Goal: Task Accomplishment & Management: Complete application form

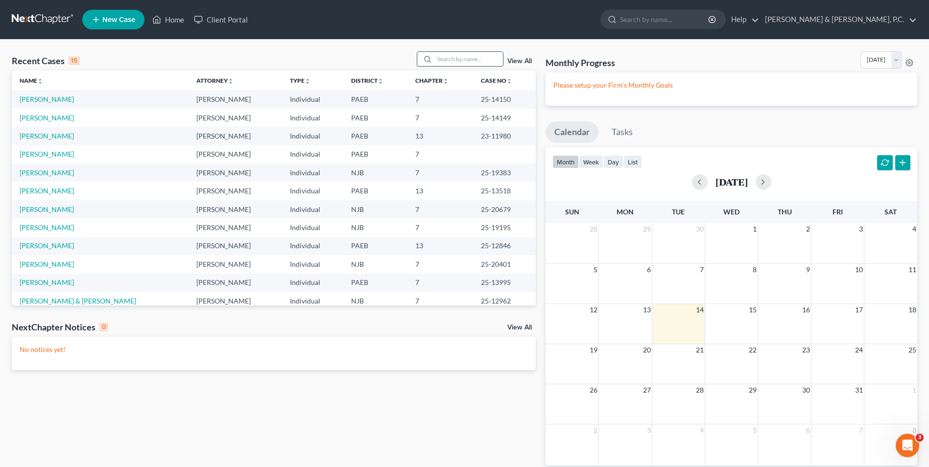
click at [465, 60] on input "search" at bounding box center [468, 59] width 69 height 14
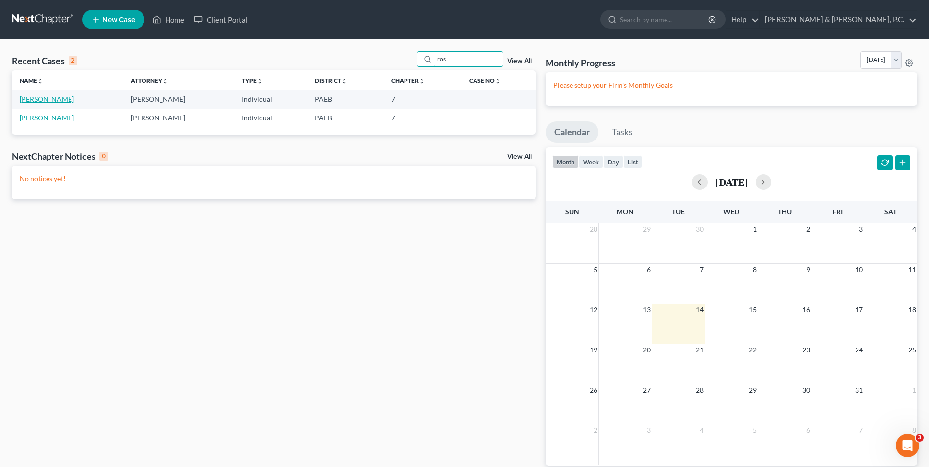
type input "ros"
click at [43, 98] on link "[PERSON_NAME]" at bounding box center [47, 99] width 54 height 8
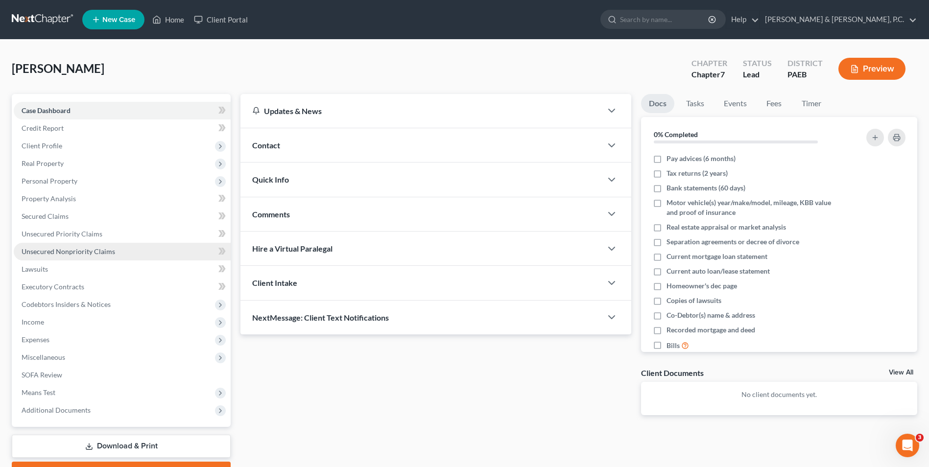
click at [55, 255] on span "Unsecured Nonpriority Claims" at bounding box center [69, 251] width 94 height 8
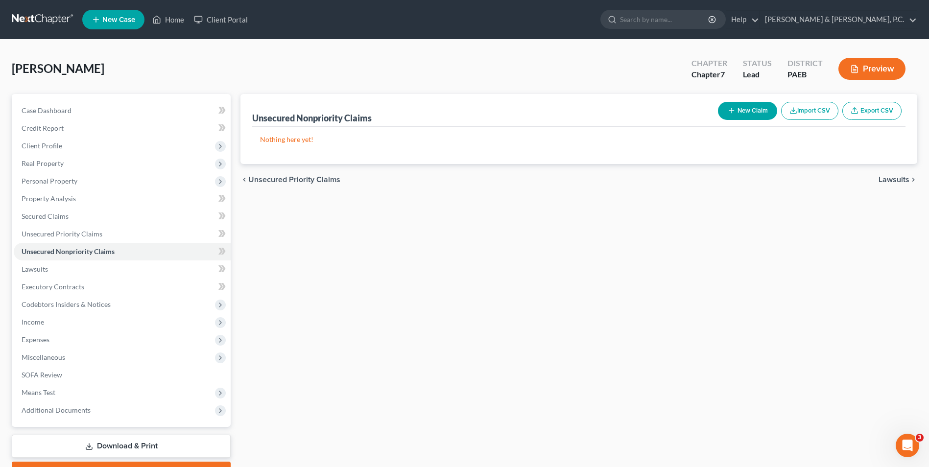
click at [760, 114] on button "New Claim" at bounding box center [747, 111] width 59 height 18
select select "0"
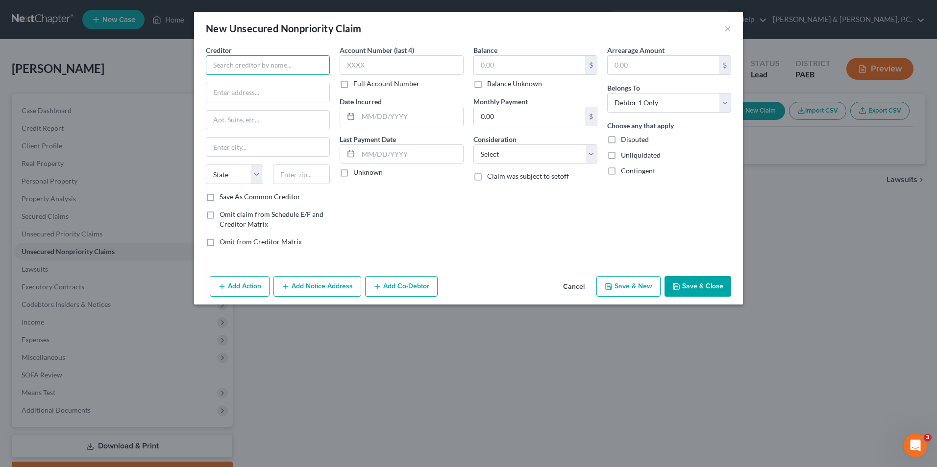
click at [273, 64] on input "text" at bounding box center [268, 65] width 124 height 20
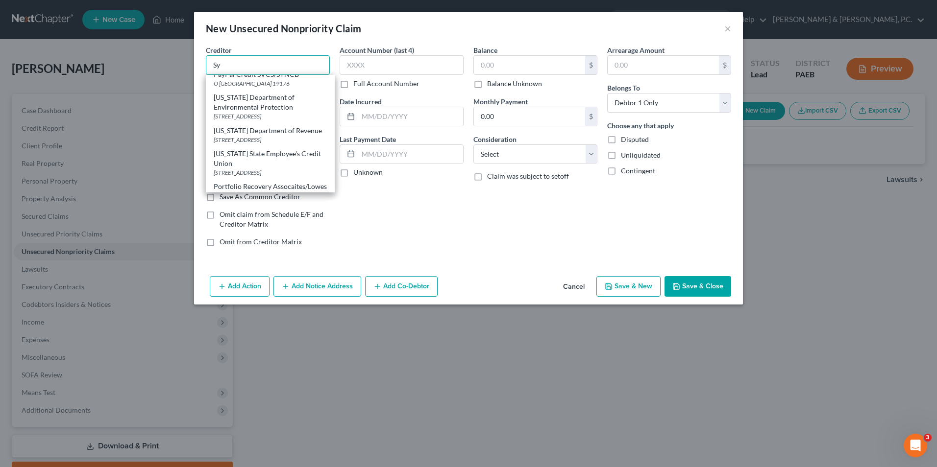
scroll to position [490, 0]
type input "S"
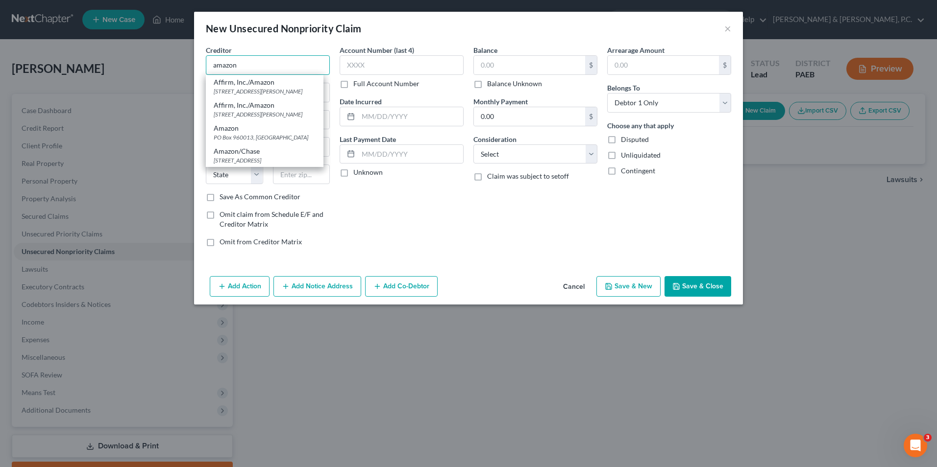
drag, startPoint x: 248, startPoint y: 65, endPoint x: 167, endPoint y: 66, distance: 81.3
click at [167, 66] on div "New Unsecured Nonpriority Claim × Creditor * amazon Affirm, Inc./Amazon 30 Isab…" at bounding box center [468, 233] width 937 height 467
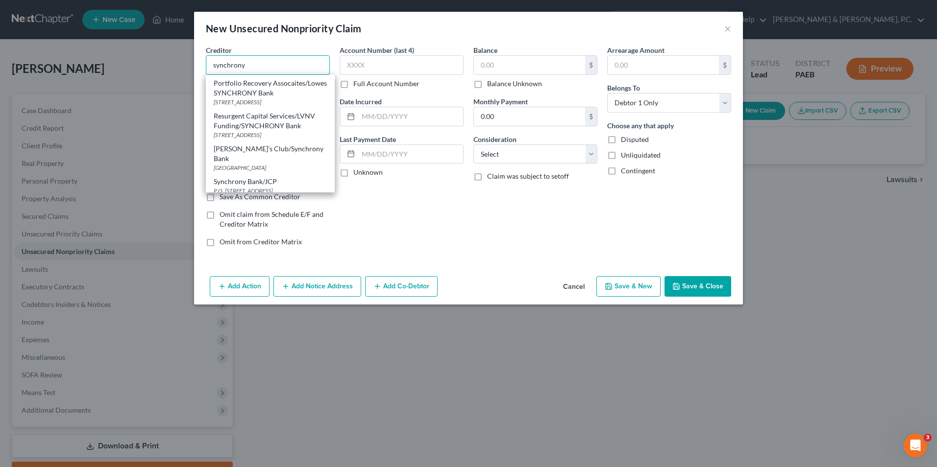
scroll to position [239, 0]
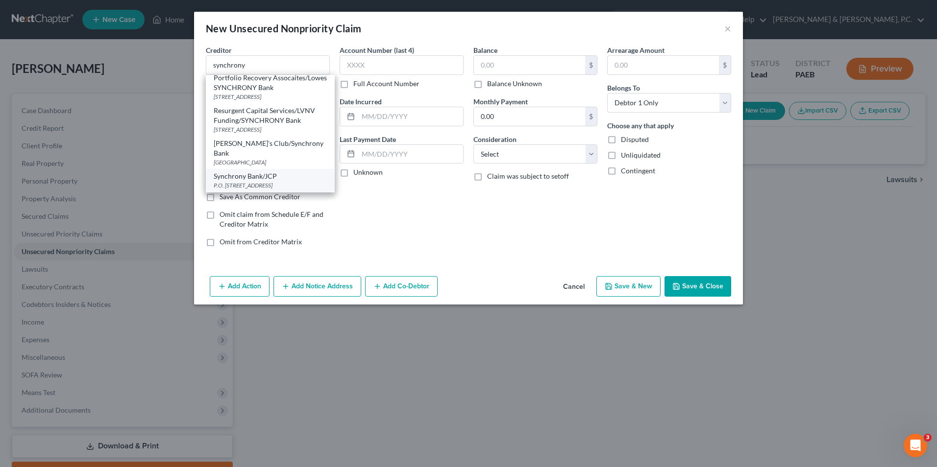
click at [289, 185] on div "P.O. [STREET_ADDRESS]" at bounding box center [270, 185] width 113 height 8
type input "Synchrony Bank/JCP"
type input "P.O. Box 71719"
type input "Philadelphia"
select select "39"
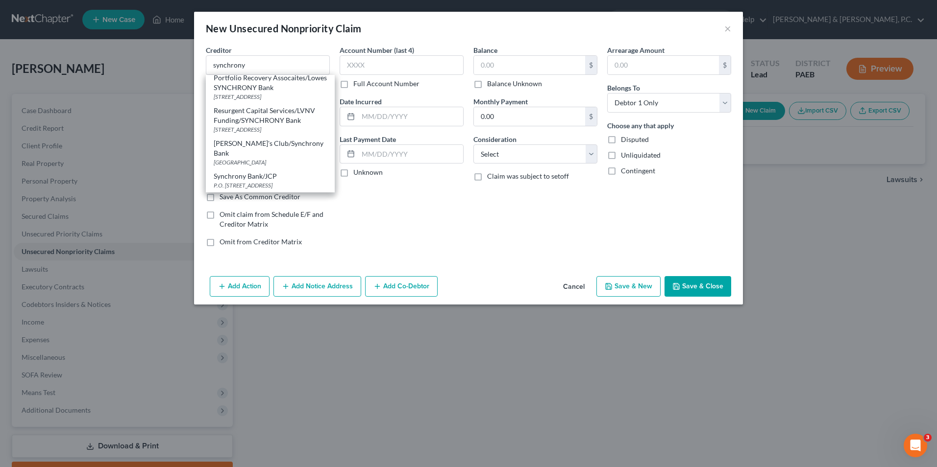
type input "19176"
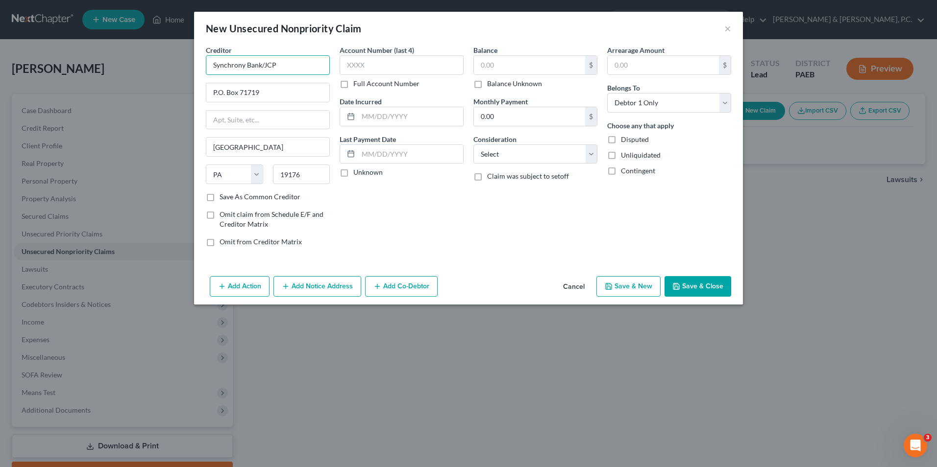
click at [289, 64] on input "Synchrony Bank/JCP" at bounding box center [268, 65] width 124 height 20
type input "Synchrony Bank/Amazon"
click at [219, 197] on label "Save As Common Creditor" at bounding box center [259, 197] width 81 height 10
click at [223, 197] on input "Save As Common Creditor" at bounding box center [226, 195] width 6 height 6
checkbox input "true"
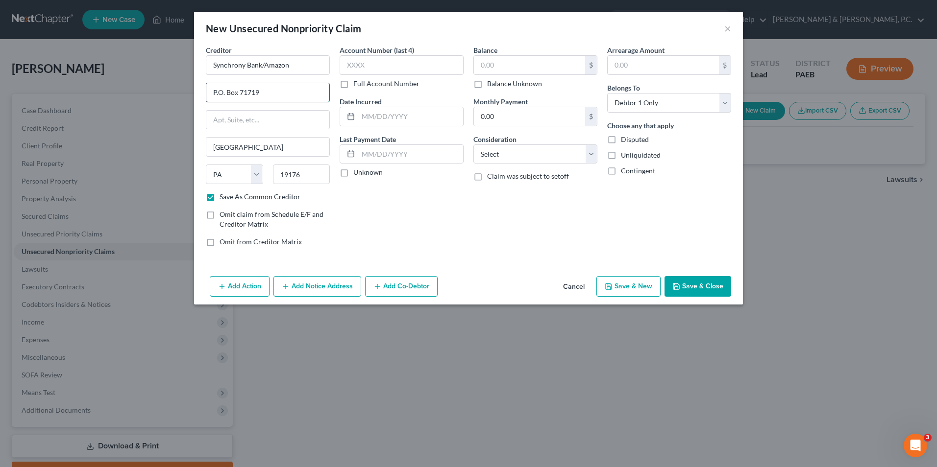
click at [273, 91] on input "P.O. Box 71719" at bounding box center [267, 92] width 123 height 19
type input "P.O. Box 71711"
click at [411, 66] on input "text" at bounding box center [401, 65] width 124 height 20
type input "2016"
click at [496, 67] on input "text" at bounding box center [529, 65] width 111 height 19
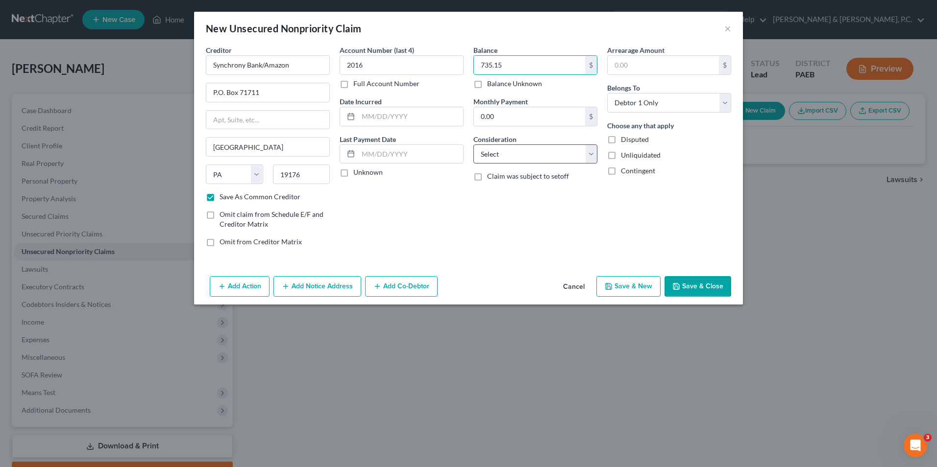
type input "735.15"
click at [546, 153] on select "Select Cable / Satellite Services Collection Agency Credit Card Debt Debt Couns…" at bounding box center [535, 155] width 124 height 20
select select "2"
click at [473, 145] on select "Select Cable / Satellite Services Collection Agency Credit Card Debt Debt Couns…" at bounding box center [535, 155] width 124 height 20
click at [633, 286] on button "Save & New" at bounding box center [628, 286] width 64 height 21
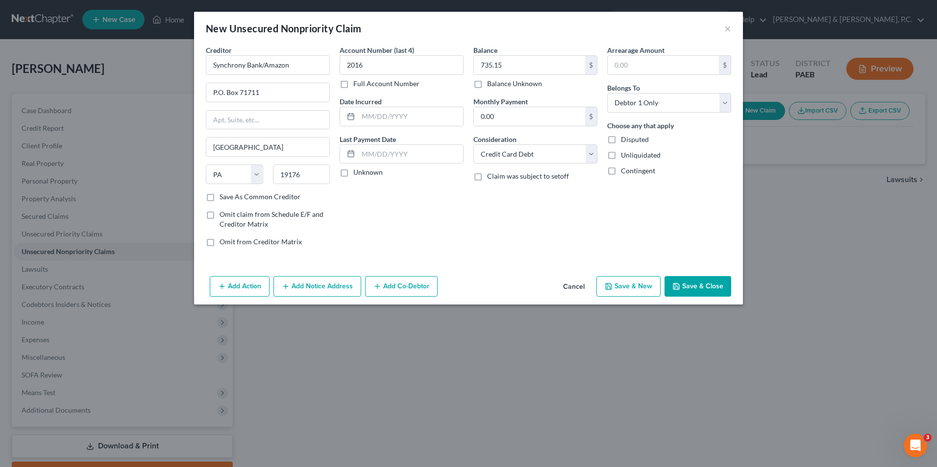
checkbox input "false"
select select "0"
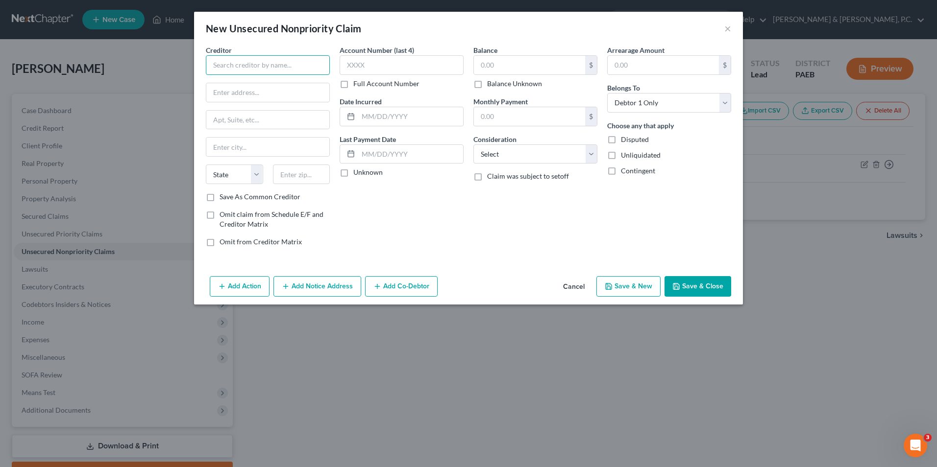
click at [270, 63] on input "text" at bounding box center [268, 65] width 124 height 20
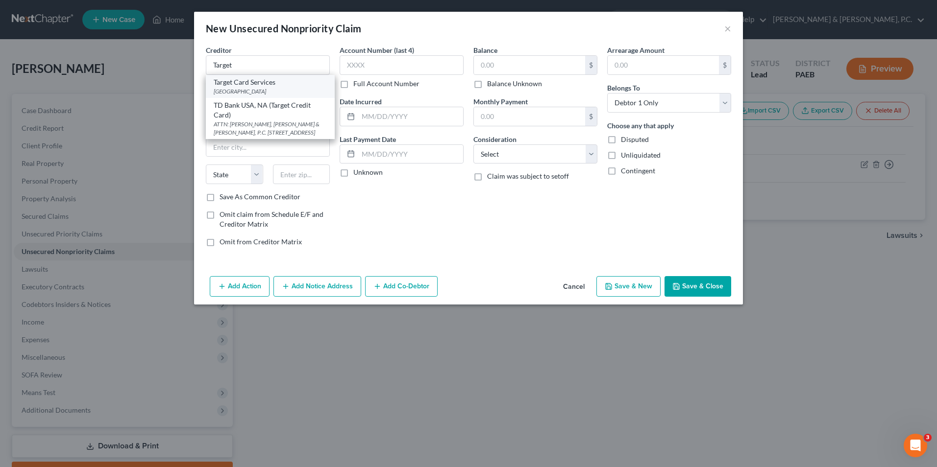
click at [253, 86] on div "Target Card Services" at bounding box center [270, 82] width 113 height 10
type input "Target Card Services"
type input "PO Box 660"
type input "[GEOGRAPHIC_DATA]"
select select "45"
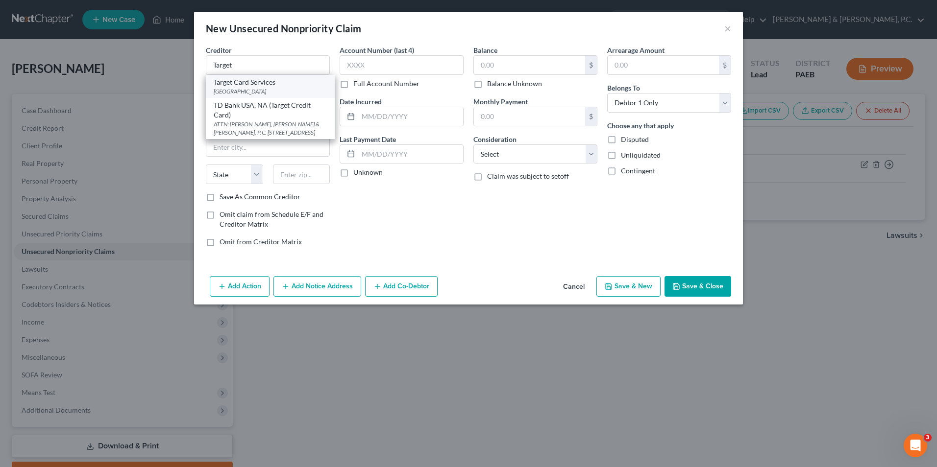
type input "95266"
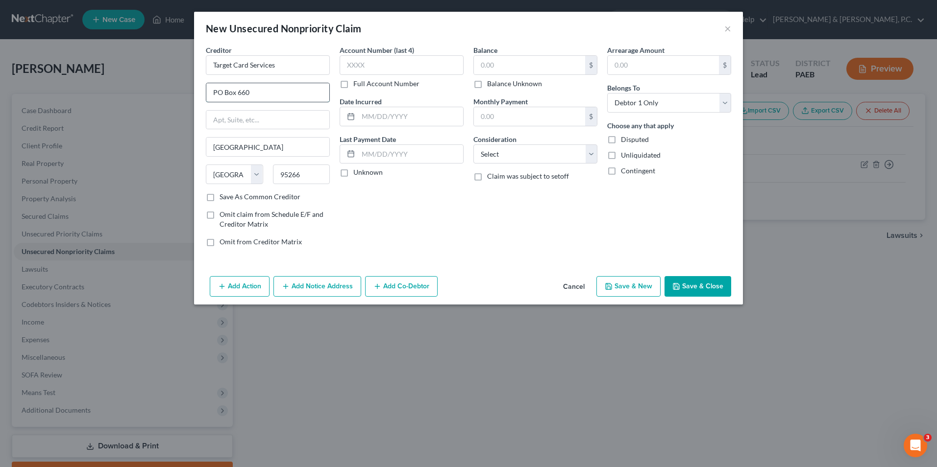
click at [265, 92] on input "PO Box 660" at bounding box center [267, 92] width 123 height 19
type input "PO Box 660170"
click at [219, 199] on label "Save As Common Creditor" at bounding box center [259, 197] width 81 height 10
click at [223, 198] on input "Save As Common Creditor" at bounding box center [226, 195] width 6 height 6
checkbox input "true"
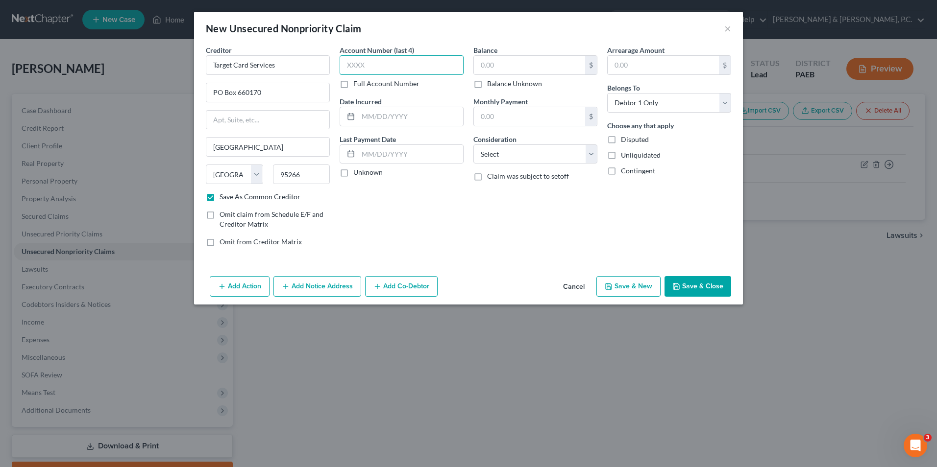
click at [358, 71] on input "text" at bounding box center [401, 65] width 124 height 20
type input "9238"
click at [501, 65] on input "text" at bounding box center [529, 65] width 111 height 19
type input "728.01"
click at [522, 158] on select "Select Cable / Satellite Services Collection Agency Credit Card Debt Debt Couns…" at bounding box center [535, 155] width 124 height 20
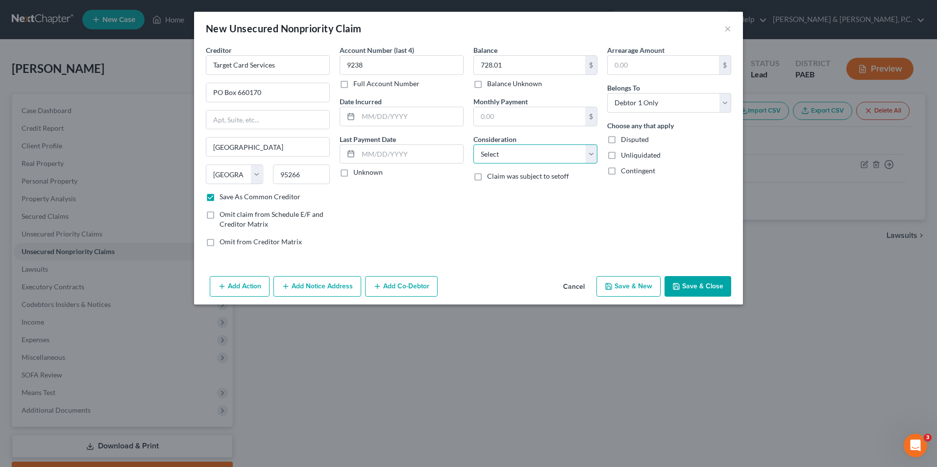
select select "2"
click at [473, 145] on select "Select Cable / Satellite Services Collection Agency Credit Card Debt Debt Couns…" at bounding box center [535, 155] width 124 height 20
click at [623, 289] on button "Save & New" at bounding box center [628, 286] width 64 height 21
checkbox input "false"
select select "0"
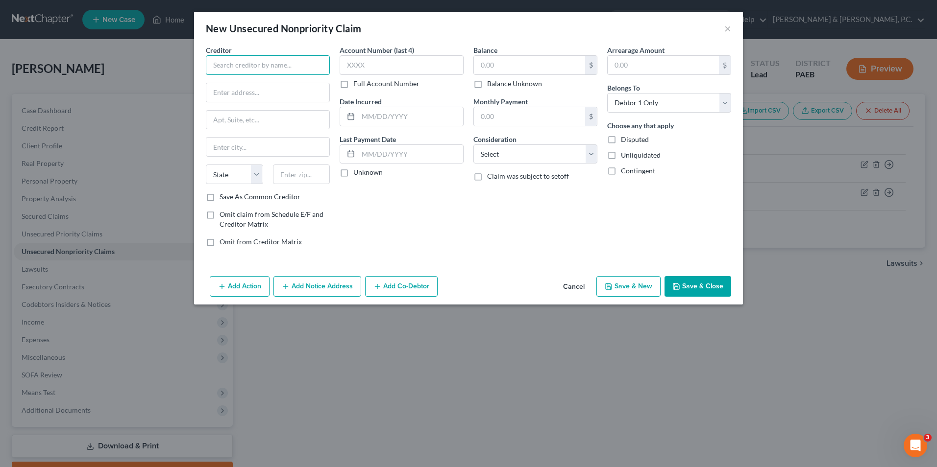
click at [299, 67] on input "text" at bounding box center [268, 65] width 124 height 20
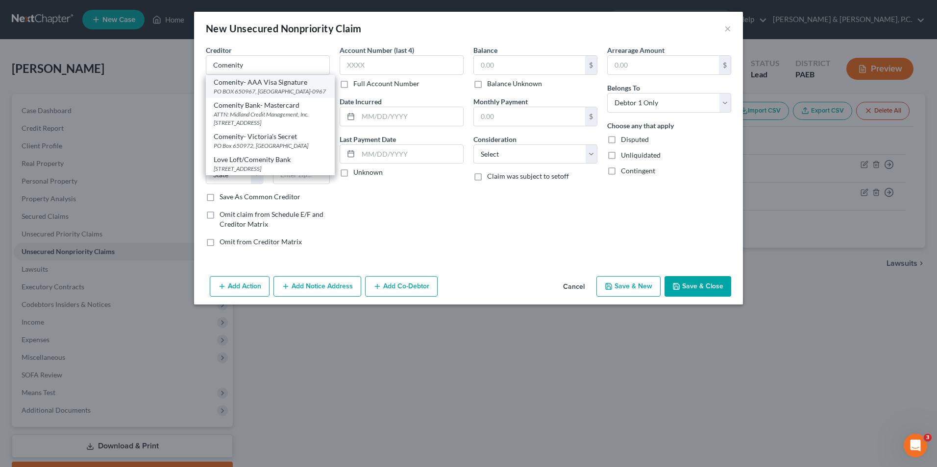
click at [281, 86] on div "Comenity- AAA Visa Signature" at bounding box center [270, 82] width 113 height 10
type input "Comenity- AAA Visa Signature"
type input "PO BOX 650967"
type input "[GEOGRAPHIC_DATA]"
select select "45"
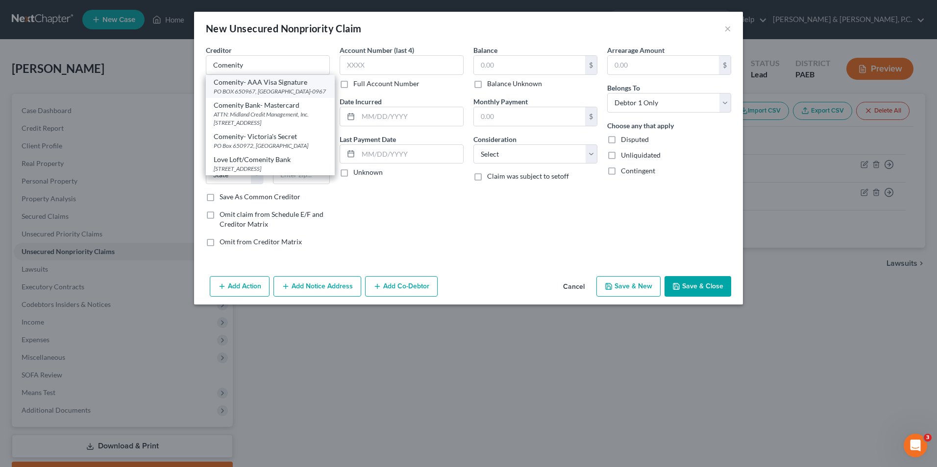
type input "75265-0967"
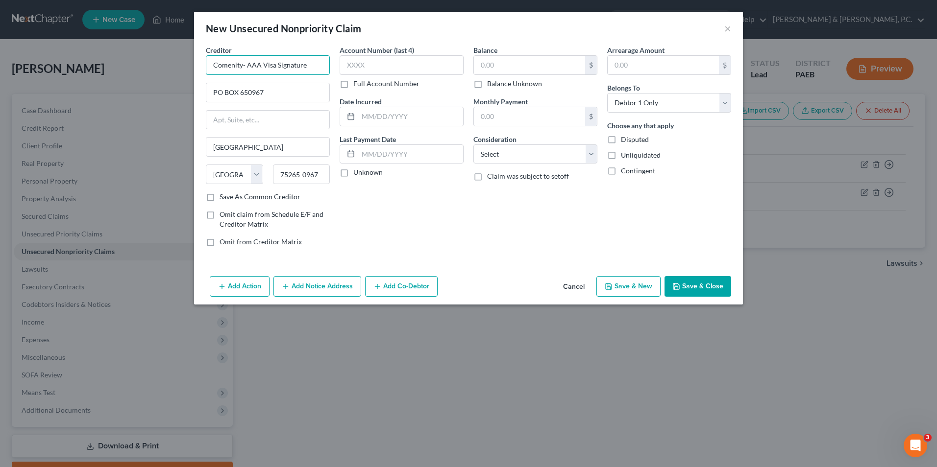
drag, startPoint x: 310, startPoint y: 65, endPoint x: 247, endPoint y: 66, distance: 62.2
click at [247, 66] on input "Comenity- AAA Visa Signature" at bounding box center [268, 65] width 124 height 20
type input "Comenity/Lending Club"
click at [274, 93] on input "PO BOX 650967" at bounding box center [267, 92] width 123 height 19
type input "PO BOX 650965"
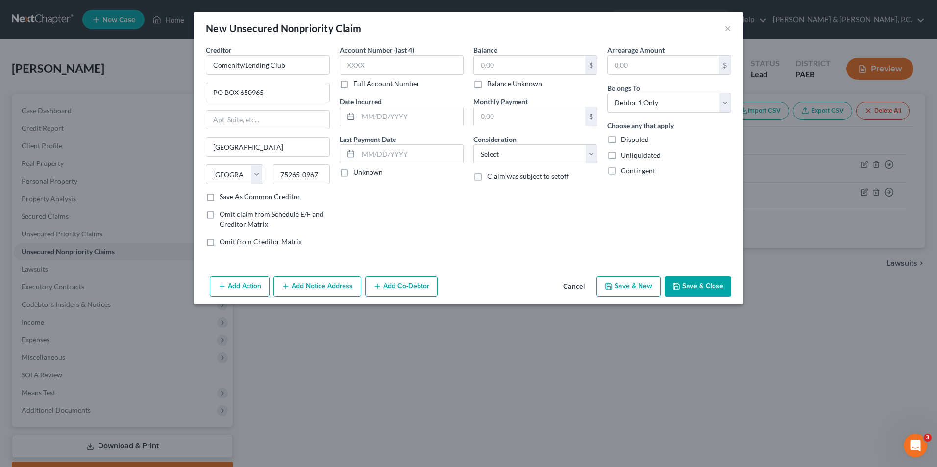
click at [387, 213] on div "Account Number (last 4) Full Account Number Date Incurred Last Payment Date Unk…" at bounding box center [402, 150] width 134 height 210
click at [219, 197] on label "Save As Common Creditor" at bounding box center [259, 197] width 81 height 10
click at [223, 197] on input "Save As Common Creditor" at bounding box center [226, 195] width 6 height 6
checkbox input "true"
click at [382, 62] on input "text" at bounding box center [401, 65] width 124 height 20
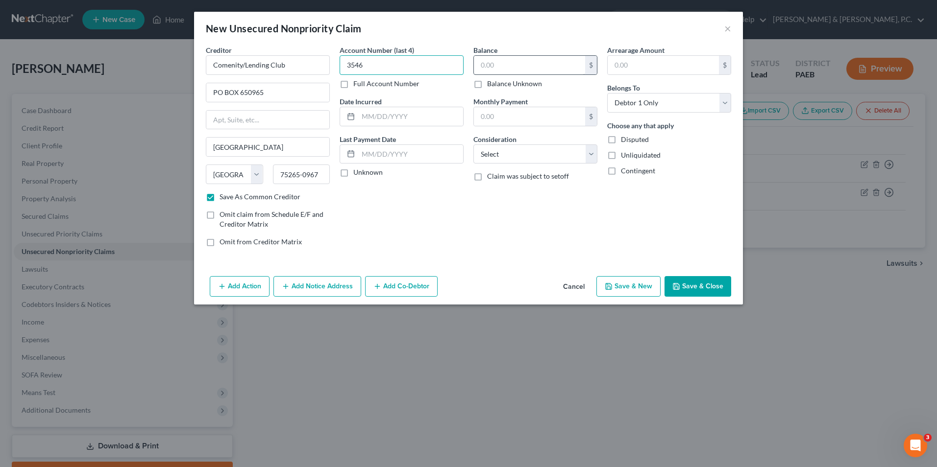
type input "3546"
click at [562, 65] on input "text" at bounding box center [529, 65] width 111 height 19
type input "1,780.68"
drag, startPoint x: 553, startPoint y: 155, endPoint x: 548, endPoint y: 163, distance: 9.0
click at [553, 155] on select "Select Cable / Satellite Services Collection Agency Credit Card Debt Debt Couns…" at bounding box center [535, 155] width 124 height 20
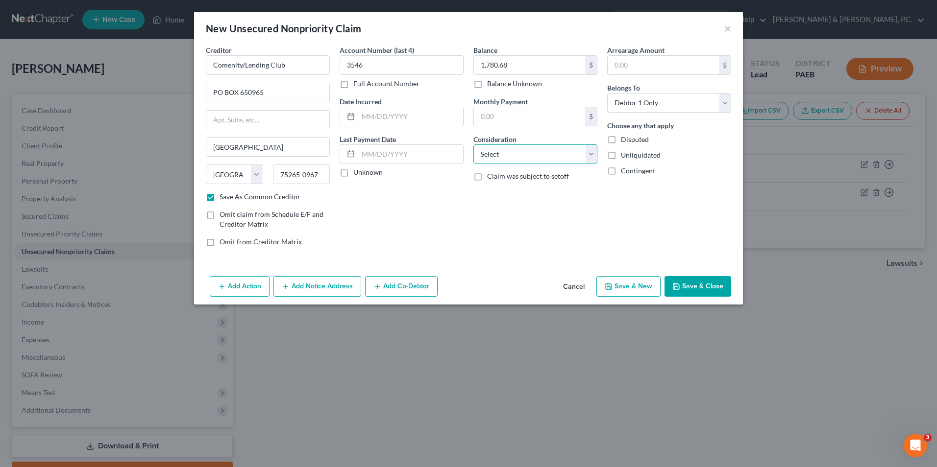
select select "2"
click at [473, 145] on select "Select Cable / Satellite Services Collection Agency Credit Card Debt Debt Couns…" at bounding box center [535, 155] width 124 height 20
click at [617, 288] on button "Save & New" at bounding box center [628, 286] width 64 height 21
checkbox input "false"
select select "0"
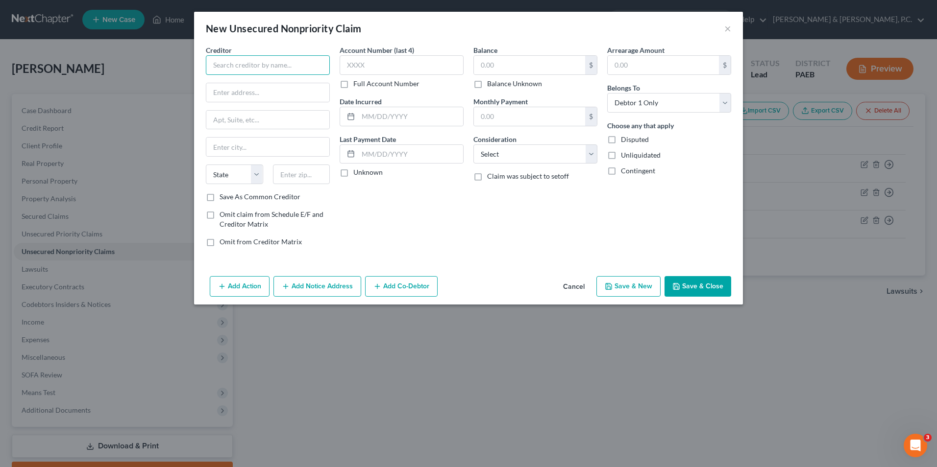
click at [288, 72] on input "text" at bounding box center [268, 65] width 124 height 20
drag, startPoint x: 265, startPoint y: 66, endPoint x: 380, endPoint y: 177, distance: 159.7
click at [380, 177] on label "Unknown" at bounding box center [367, 173] width 29 height 10
click at [280, 66] on input "Client Services, Ic" at bounding box center [268, 65] width 124 height 20
type input "Client Services, Inc."
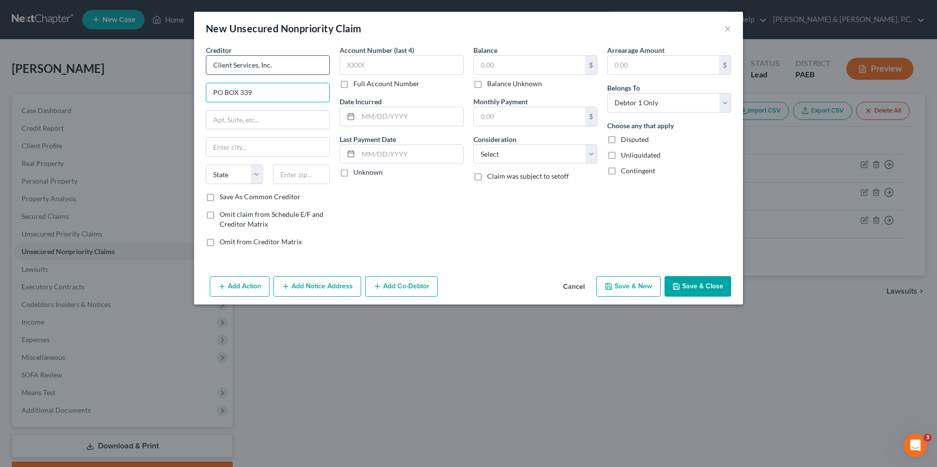
type input "PO BOX 339"
type input "Saint Chareles"
select select "26"
click at [283, 145] on input "Saint Chareles" at bounding box center [267, 147] width 123 height 19
type input "Saint Charles"
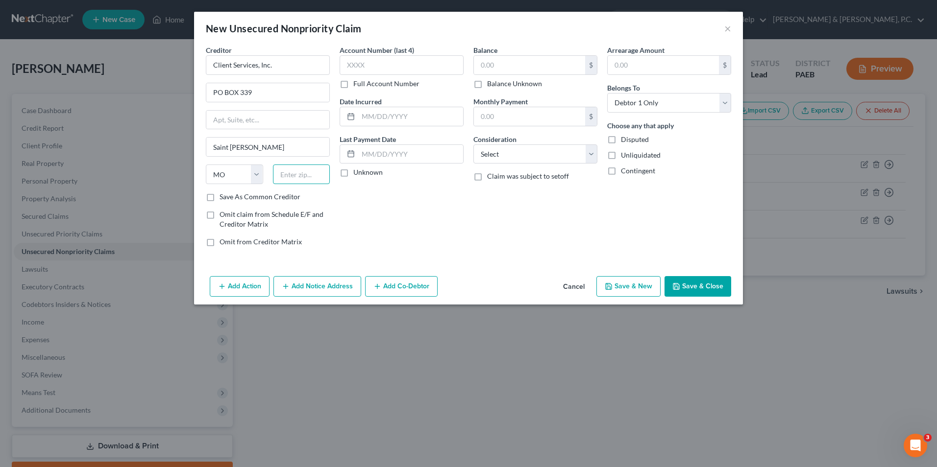
click at [304, 179] on input "text" at bounding box center [301, 175] width 57 height 20
type input "63301"
click at [377, 65] on input "text" at bounding box center [401, 65] width 124 height 20
click at [219, 200] on label "Save As Common Creditor" at bounding box center [259, 197] width 81 height 10
click at [223, 198] on input "Save As Common Creditor" at bounding box center [226, 195] width 6 height 6
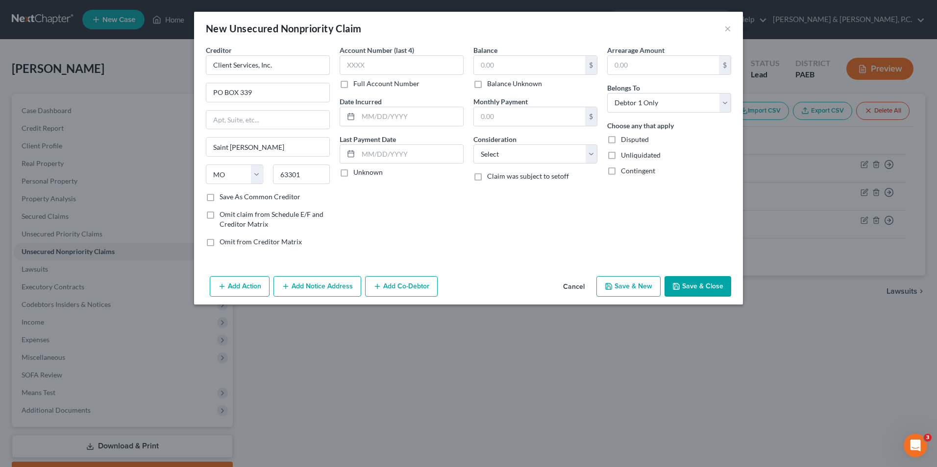
checkbox input "true"
click at [431, 69] on input "text" at bounding box center [401, 65] width 124 height 20
click at [280, 67] on input "Client Services, Inc." at bounding box center [268, 65] width 124 height 20
type input "Client Services, Inc./Wayfair"
click at [388, 61] on input "text" at bounding box center [401, 65] width 124 height 20
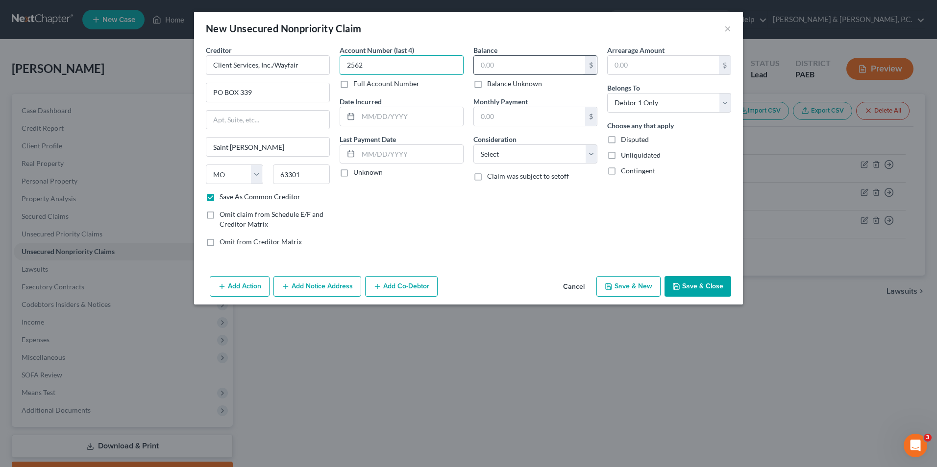
type input "2562"
drag, startPoint x: 494, startPoint y: 58, endPoint x: 492, endPoint y: 64, distance: 6.1
click at [494, 61] on input "text" at bounding box center [529, 65] width 111 height 19
type input "1,388.55"
click at [516, 157] on select "Select Cable / Satellite Services Collection Agency Credit Card Debt Debt Couns…" at bounding box center [535, 155] width 124 height 20
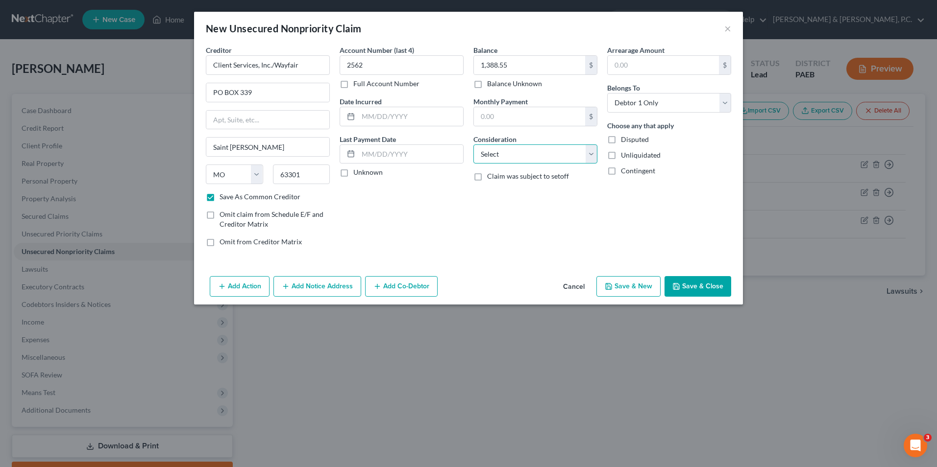
select select "2"
click at [473, 145] on select "Select Cable / Satellite Services Collection Agency Credit Card Debt Debt Couns…" at bounding box center [535, 155] width 124 height 20
click at [711, 288] on button "Save & Close" at bounding box center [697, 286] width 67 height 21
checkbox input "false"
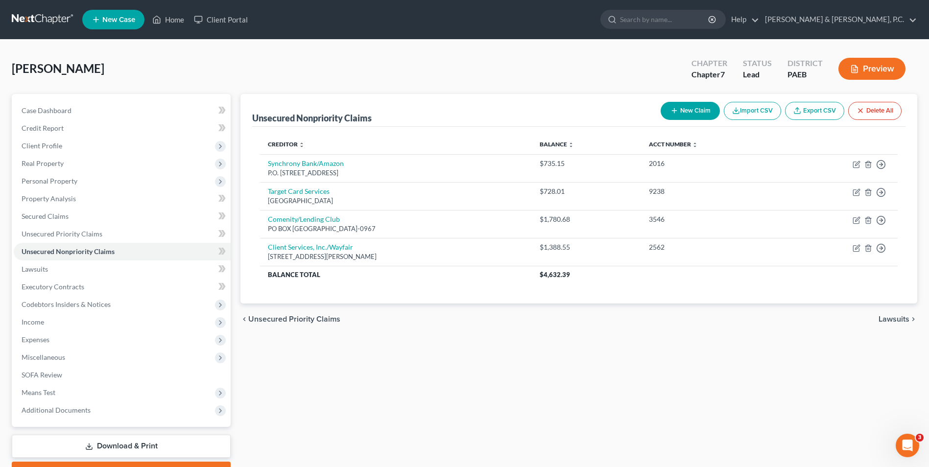
click at [698, 111] on button "New Claim" at bounding box center [690, 111] width 59 height 18
select select "0"
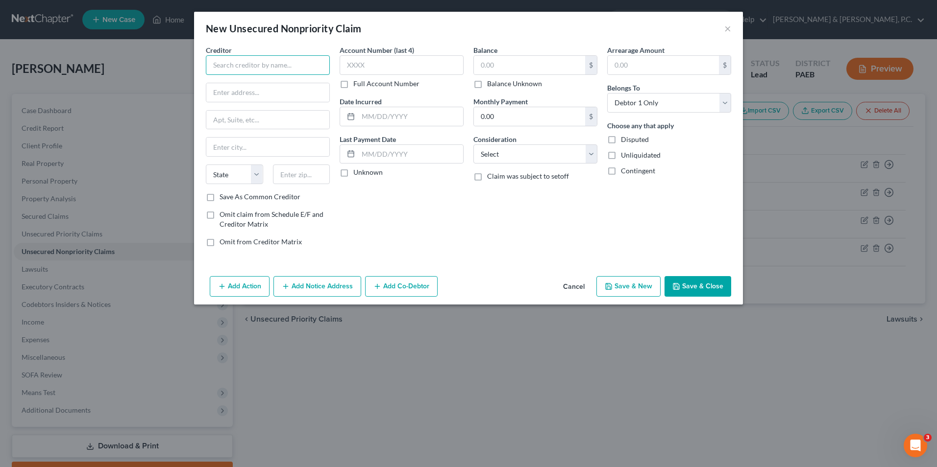
click at [267, 68] on input "text" at bounding box center [268, 65] width 124 height 20
click at [316, 68] on input "Revco Solutions, Inc./Lehigh Valley Hecktown" at bounding box center [268, 65] width 124 height 20
type input "Revco Solutions, Inc./[GEOGRAPHIC_DATA] [GEOGRAPHIC_DATA]"
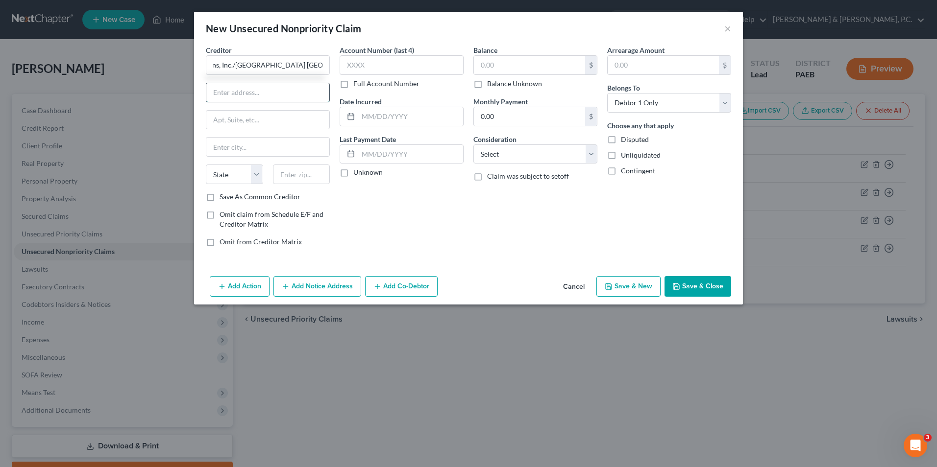
scroll to position [0, 0]
click at [278, 95] on input "text" at bounding box center [267, 92] width 123 height 19
click at [353, 86] on label "Full Account Number" at bounding box center [386, 84] width 66 height 10
click at [357, 85] on input "Full Account Number" at bounding box center [360, 82] width 6 height 6
click at [358, 71] on input "text" at bounding box center [401, 65] width 124 height 20
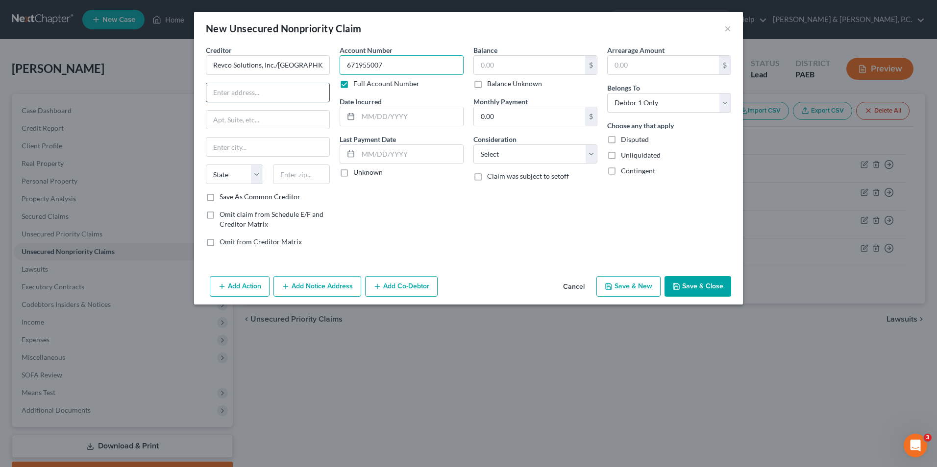
type input "671955007"
click at [224, 91] on input "text" at bounding box center [267, 92] width 123 height 19
type input "PO BOX 163279"
click at [240, 146] on input "text" at bounding box center [267, 147] width 123 height 19
type input "Colunbus"
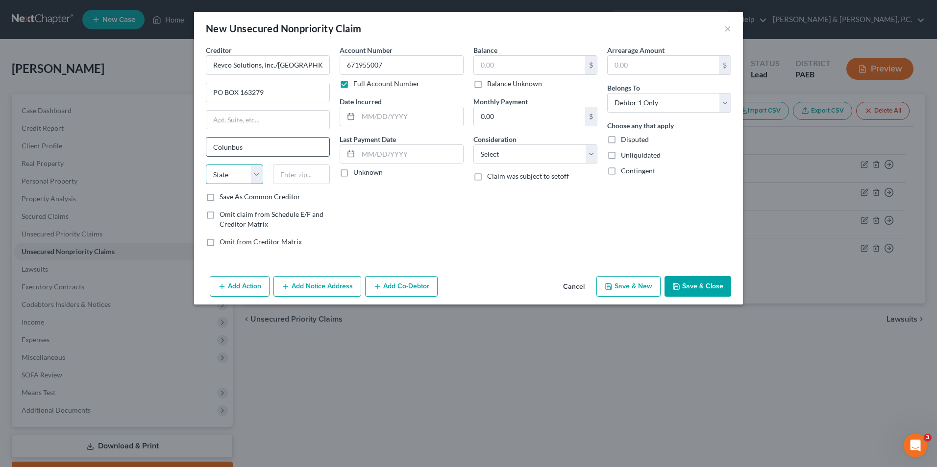
select select "36"
click at [234, 145] on input "Colunbus" at bounding box center [267, 147] width 123 height 19
drag, startPoint x: 232, startPoint y: 149, endPoint x: 225, endPoint y: 143, distance: 9.0
click at [225, 143] on input "Colunbus" at bounding box center [267, 147] width 123 height 19
click at [227, 143] on input "Colunbus" at bounding box center [267, 147] width 123 height 19
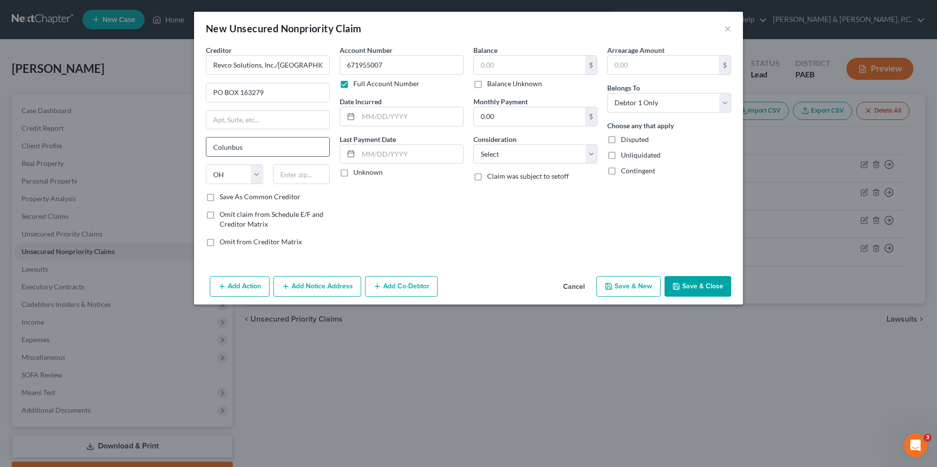
drag, startPoint x: 247, startPoint y: 146, endPoint x: 227, endPoint y: 148, distance: 20.7
click at [227, 148] on input "Colunbus" at bounding box center [267, 147] width 123 height 19
type input "Columbus"
click at [302, 175] on input "text" at bounding box center [301, 175] width 57 height 20
type input "43216"
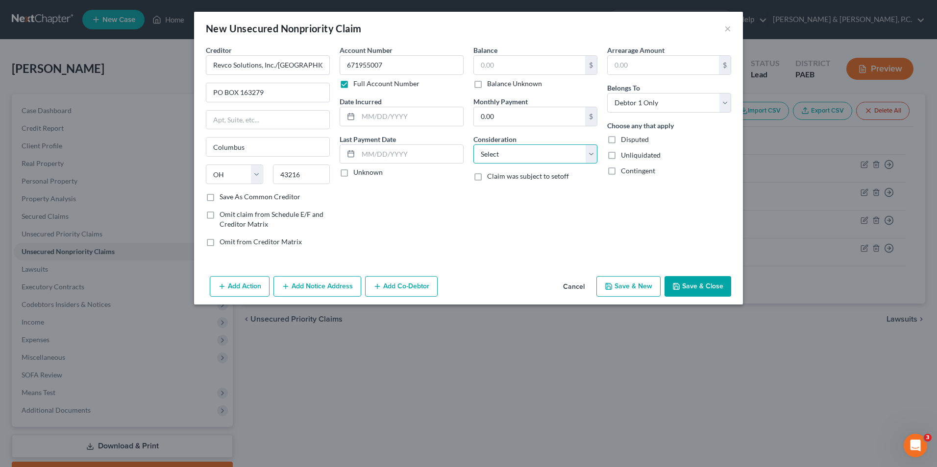
click at [495, 151] on select "Select Cable / Satellite Services Collection Agency Credit Card Debt Debt Couns…" at bounding box center [535, 155] width 124 height 20
select select "9"
click at [473, 145] on select "Select Cable / Satellite Services Collection Agency Credit Card Debt Debt Couns…" at bounding box center [535, 155] width 124 height 20
click at [510, 69] on input "text" at bounding box center [529, 65] width 111 height 19
type input "100"
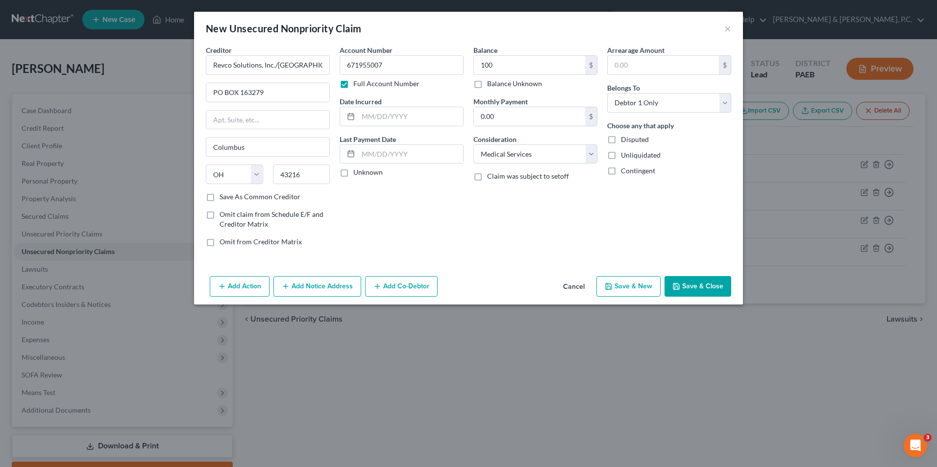
click at [639, 293] on button "Save & New" at bounding box center [628, 286] width 64 height 21
select select "0"
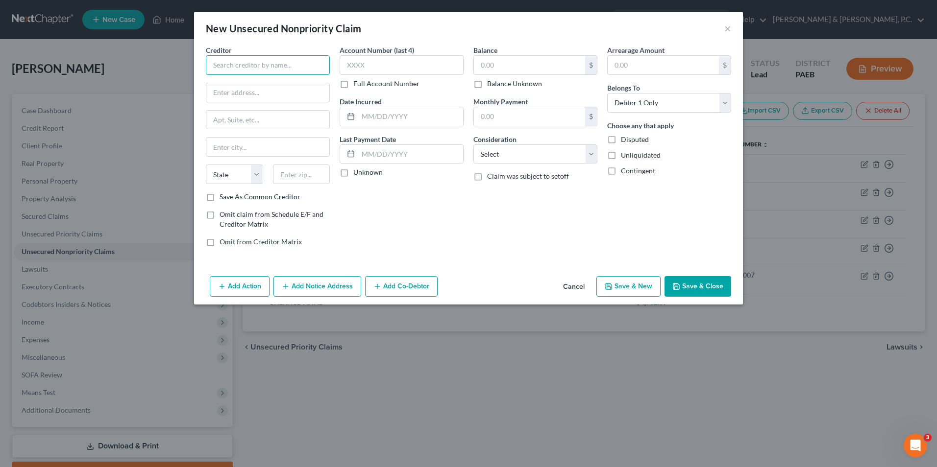
click at [269, 65] on input "text" at bounding box center [268, 65] width 124 height 20
drag, startPoint x: 291, startPoint y: 67, endPoint x: 201, endPoint y: 71, distance: 90.7
click at [201, 71] on div "Creditor * Patenaude & Felix, APC State AL AK AR AZ CA CO CT DE DC FL GA GU HI …" at bounding box center [268, 150] width 134 height 210
type input "Patenaude & Felix, APC"
click at [257, 96] on input "text" at bounding box center [267, 92] width 123 height 19
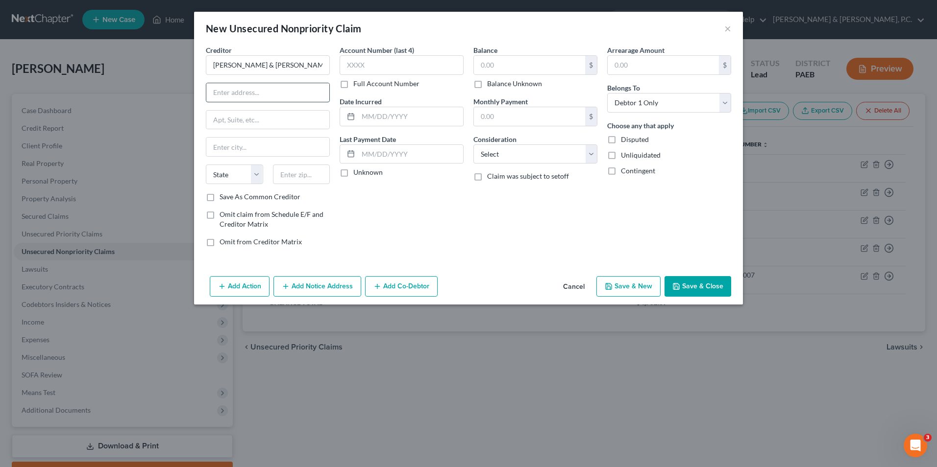
paste input "Patenaude & Felix, APC"
click at [211, 92] on input "Patenaude & Felix, APC" at bounding box center [267, 92] width 123 height 19
type input "c/o Patenaude & Felix, APC"
drag, startPoint x: 295, startPoint y: 63, endPoint x: 197, endPoint y: 67, distance: 98.5
click at [197, 67] on div "Creditor * Patenaude & Felix, APC c/o Patenaude & Felix, APC State AL AK AR AZ …" at bounding box center [468, 158] width 549 height 227
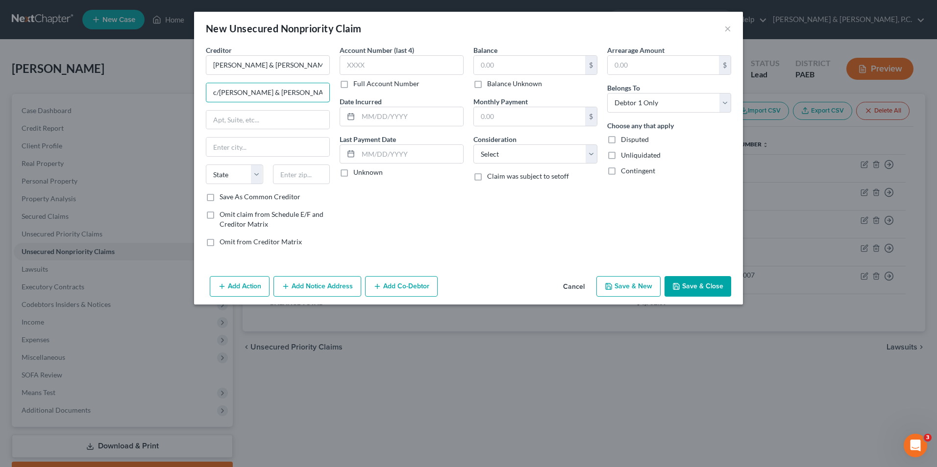
drag, startPoint x: 303, startPoint y: 94, endPoint x: 202, endPoint y: 95, distance: 100.9
click at [202, 95] on div "Creditor * Patenaude & Felix, APC c/o Patenaude & Felix, APC State AL AK AR AZ …" at bounding box center [268, 150] width 134 height 210
click at [290, 63] on input "Patenaude & Felix, APC" at bounding box center [268, 65] width 124 height 20
click at [298, 66] on input "Patenaude & Felix, APC/ TD Bank Target" at bounding box center [268, 65] width 124 height 20
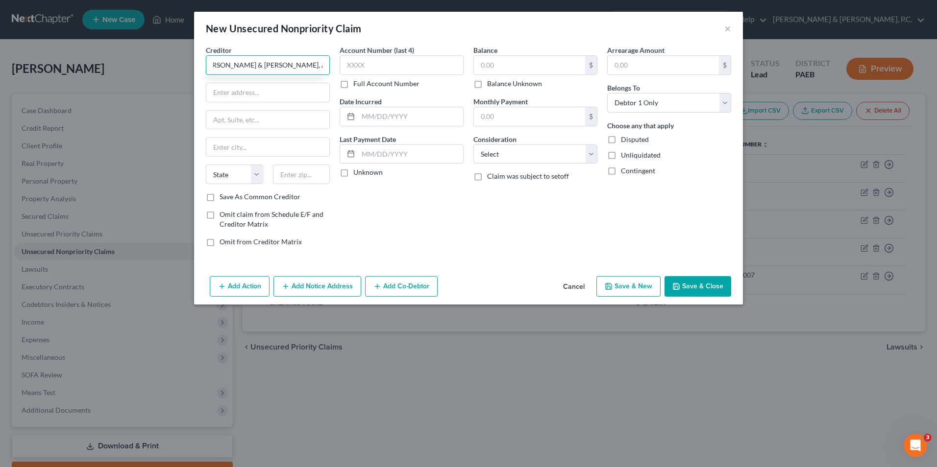
click at [304, 67] on input "Patenaude & Felix, APC/ TD Bank Target" at bounding box center [268, 65] width 124 height 20
click at [324, 68] on input "Patenaude & Felix, APC/ TD Bank, Target" at bounding box center [268, 65] width 124 height 20
click at [316, 67] on input "Patenaude & Felix, APC/ TD Bank, Target" at bounding box center [268, 65] width 124 height 20
type input "[PERSON_NAME] & [PERSON_NAME], APC/ TD Bank, Target Credit Card"
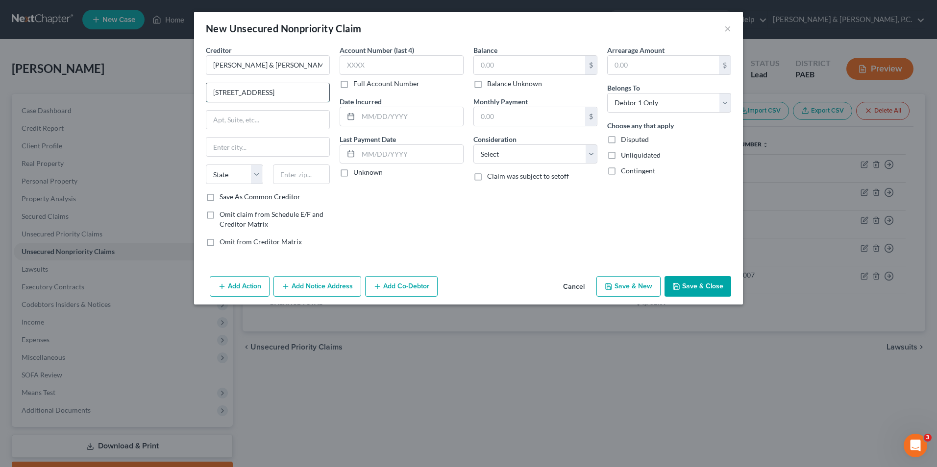
drag, startPoint x: 280, startPoint y: 93, endPoint x: 291, endPoint y: 95, distance: 11.4
type input "6919 Chesapeake Drive"
click at [286, 125] on input "text" at bounding box center [267, 120] width 123 height 19
type input "Suite 300"
click at [228, 152] on input "text" at bounding box center [267, 147] width 123 height 19
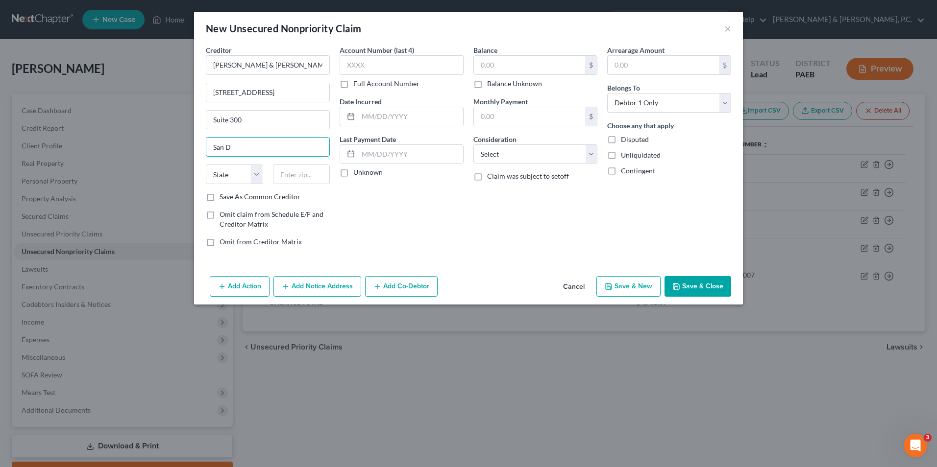
type input "San Diego"
select select "4"
click at [301, 174] on input "92108" at bounding box center [301, 175] width 57 height 20
type input "92123"
click at [381, 58] on input "text" at bounding box center [401, 65] width 124 height 20
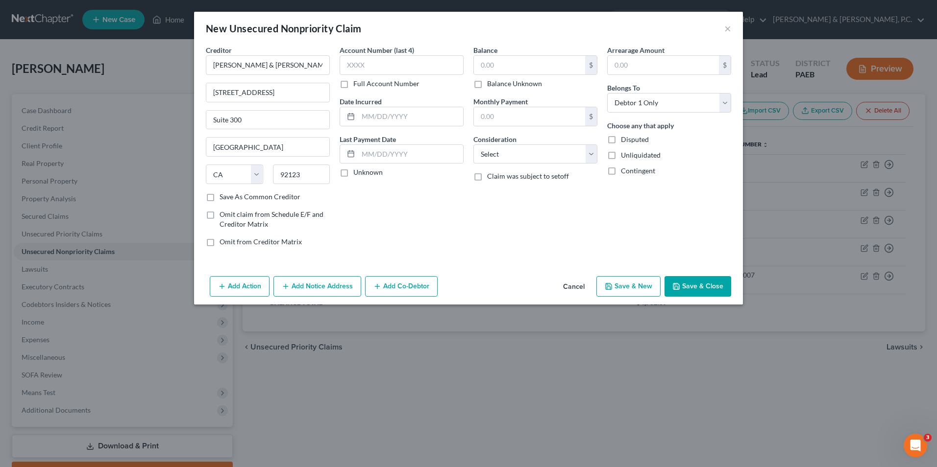
click at [353, 86] on label "Full Account Number" at bounding box center [386, 84] width 66 height 10
click at [357, 85] on input "Full Account Number" at bounding box center [360, 82] width 6 height 6
click at [386, 64] on input "text" at bounding box center [401, 65] width 124 height 20
type input "B$7B5RJJ372T1389"
click at [508, 66] on input "text" at bounding box center [529, 65] width 111 height 19
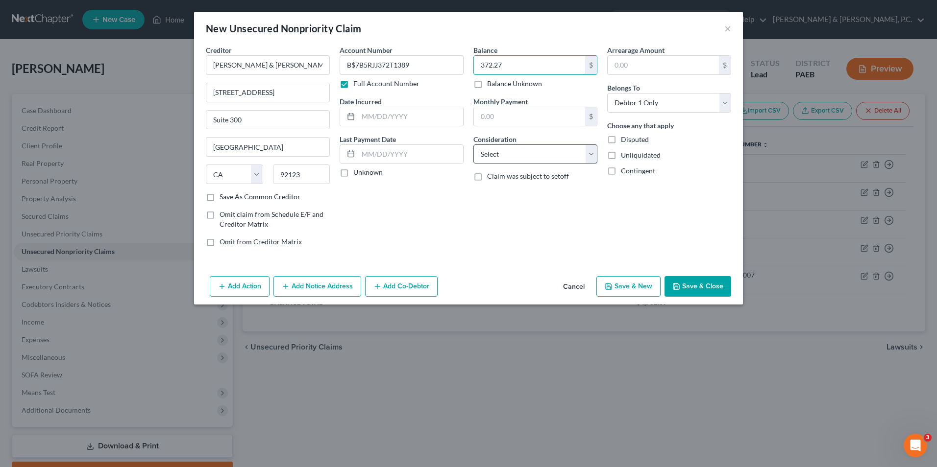
type input "372.27"
click at [528, 152] on select "Select Cable / Satellite Services Collection Agency Credit Card Debt Debt Couns…" at bounding box center [535, 155] width 124 height 20
select select "2"
click at [473, 145] on select "Select Cable / Satellite Services Collection Agency Credit Card Debt Debt Couns…" at bounding box center [535, 155] width 124 height 20
click at [693, 288] on button "Save & Close" at bounding box center [697, 286] width 67 height 21
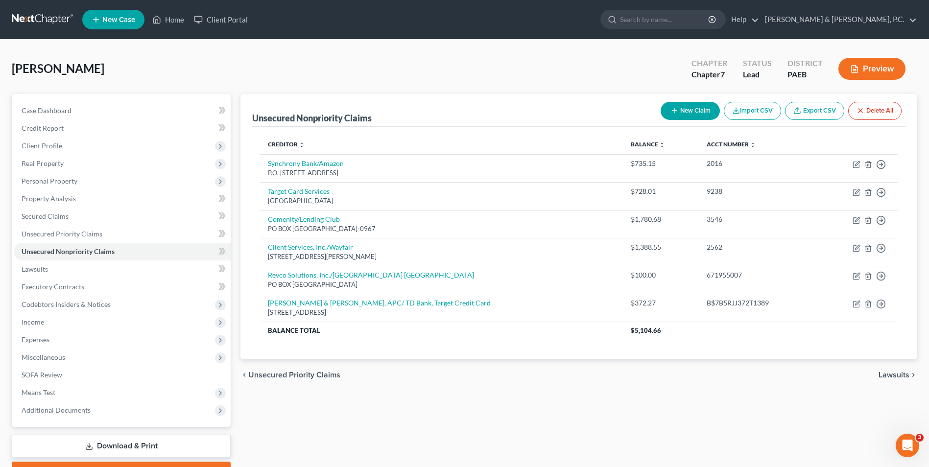
click at [689, 108] on button "New Claim" at bounding box center [690, 111] width 59 height 18
select select "0"
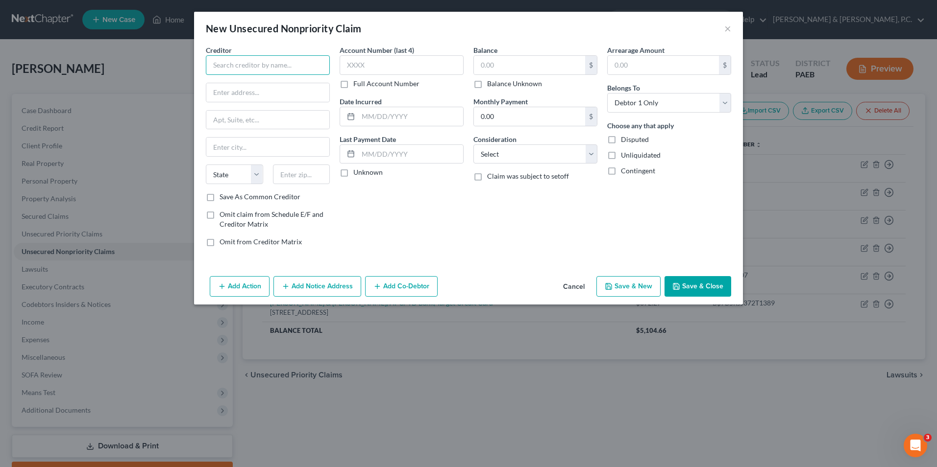
click at [309, 72] on input "text" at bounding box center [268, 65] width 124 height 20
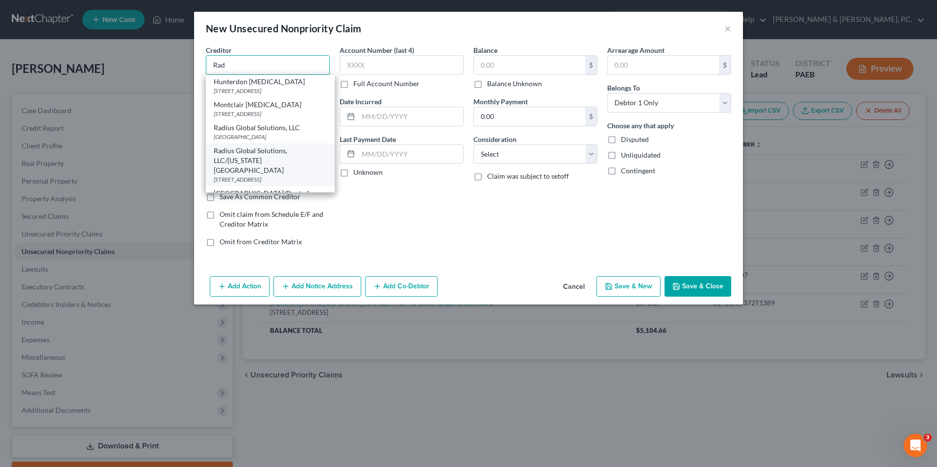
scroll to position [48, 0]
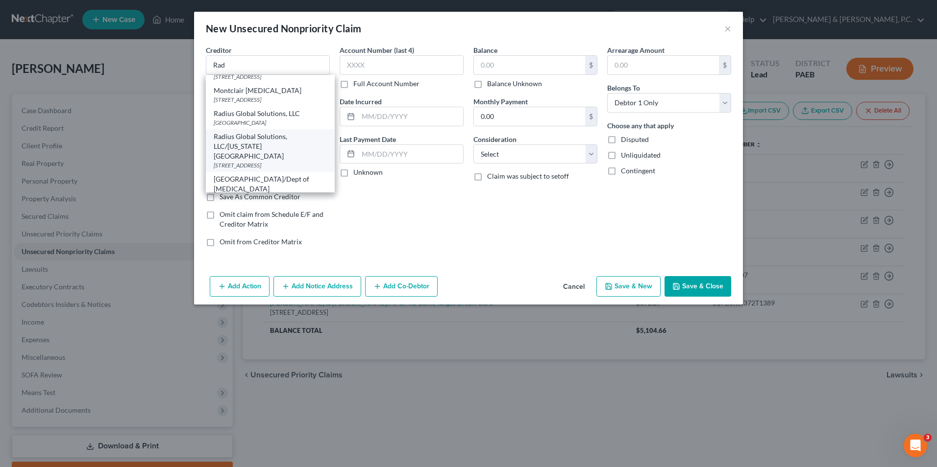
click at [284, 161] on div "[STREET_ADDRESS]" at bounding box center [270, 165] width 113 height 8
type input "Radius Global Solutions, LLC/Colorado Technical University"
type input "PO Box 390916"
type input "Minneapolis"
select select "24"
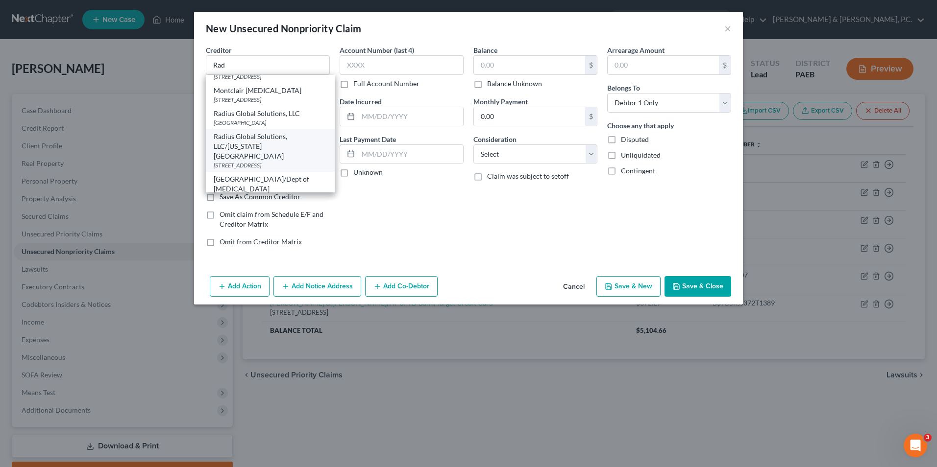
type input "55439"
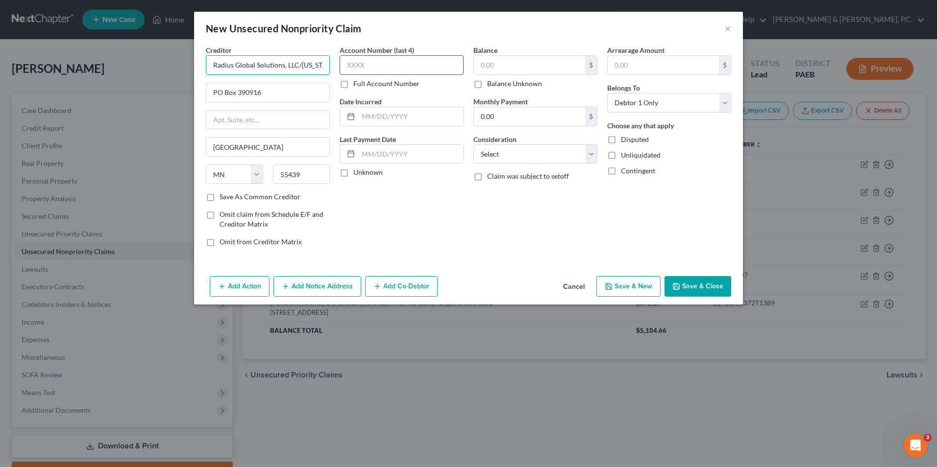
scroll to position [0, 68]
drag, startPoint x: 300, startPoint y: 65, endPoint x: 357, endPoint y: 67, distance: 56.4
click at [357, 67] on div "Creditor * Radius Global Solutions, LLC/Colorado Technical University PO Box 39…" at bounding box center [468, 150] width 535 height 210
type input "Radius Global Solutions, LLC/TSC"
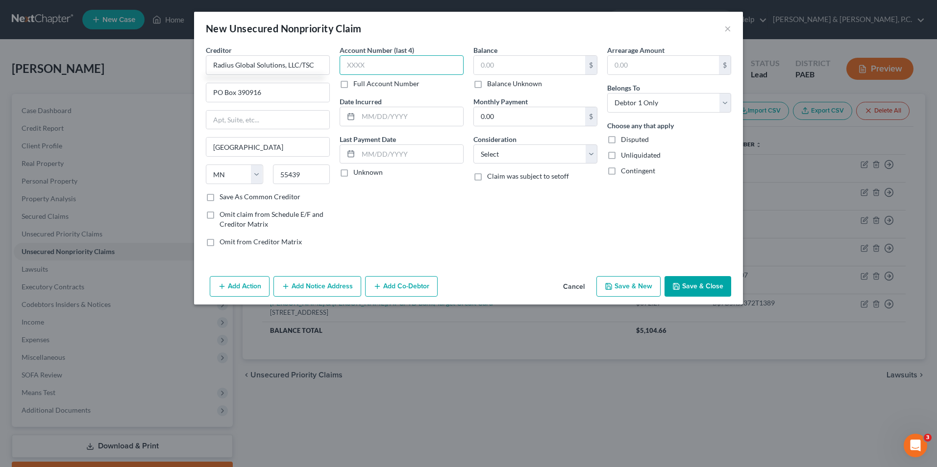
click at [393, 65] on input "text" at bounding box center [401, 65] width 124 height 20
type input "3620"
click at [486, 65] on input "text" at bounding box center [529, 65] width 111 height 19
type input "1,958.67"
drag, startPoint x: 549, startPoint y: 159, endPoint x: 535, endPoint y: 163, distance: 14.1
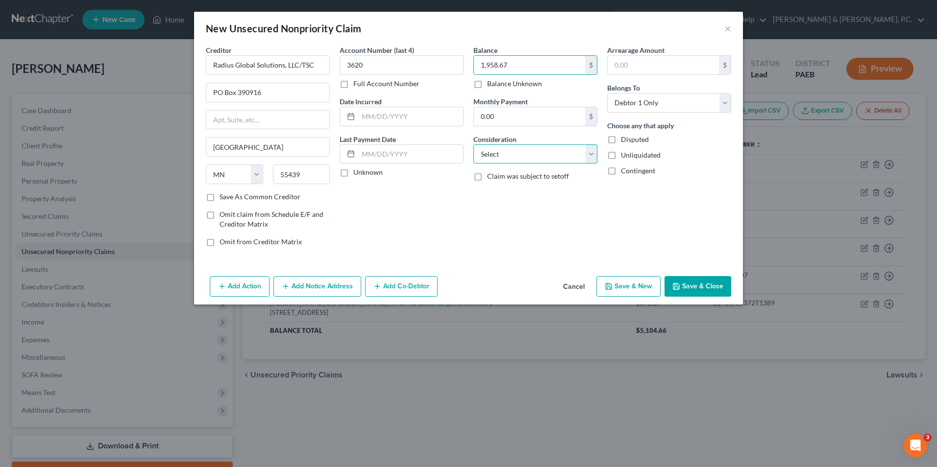
click at [549, 159] on select "Select Cable / Satellite Services Collection Agency Credit Card Debt Debt Couns…" at bounding box center [535, 155] width 124 height 20
select select "2"
click at [473, 145] on select "Select Cable / Satellite Services Collection Agency Credit Card Debt Debt Couns…" at bounding box center [535, 155] width 124 height 20
click at [617, 285] on button "Save & New" at bounding box center [628, 286] width 64 height 21
select select "0"
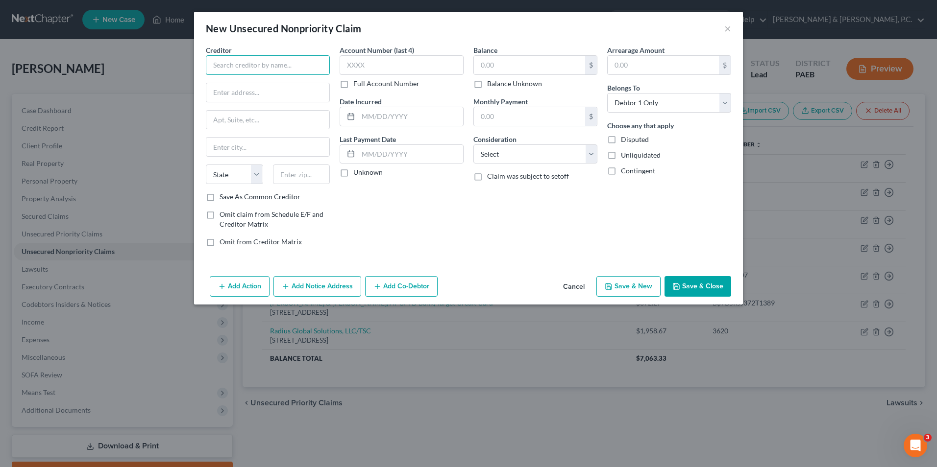
click at [259, 72] on input "text" at bounding box center [268, 65] width 124 height 20
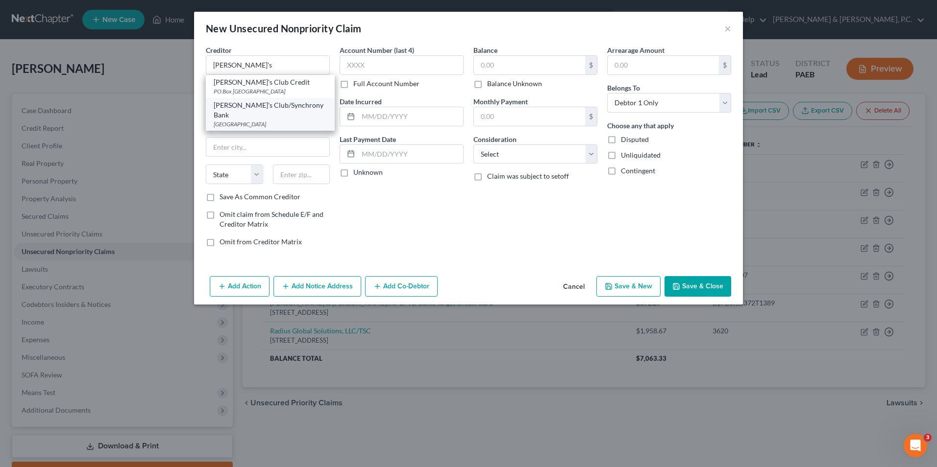
click at [264, 109] on div "[PERSON_NAME]'s Club/Synchrony Bank" at bounding box center [270, 110] width 113 height 20
type input "[PERSON_NAME]'s Club/Synchrony Bank"
type input "PO Box 669809"
type input "[GEOGRAPHIC_DATA]"
select select "45"
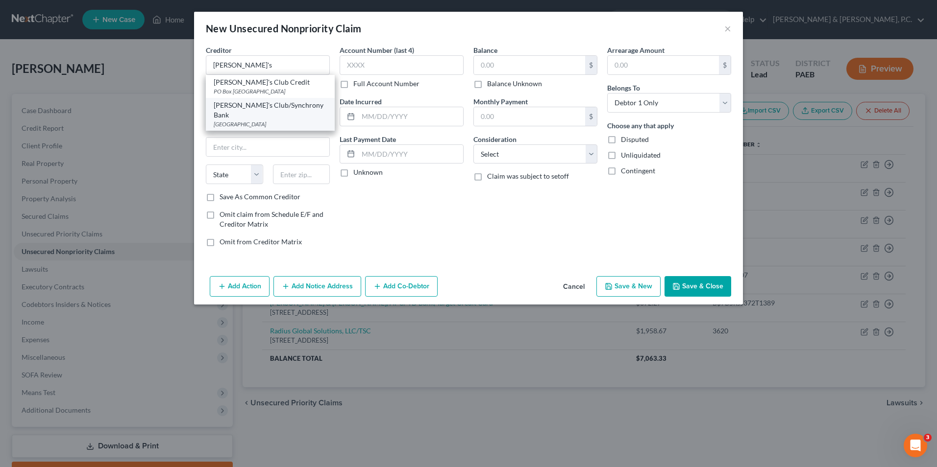
type input "75266"
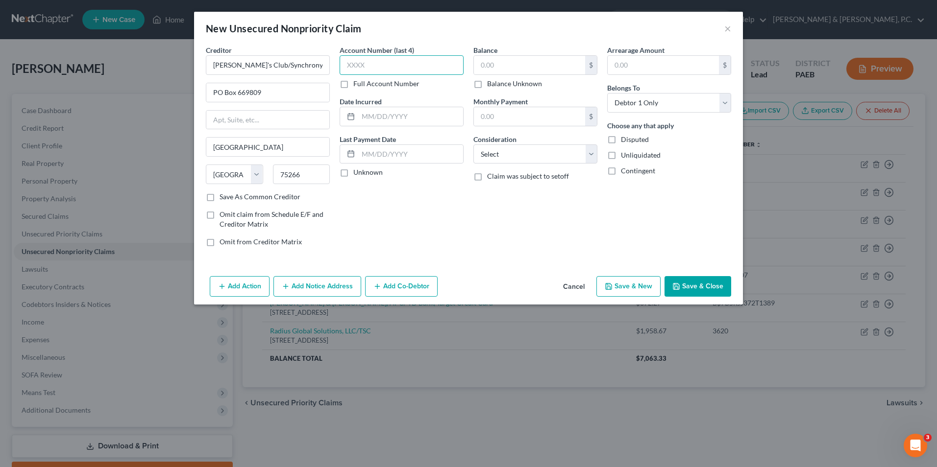
click at [393, 67] on input "text" at bounding box center [401, 65] width 124 height 20
type input "3895"
click at [497, 64] on input "text" at bounding box center [529, 65] width 111 height 19
type input "733.29"
click at [525, 157] on select "Select Cable / Satellite Services Collection Agency Credit Card Debt Debt Couns…" at bounding box center [535, 155] width 124 height 20
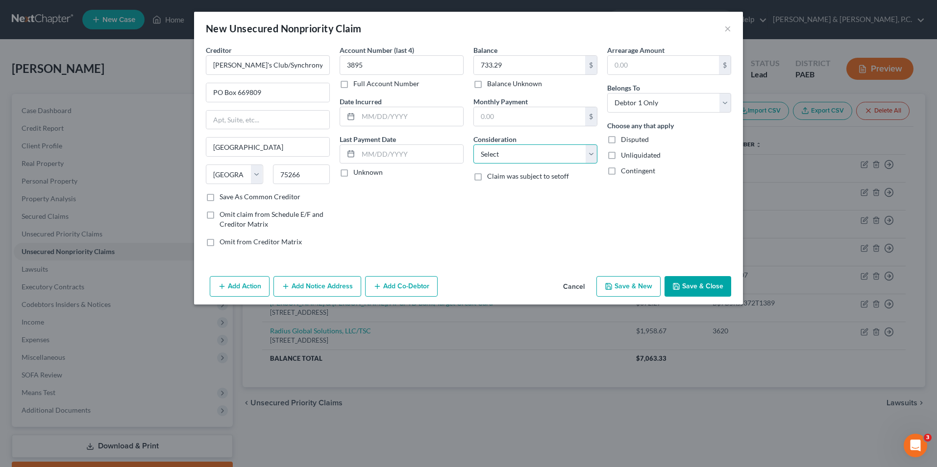
select select "2"
click at [473, 145] on select "Select Cable / Satellite Services Collection Agency Credit Card Debt Debt Couns…" at bounding box center [535, 155] width 124 height 20
click at [628, 284] on button "Save & New" at bounding box center [628, 286] width 64 height 21
select select "0"
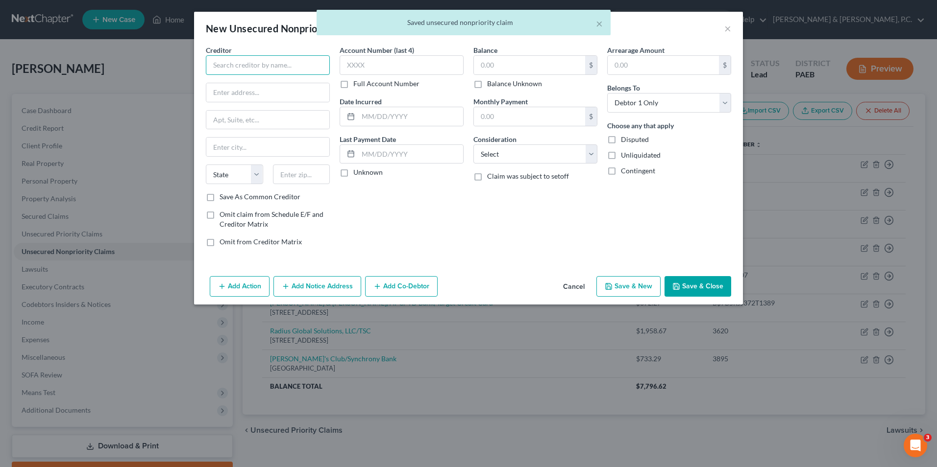
click at [241, 62] on input "text" at bounding box center [268, 65] width 124 height 20
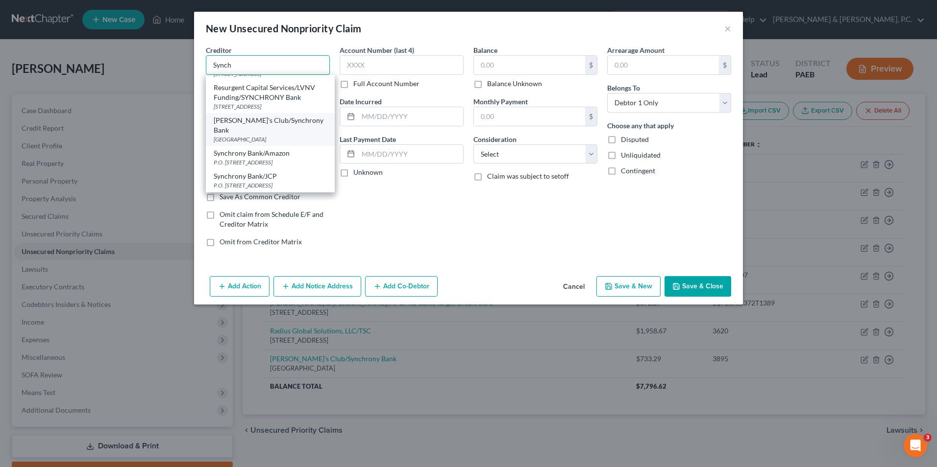
scroll to position [262, 0]
click at [281, 162] on div "P.O. [STREET_ADDRESS]" at bounding box center [270, 162] width 113 height 8
type input "Synchrony Bank/Amazon"
type input "P.O. Box 71711"
type input "Philadelphia"
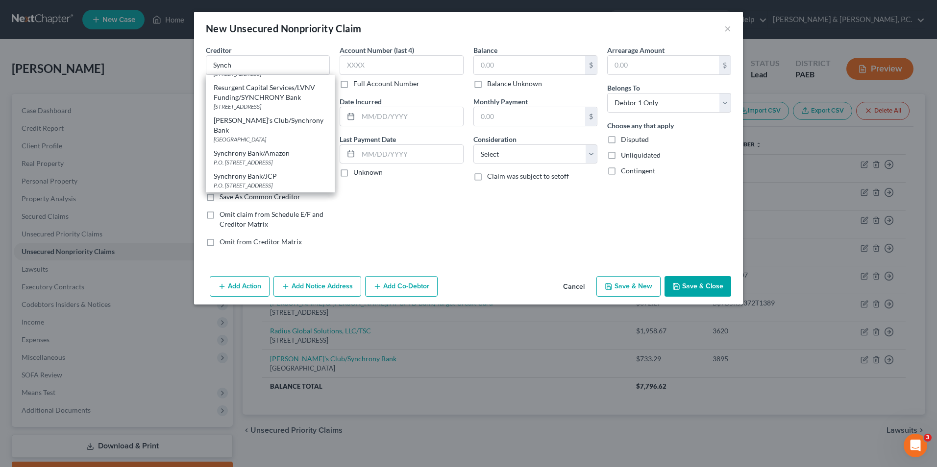
select select "39"
type input "19176"
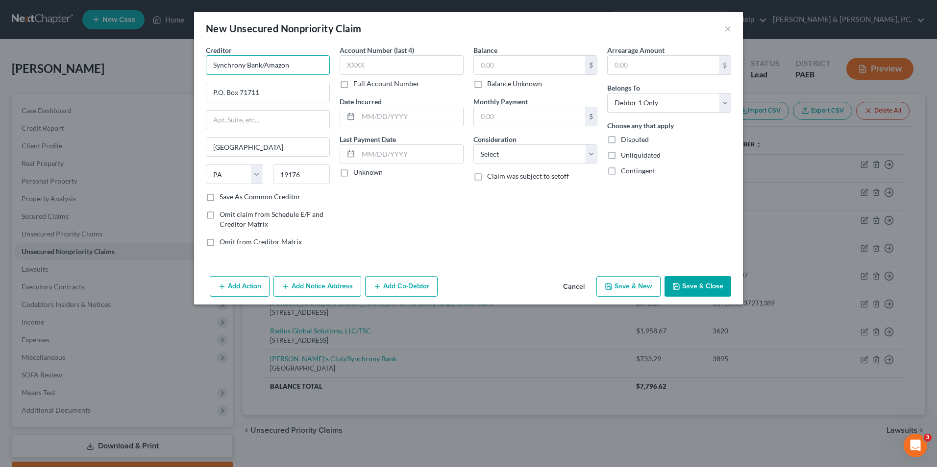
click at [292, 63] on input "Synchrony Bank/Amazon" at bounding box center [268, 65] width 124 height 20
type input "Synchrony Bank/Dicks"
click at [273, 91] on input "P.O. Box 71711" at bounding box center [267, 92] width 123 height 19
type input "P.O. Box 669808"
click at [276, 150] on input "Philadelphia" at bounding box center [267, 147] width 123 height 19
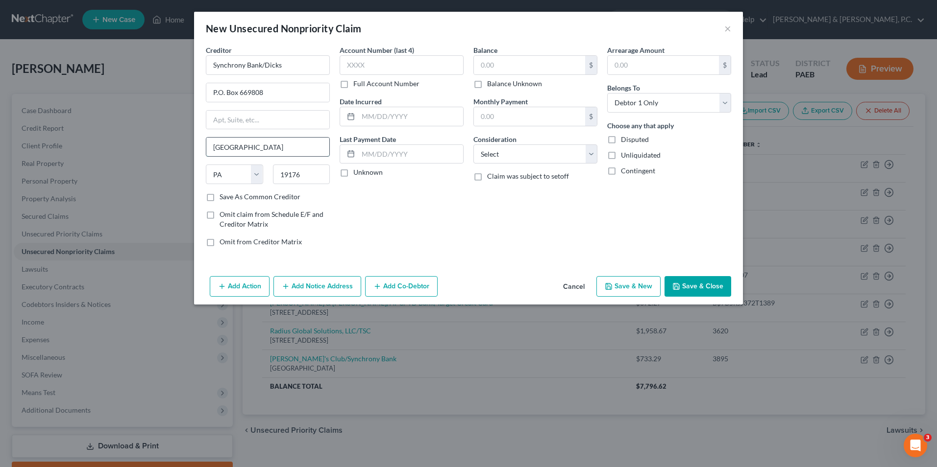
drag, startPoint x: 276, startPoint y: 148, endPoint x: 208, endPoint y: 151, distance: 68.2
click at [208, 151] on input "Philadelphia" at bounding box center [267, 147] width 123 height 19
type input "[GEOGRAPHIC_DATA]"
click at [417, 210] on div "Account Number (last 4) Full Account Number Date Incurred Last Payment Date Unk…" at bounding box center [402, 150] width 134 height 210
click at [260, 176] on select "State [US_STATE] AK AR AZ CA CO CT DE DC [GEOGRAPHIC_DATA] [GEOGRAPHIC_DATA] GU…" at bounding box center [234, 175] width 57 height 20
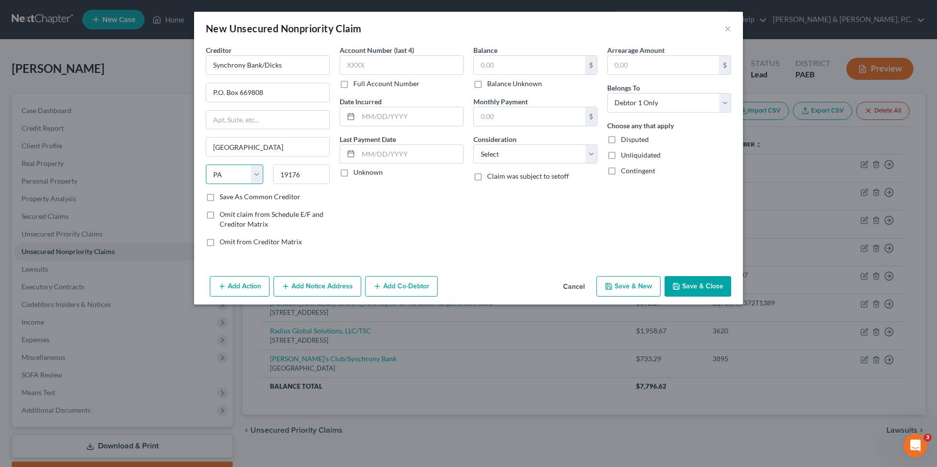
select select "45"
click at [206, 165] on select "State [US_STATE] AK AR AZ CA CO CT DE DC [GEOGRAPHIC_DATA] [GEOGRAPHIC_DATA] GU…" at bounding box center [234, 175] width 57 height 20
click at [309, 173] on input "19176" at bounding box center [301, 175] width 57 height 20
drag, startPoint x: 309, startPoint y: 173, endPoint x: 286, endPoint y: 181, distance: 24.2
click at [286, 181] on input "19176" at bounding box center [301, 175] width 57 height 20
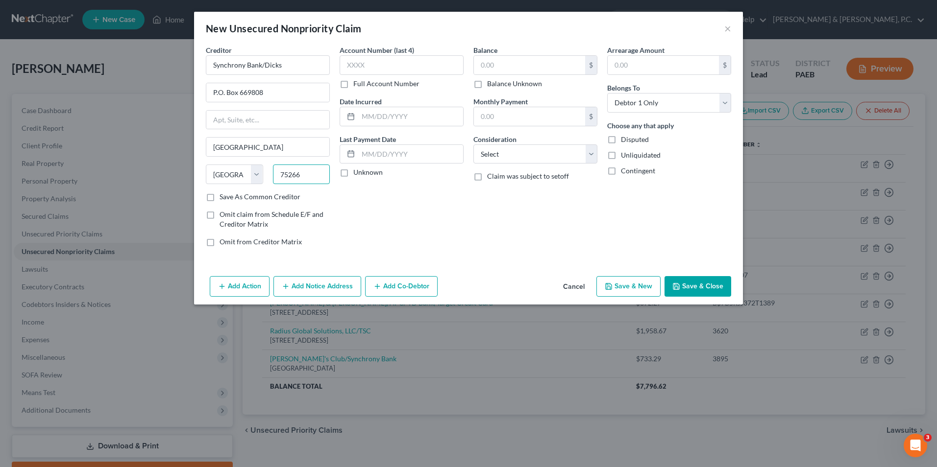
type input "75266"
click at [219, 197] on label "Save As Common Creditor" at bounding box center [259, 197] width 81 height 10
click at [223, 197] on input "Save As Common Creditor" at bounding box center [226, 195] width 6 height 6
checkbox input "true"
click at [293, 63] on input "Synchrony Bank/Dicks" at bounding box center [268, 65] width 124 height 20
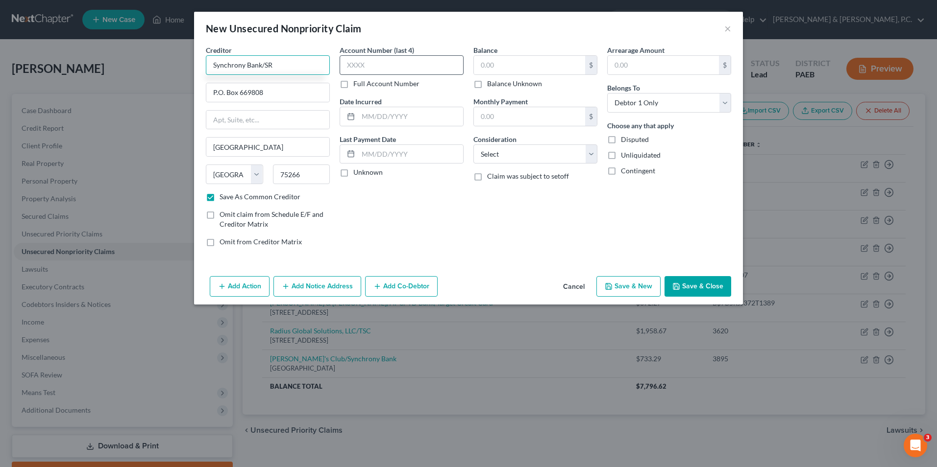
type input "Synchrony Bank/SR"
click at [370, 73] on input "text" at bounding box center [401, 65] width 124 height 20
type input "8486"
click at [510, 66] on input "text" at bounding box center [529, 65] width 111 height 19
type input "1,434.64"
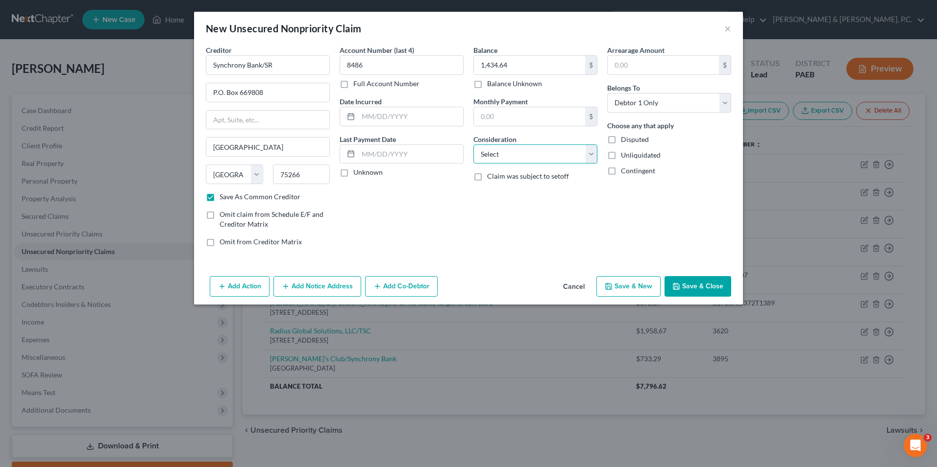
click at [520, 145] on select "Select Cable / Satellite Services Collection Agency Credit Card Debt Debt Couns…" at bounding box center [535, 155] width 124 height 20
select select "2"
click at [473, 145] on select "Select Cable / Satellite Services Collection Agency Credit Card Debt Debt Couns…" at bounding box center [535, 155] width 124 height 20
click at [652, 294] on button "Save & New" at bounding box center [628, 286] width 64 height 21
checkbox input "false"
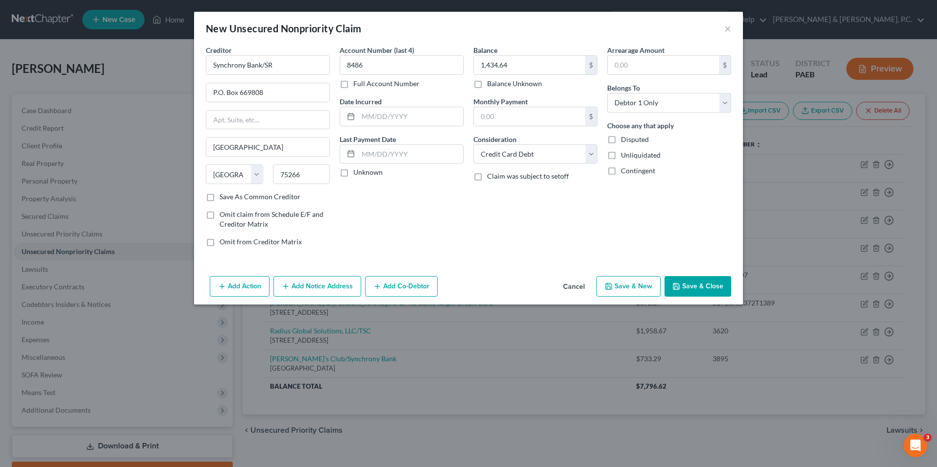
select select "0"
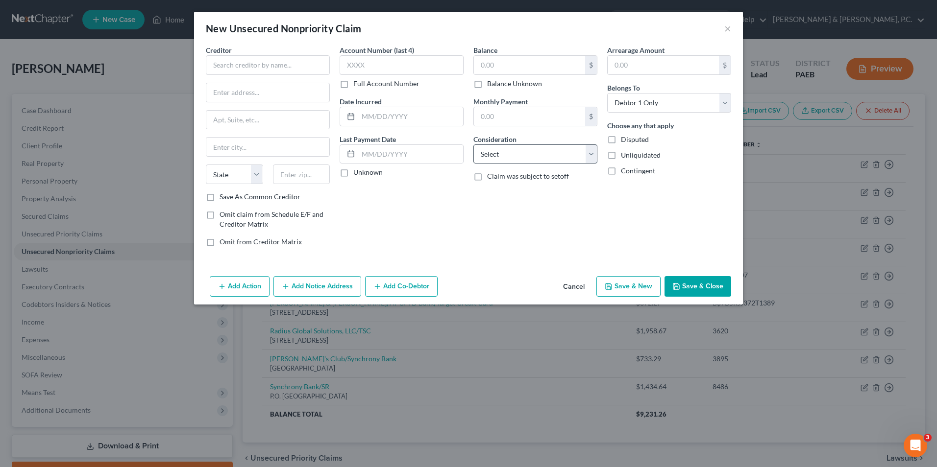
drag, startPoint x: 499, startPoint y: 24, endPoint x: 558, endPoint y: 156, distance: 145.4
click at [558, 156] on div "New Unsecured Nonpriority Claim × Creditor * State AL AK AR AZ CA CO CT DE DC F…" at bounding box center [468, 158] width 549 height 293
click at [583, 288] on button "Cancel" at bounding box center [573, 287] width 37 height 20
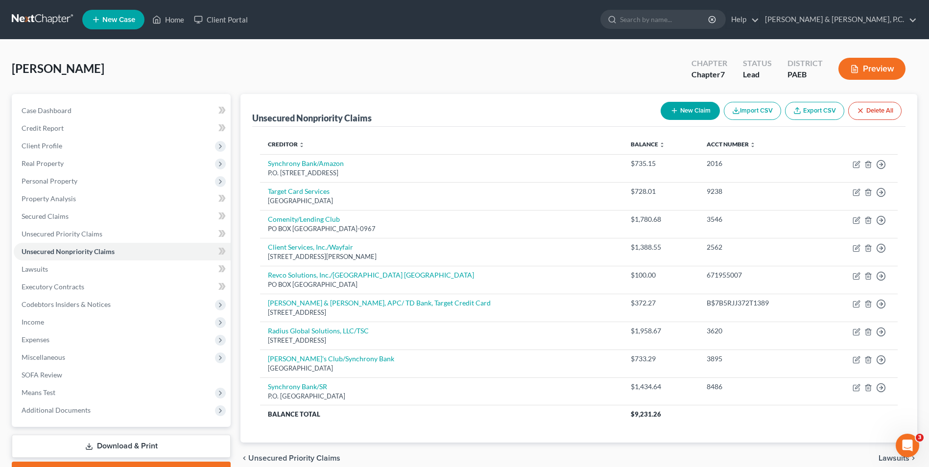
click at [689, 109] on button "New Claim" at bounding box center [690, 111] width 59 height 18
select select "0"
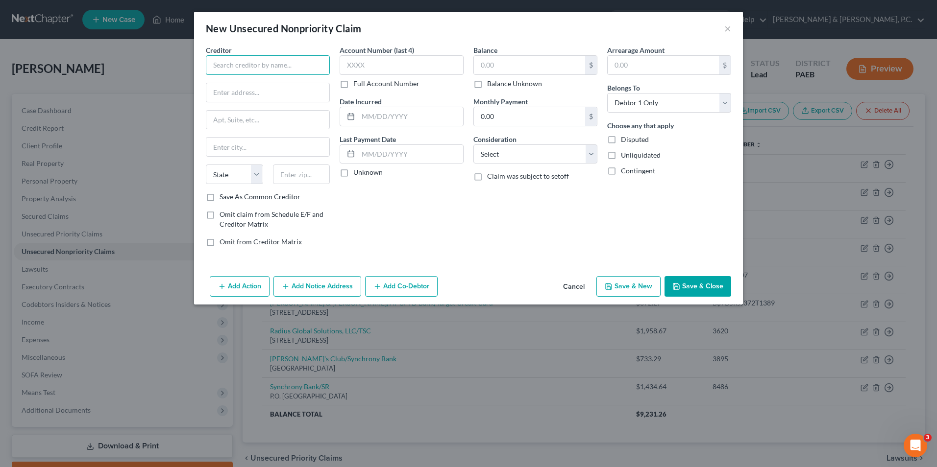
click at [293, 60] on input "text" at bounding box center [268, 65] width 124 height 20
type input "S"
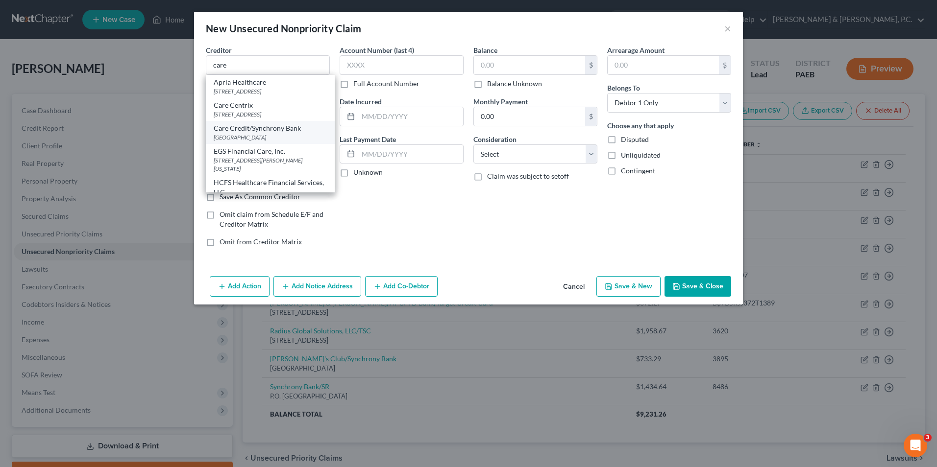
click at [280, 130] on div "Care Credit/Synchrony Bank" at bounding box center [270, 128] width 113 height 10
type input "Care Credit/Synchrony Bank"
type input "PO Box 960061"
type input "Orlando"
select select "9"
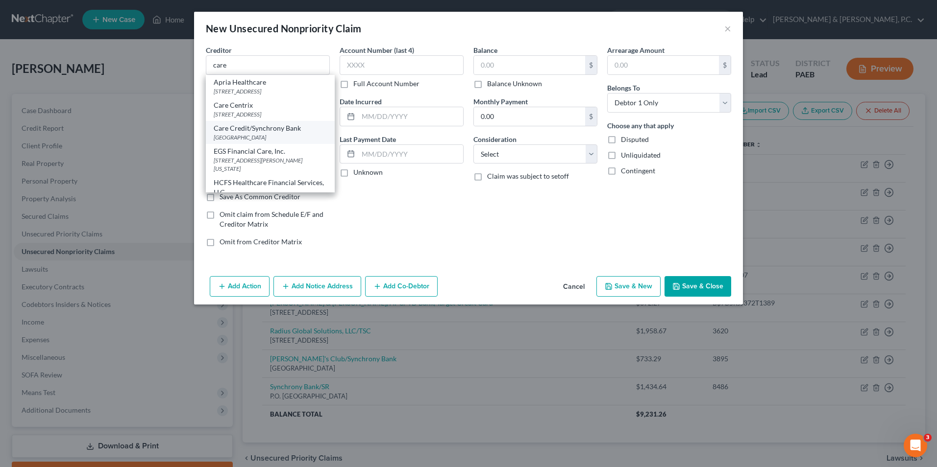
type input "32896"
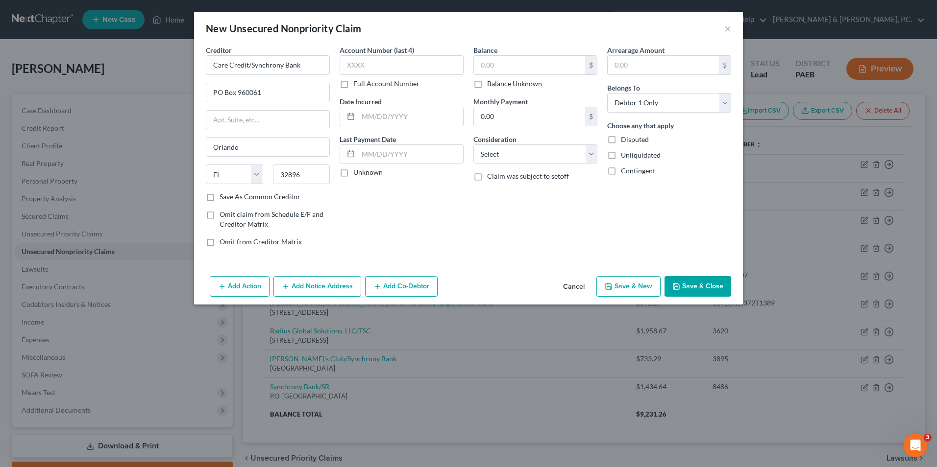
click at [219, 200] on label "Save As Common Creditor" at bounding box center [259, 197] width 81 height 10
click at [223, 198] on input "Save As Common Creditor" at bounding box center [226, 195] width 6 height 6
drag, startPoint x: 268, startPoint y: 90, endPoint x: 238, endPoint y: 93, distance: 31.0
click at [238, 93] on input "PO Box 960061" at bounding box center [267, 92] width 123 height 19
click at [219, 196] on label "Save As Common Creditor" at bounding box center [259, 197] width 81 height 10
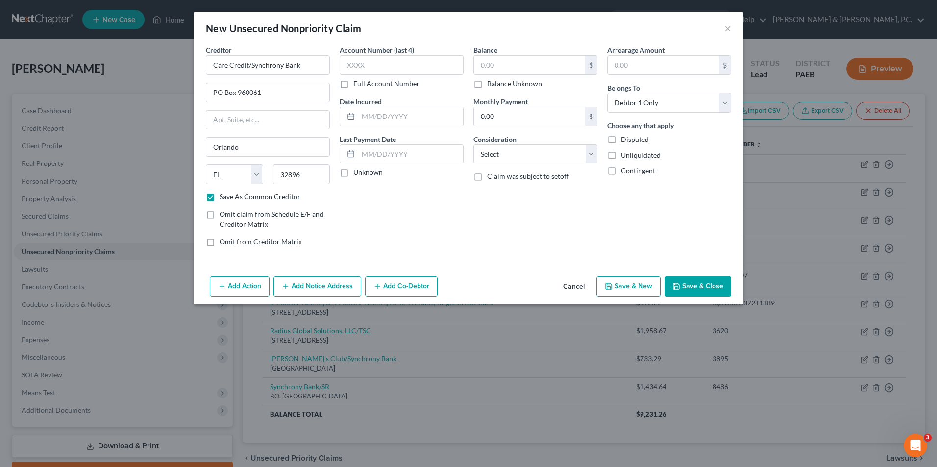
click at [223, 196] on input "Save As Common Creditor" at bounding box center [226, 195] width 6 height 6
checkbox input "false"
drag, startPoint x: 262, startPoint y: 97, endPoint x: 191, endPoint y: 89, distance: 71.9
click at [191, 89] on div "New Unsecured Nonpriority Claim × Creditor * Care Credit/Synchrony Bank PO Box …" at bounding box center [468, 233] width 937 height 467
drag, startPoint x: 311, startPoint y: 69, endPoint x: 186, endPoint y: 72, distance: 124.5
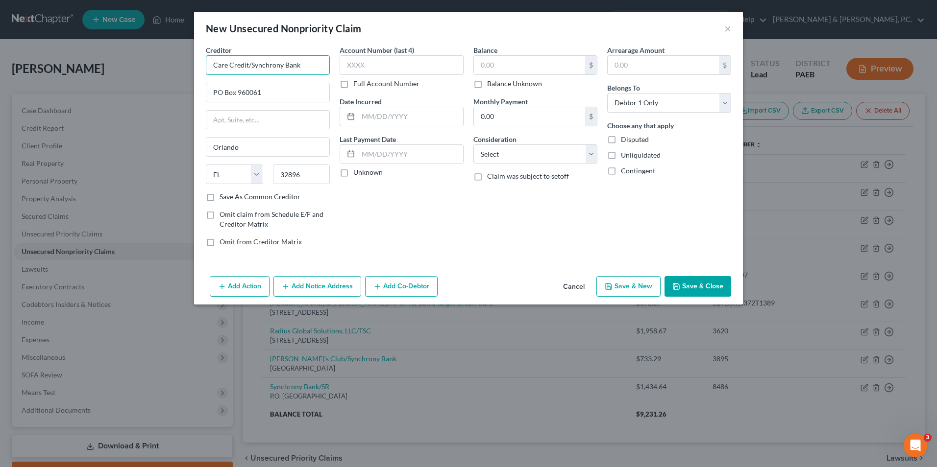
click at [186, 72] on div "New Unsecured Nonpriority Claim × Creditor * Care Credit/Synchrony Bank PO Box …" at bounding box center [468, 233] width 937 height 467
click at [285, 67] on input "synchrony" at bounding box center [268, 65] width 124 height 20
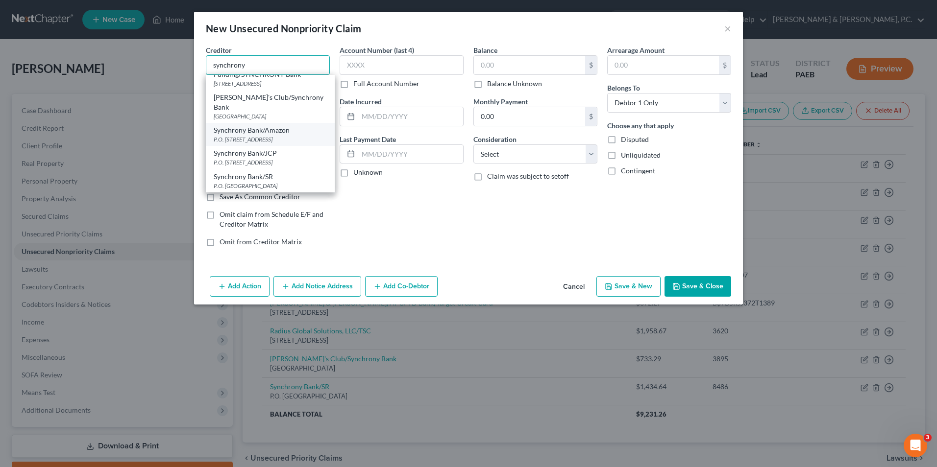
scroll to position [285, 0]
click at [289, 137] on div "P.O. [STREET_ADDRESS]" at bounding box center [270, 139] width 113 height 8
type input "Synchrony Bank/Amazon"
type input "P.O. Box 71711"
type input "Philadelphia"
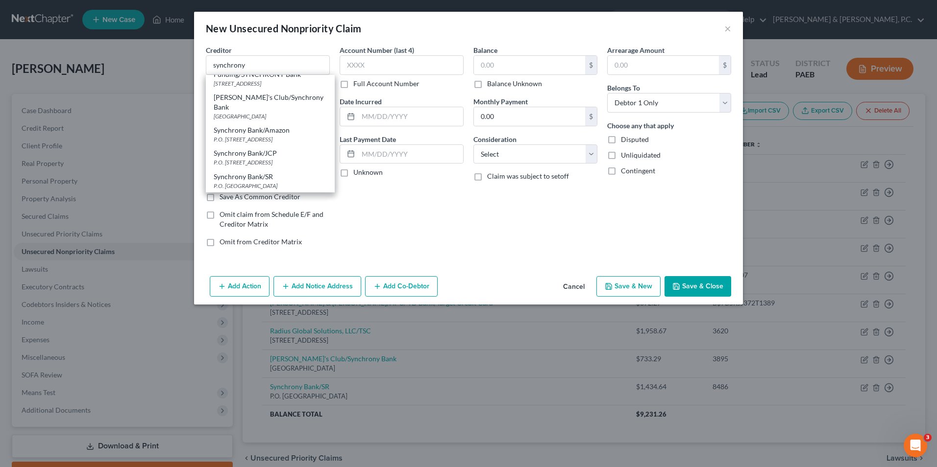
select select "39"
type input "19176"
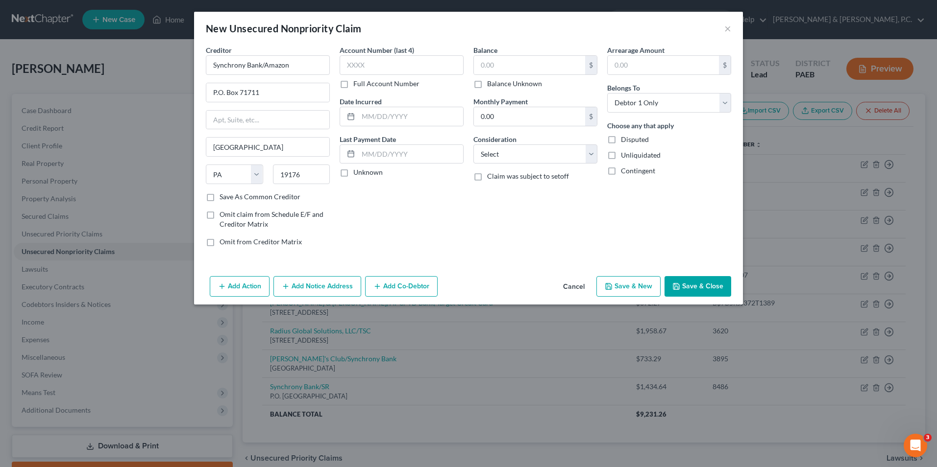
scroll to position [0, 0]
click at [297, 65] on input "Synchrony Bank/Amazon" at bounding box center [268, 65] width 124 height 20
type input "Synchrony Bank/Care Credit"
click at [271, 94] on input "P.O. Box 71711" at bounding box center [267, 92] width 123 height 19
type input "P.O. Box 71715"
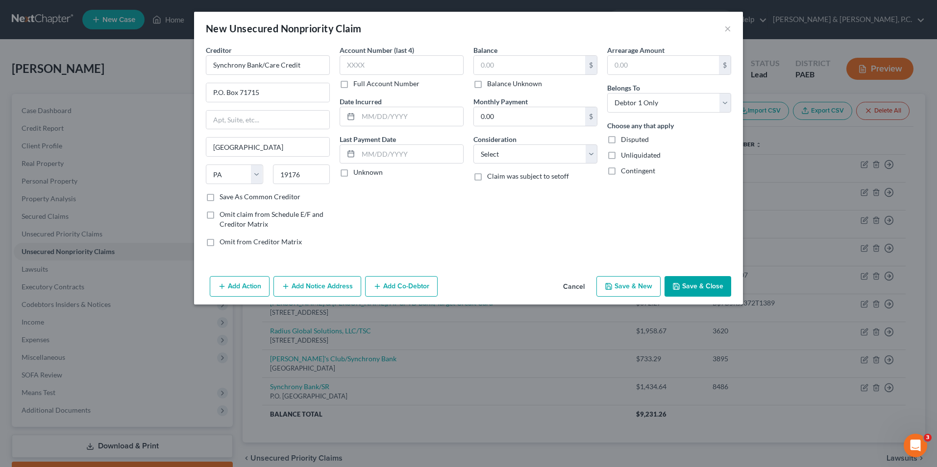
drag, startPoint x: 209, startPoint y: 198, endPoint x: 215, endPoint y: 195, distance: 5.9
click at [219, 198] on label "Save As Common Creditor" at bounding box center [259, 197] width 81 height 10
click at [223, 198] on input "Save As Common Creditor" at bounding box center [226, 195] width 6 height 6
checkbox input "true"
click at [383, 69] on input "text" at bounding box center [401, 65] width 124 height 20
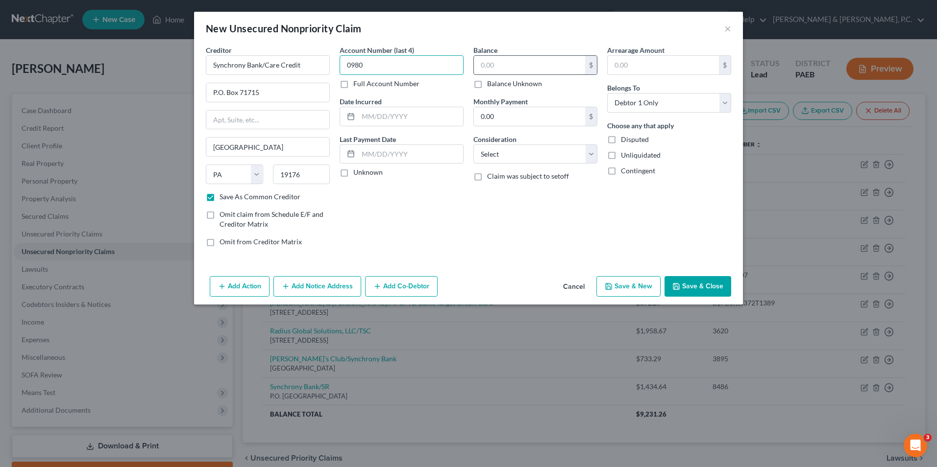
type input "0980"
click at [507, 66] on input "text" at bounding box center [529, 65] width 111 height 19
type input "7,930.13"
click at [501, 155] on select "Select Cable / Satellite Services Collection Agency Credit Card Debt Debt Couns…" at bounding box center [535, 155] width 124 height 20
select select "2"
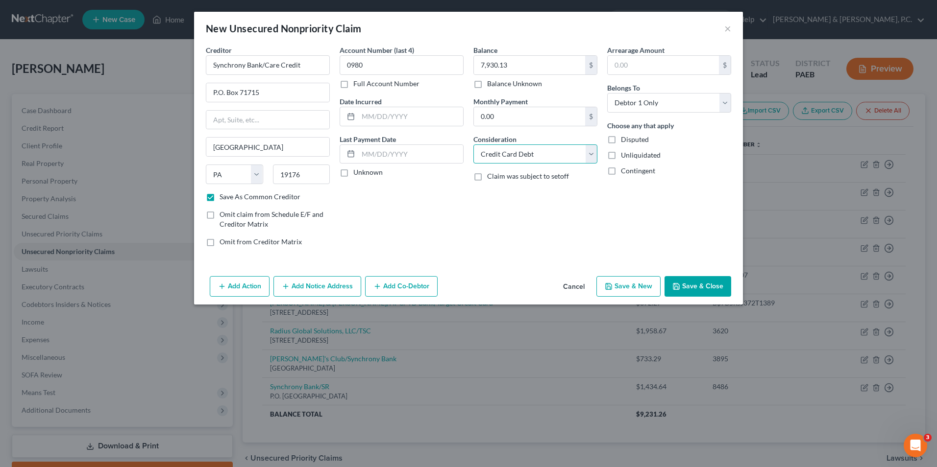
click at [473, 145] on select "Select Cable / Satellite Services Collection Agency Credit Card Debt Debt Couns…" at bounding box center [535, 155] width 124 height 20
click at [575, 158] on select "Select Cable / Satellite Services Collection Agency Credit Card Debt Debt Couns…" at bounding box center [535, 155] width 124 height 20
click at [674, 228] on div "Arrearage Amount $ Belongs To * Select Debtor 1 Only Debtor 2 Only Debtor 1 And…" at bounding box center [669, 150] width 134 height 210
click at [634, 290] on button "Save & New" at bounding box center [628, 286] width 64 height 21
checkbox input "false"
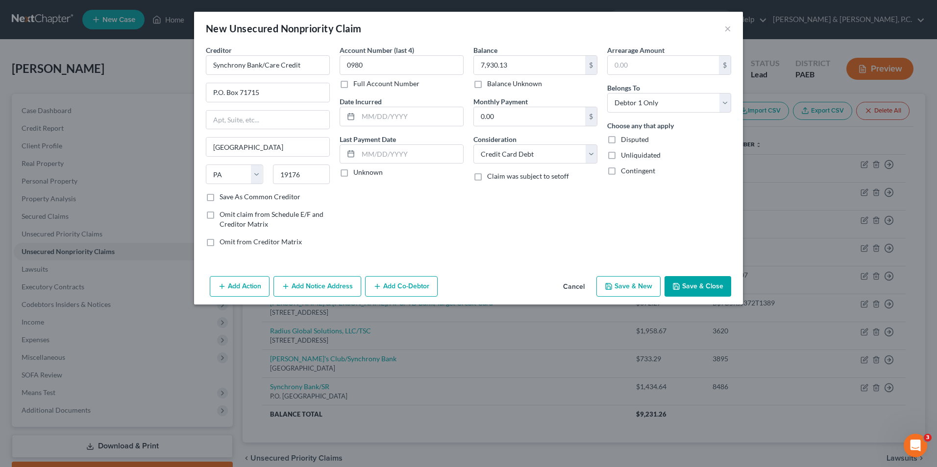
select select "0"
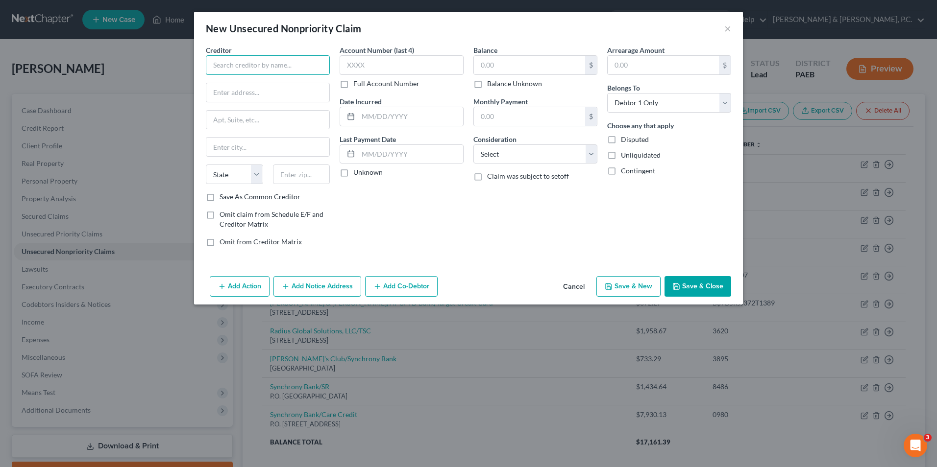
click at [268, 61] on input "text" at bounding box center [268, 65] width 124 height 20
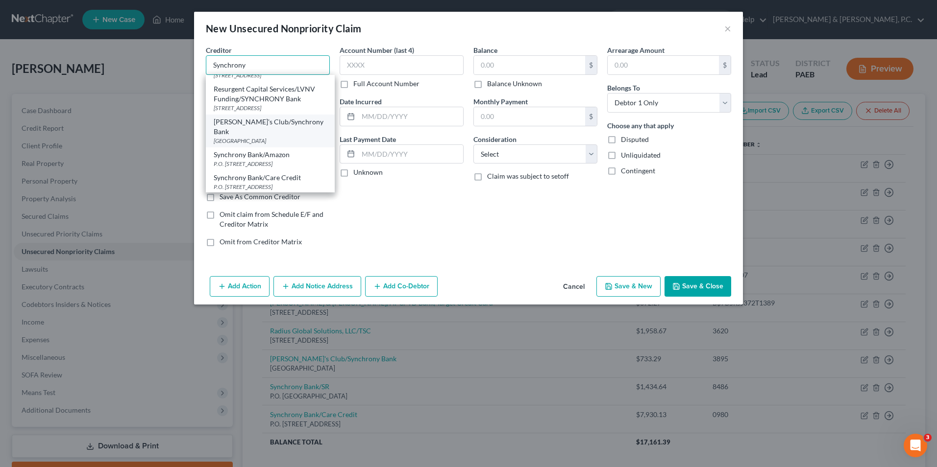
scroll to position [294, 0]
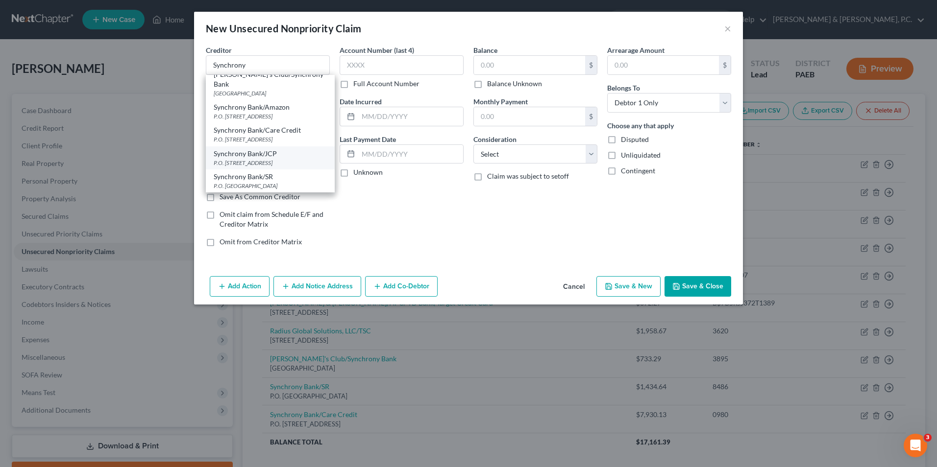
click at [281, 159] on div "Synchrony Bank/JCP" at bounding box center [270, 154] width 113 height 10
type input "Synchrony Bank/JCP"
type input "P.O. Box 71719"
type input "Philadelphia"
select select "39"
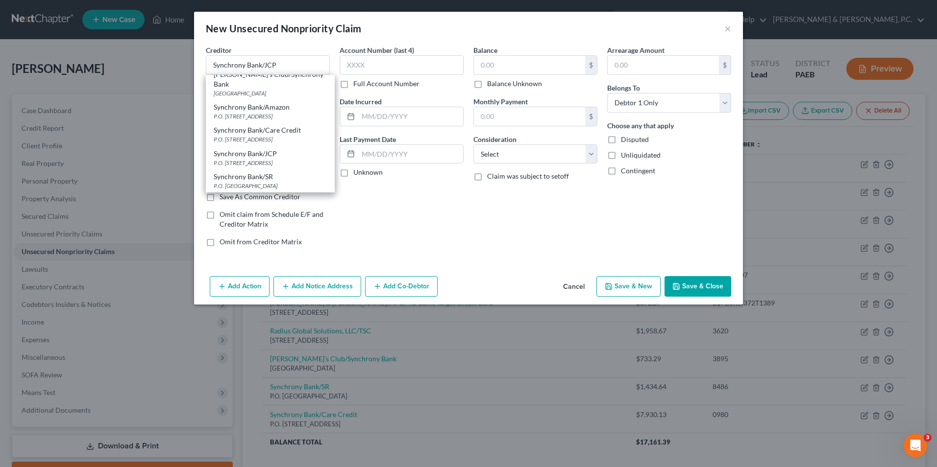
type input "19176"
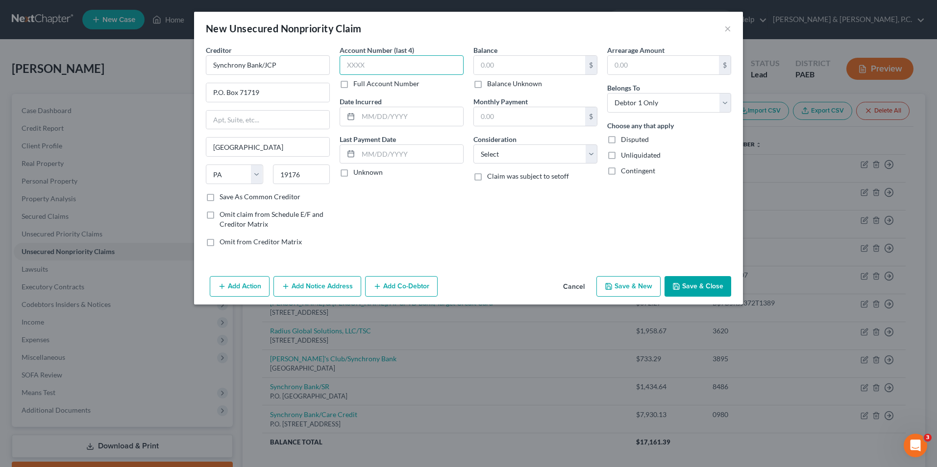
click at [370, 71] on input "text" at bounding box center [401, 65] width 124 height 20
type input "0467"
click at [518, 65] on input "text" at bounding box center [529, 65] width 111 height 19
type input "1,372.47"
click at [527, 154] on select "Select Cable / Satellite Services Collection Agency Credit Card Debt Debt Couns…" at bounding box center [535, 155] width 124 height 20
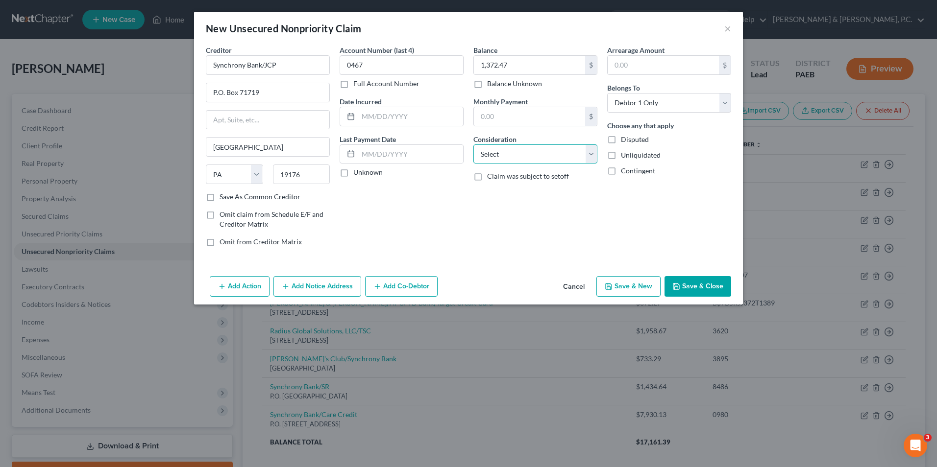
select select "2"
click at [473, 145] on select "Select Cable / Satellite Services Collection Agency Credit Card Debt Debt Couns…" at bounding box center [535, 155] width 124 height 20
click at [627, 286] on button "Save & New" at bounding box center [628, 286] width 64 height 21
select select "0"
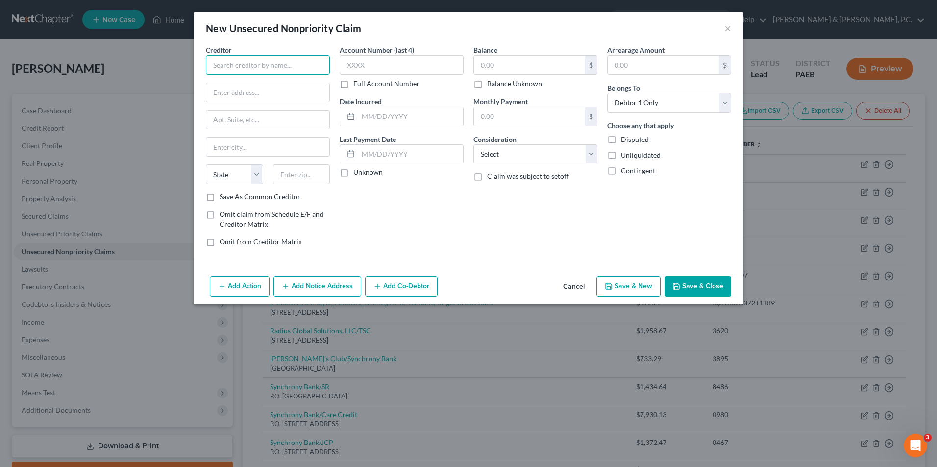
click at [241, 62] on input "text" at bounding box center [268, 65] width 124 height 20
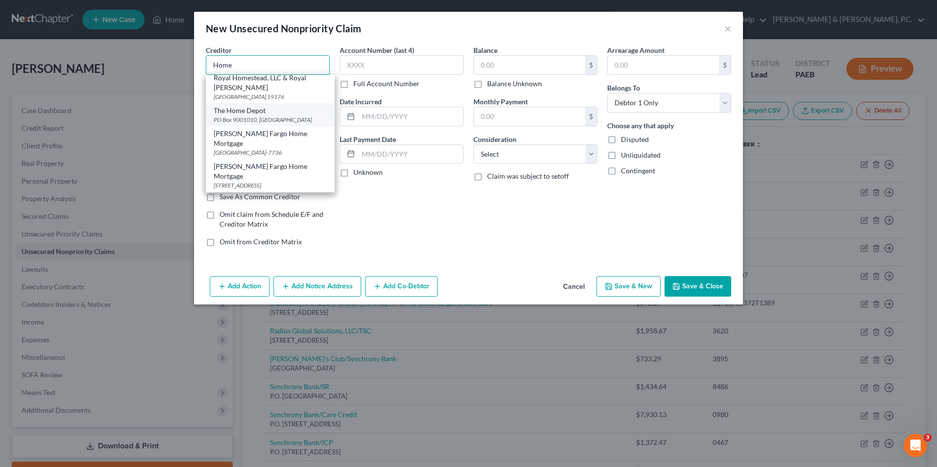
scroll to position [201, 0]
click at [243, 116] on div "The Home Depot" at bounding box center [270, 111] width 113 height 10
type input "The Home Depot"
type input "PO Box 9001010"
type input "Louisville"
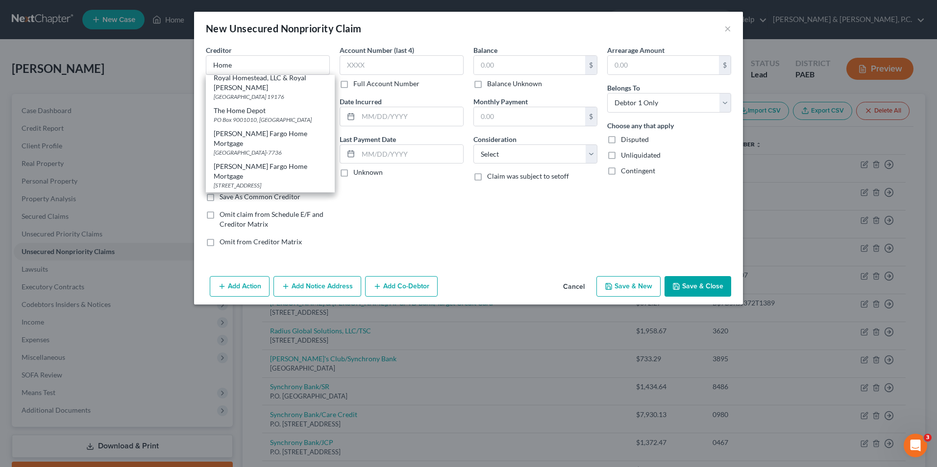
select select "18"
type input "40290"
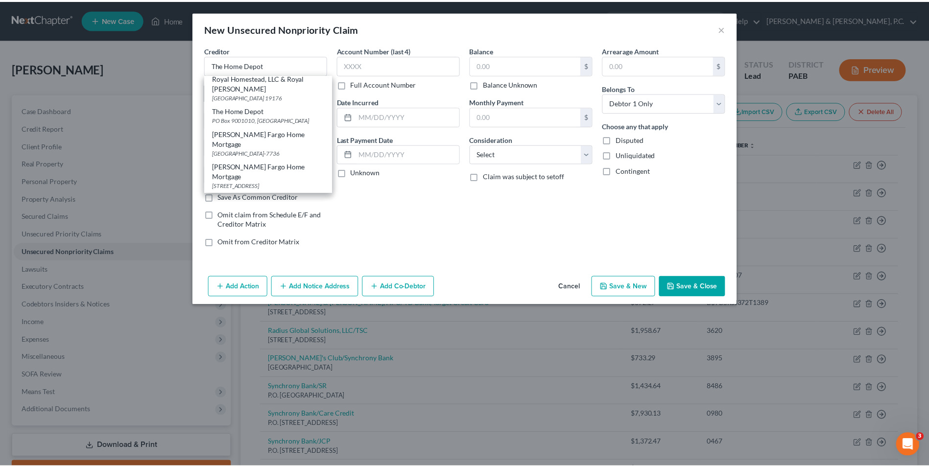
scroll to position [0, 0]
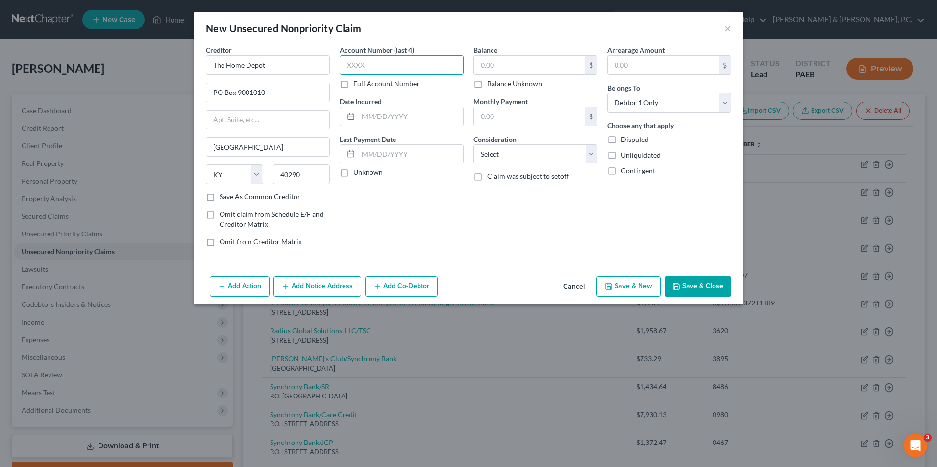
click at [375, 69] on input "text" at bounding box center [401, 65] width 124 height 20
type input "5889"
click at [545, 63] on input "text" at bounding box center [529, 65] width 111 height 19
type input "1,078.40"
click at [538, 159] on select "Select Cable / Satellite Services Collection Agency Credit Card Debt Debt Couns…" at bounding box center [535, 155] width 124 height 20
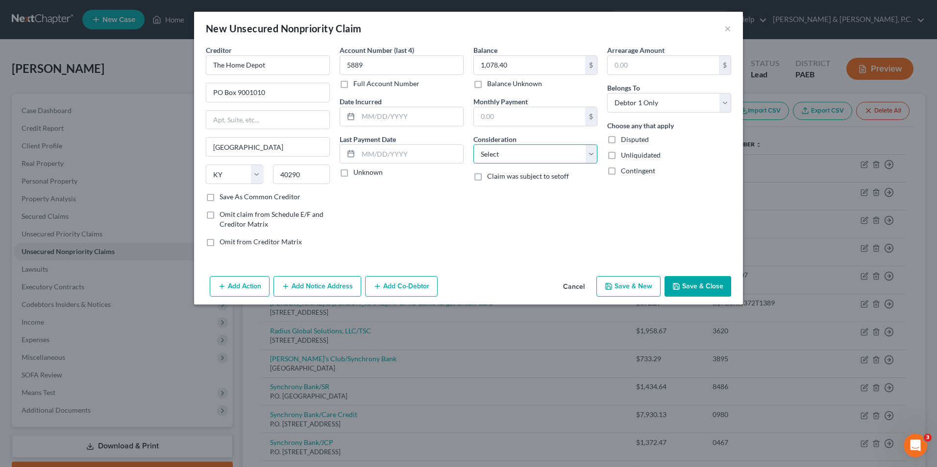
select select "2"
click at [473, 145] on select "Select Cable / Satellite Services Collection Agency Credit Card Debt Debt Couns…" at bounding box center [535, 155] width 124 height 20
click at [625, 285] on button "Save & New" at bounding box center [628, 286] width 64 height 21
select select "0"
click at [313, 68] on input "text" at bounding box center [268, 65] width 124 height 20
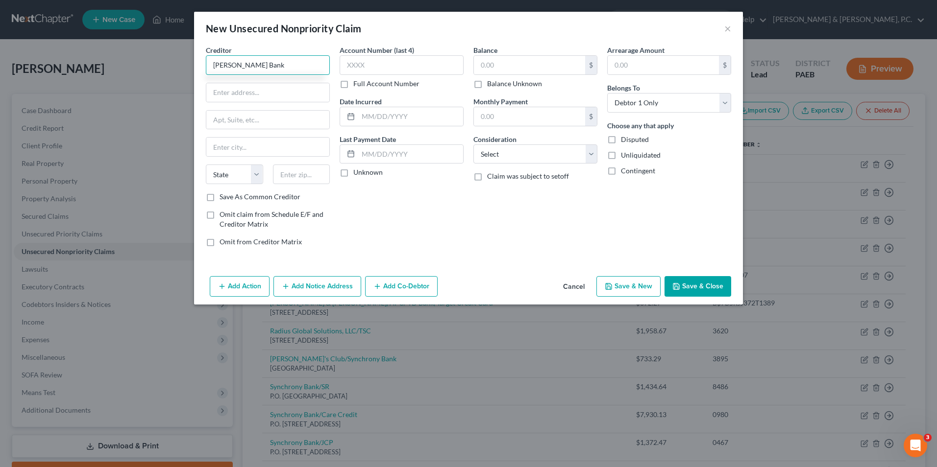
type input "[PERSON_NAME] Bank"
type input "PO BOX 660702"
click at [297, 144] on input "text" at bounding box center [267, 147] width 123 height 19
type input "[GEOGRAPHIC_DATA]"
select select "45"
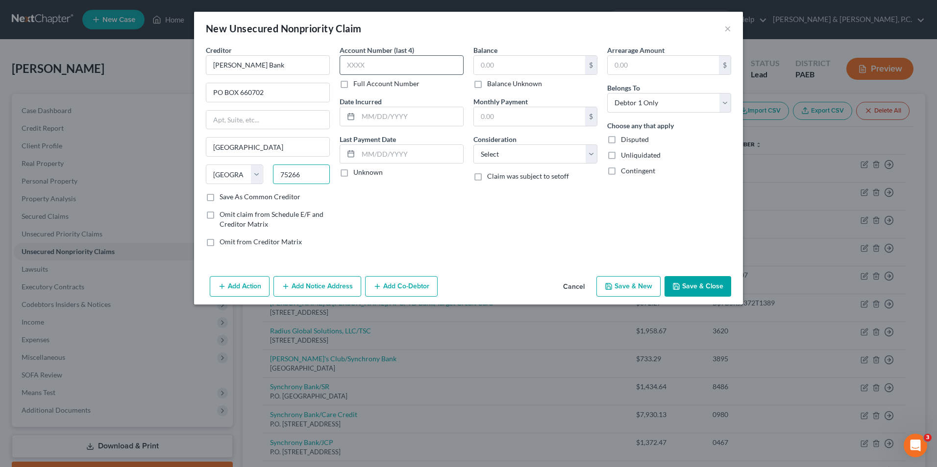
type input "75266"
click at [364, 66] on input "text" at bounding box center [401, 65] width 124 height 20
type input "5865"
click at [541, 68] on input "text" at bounding box center [529, 65] width 111 height 19
type input "2,275.59"
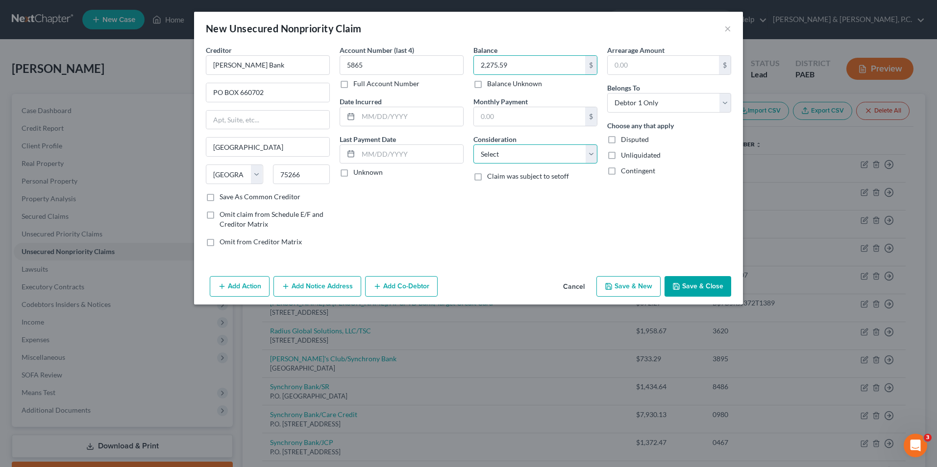
click at [552, 155] on select "Select Cable / Satellite Services Collection Agency Credit Card Debt Debt Couns…" at bounding box center [535, 155] width 124 height 20
select select "2"
click at [473, 145] on select "Select Cable / Satellite Services Collection Agency Credit Card Debt Debt Couns…" at bounding box center [535, 155] width 124 height 20
click at [621, 288] on button "Save & New" at bounding box center [628, 286] width 64 height 21
select select "0"
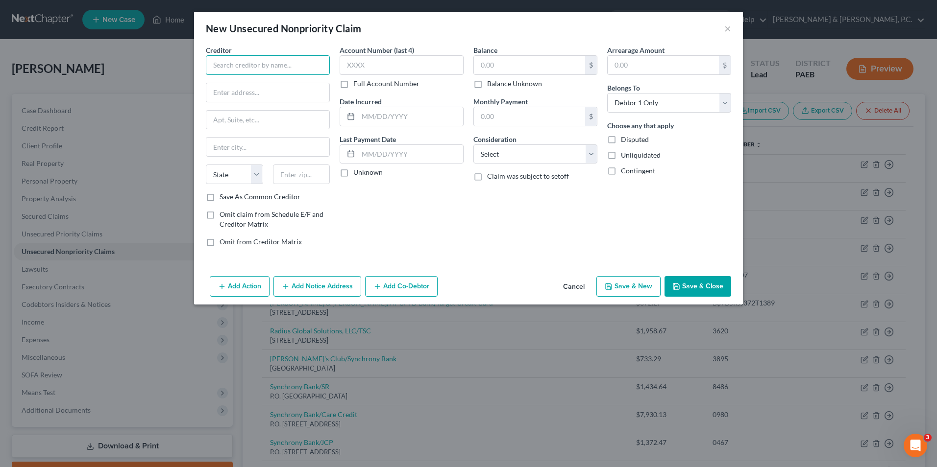
click at [250, 65] on input "text" at bounding box center [268, 65] width 124 height 20
type input "Harbor Freight/SYNCB"
type input "PO BOX 71710"
type input "Philadelphia"
select select "39"
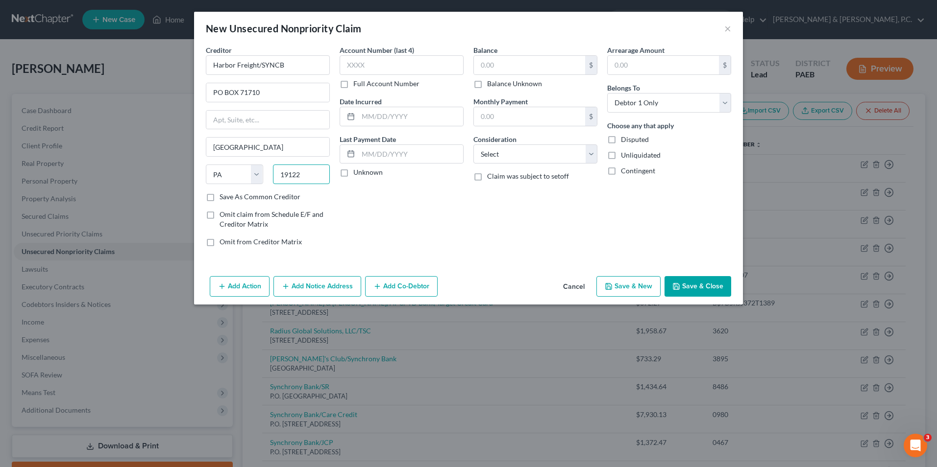
click at [312, 174] on input "19122" at bounding box center [301, 175] width 57 height 20
type input "19176"
click at [410, 65] on input "text" at bounding box center [401, 65] width 124 height 20
type input "5833"
click at [484, 73] on input "text" at bounding box center [529, 65] width 111 height 19
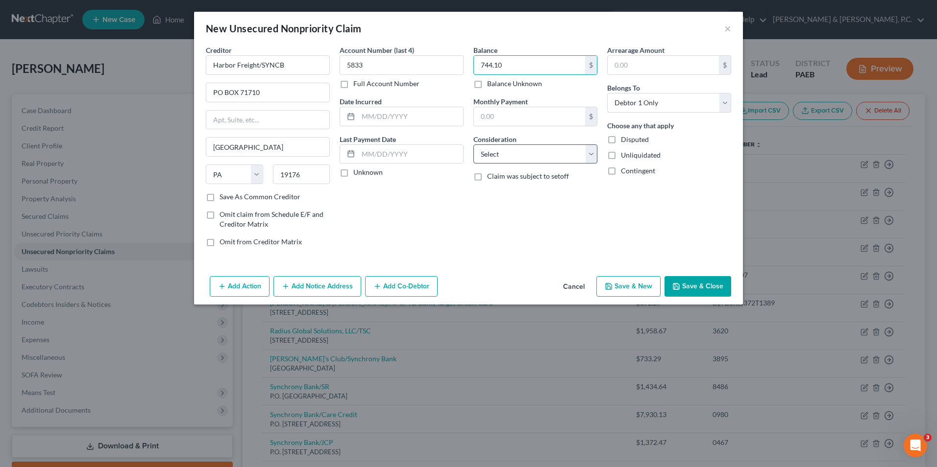
type input "744.10"
click at [504, 156] on select "Select Cable / Satellite Services Collection Agency Credit Card Debt Debt Couns…" at bounding box center [535, 155] width 124 height 20
select select "2"
click at [473, 145] on select "Select Cable / Satellite Services Collection Agency Credit Card Debt Debt Couns…" at bounding box center [535, 155] width 124 height 20
click at [618, 291] on button "Save & New" at bounding box center [628, 286] width 64 height 21
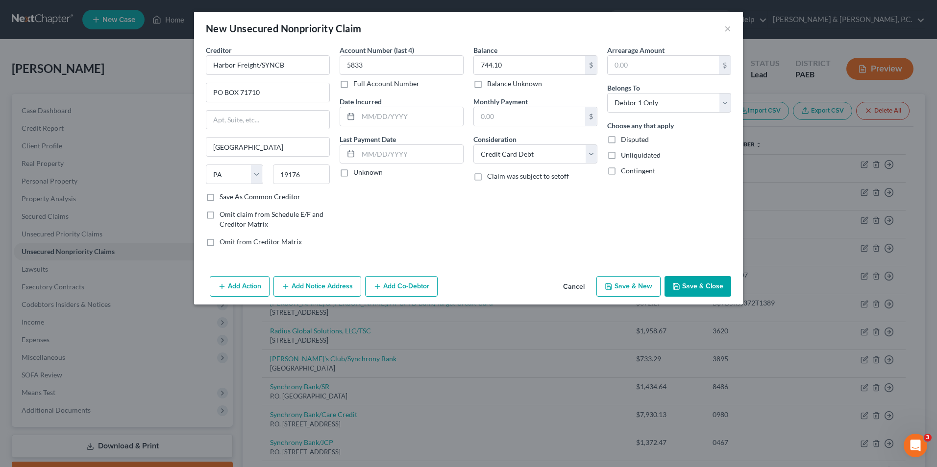
select select "0"
click at [287, 65] on input "text" at bounding box center [268, 65] width 124 height 20
type input "Barclays/Old Navy Rewards"
click at [296, 93] on input "text" at bounding box center [267, 92] width 123 height 19
type input "PO BOX 8801"
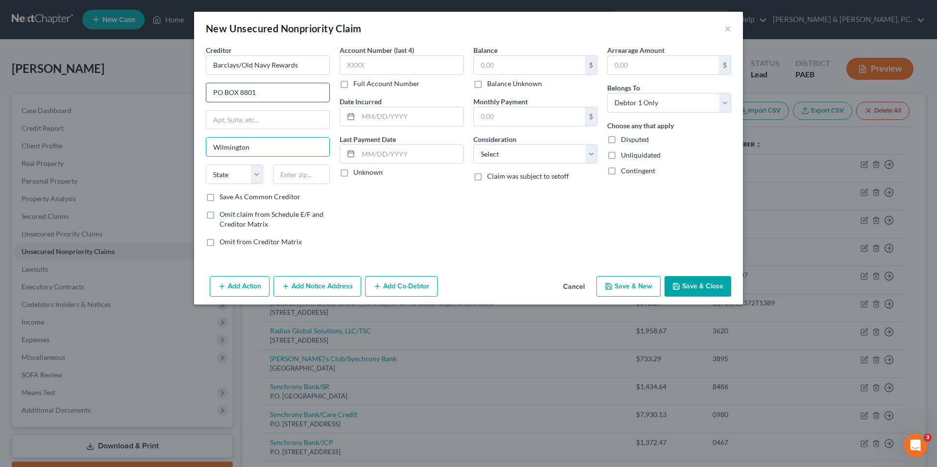
type input "Wilmington"
select select "7"
type input "19801"
click at [371, 68] on input "text" at bounding box center [401, 65] width 124 height 20
type input "7735"
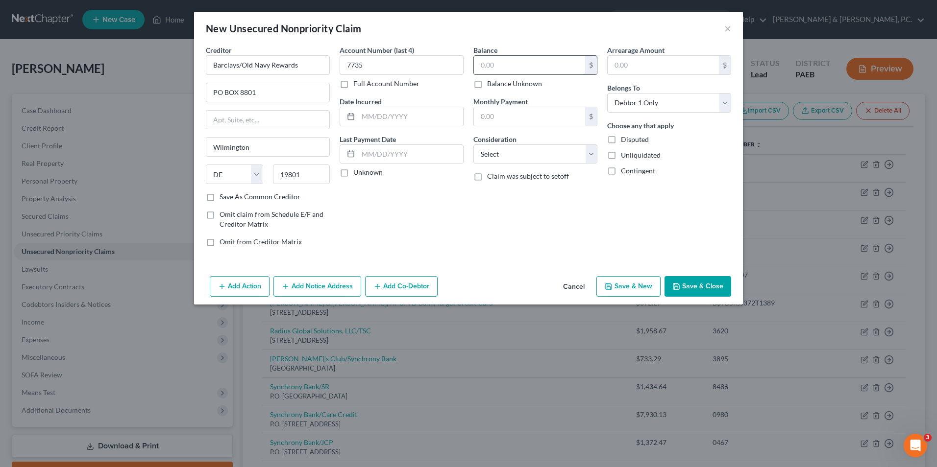
click at [489, 65] on input "text" at bounding box center [529, 65] width 111 height 19
type input "599.37"
click at [519, 151] on select "Select Cable / Satellite Services Collection Agency Credit Card Debt Debt Couns…" at bounding box center [535, 155] width 124 height 20
select select "2"
click at [473, 145] on select "Select Cable / Satellite Services Collection Agency Credit Card Debt Debt Couns…" at bounding box center [535, 155] width 124 height 20
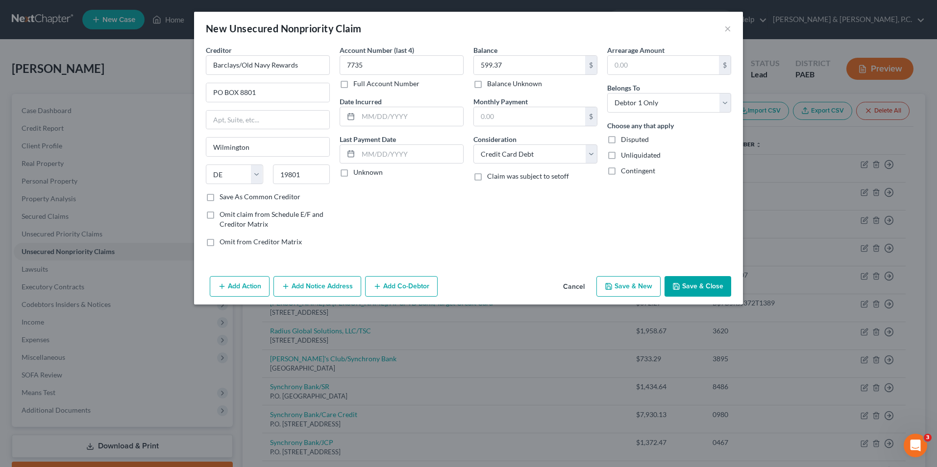
click at [622, 285] on button "Save & New" at bounding box center [628, 286] width 64 height 21
select select "0"
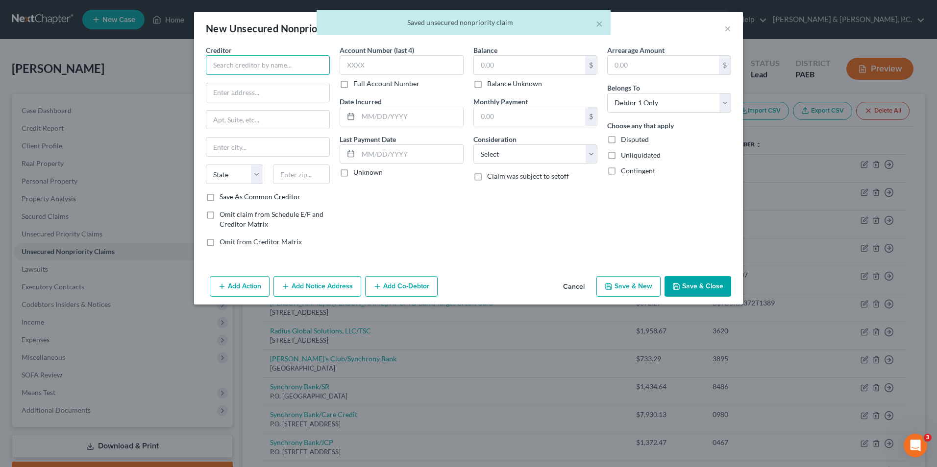
click at [251, 65] on input "text" at bounding box center [268, 65] width 124 height 20
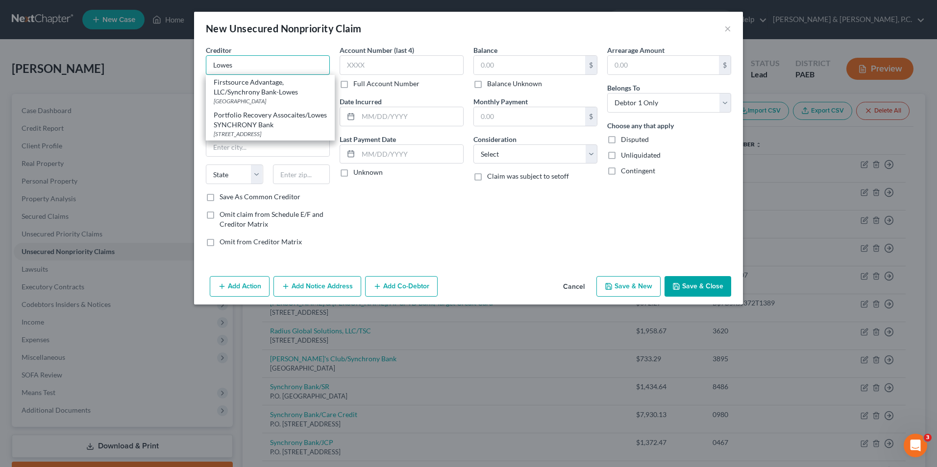
drag, startPoint x: 238, startPoint y: 66, endPoint x: 202, endPoint y: 68, distance: 35.3
click at [202, 68] on div "Creditor * Lowes Firstsource Advantage, LLC/Synchrony Bank-Lowes PO Box 328, Bu…" at bounding box center [268, 150] width 134 height 210
click at [262, 72] on input "Lowes" at bounding box center [268, 65] width 124 height 20
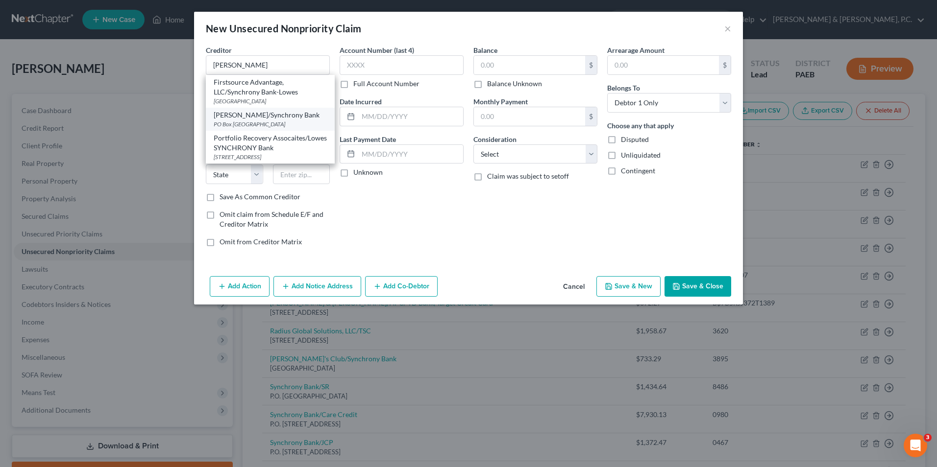
click at [263, 121] on div "PO Box 530914, Atlanta, GA 30353" at bounding box center [270, 124] width 113 height 8
type input "[PERSON_NAME]/Synchrony Bank"
type input "PO Box 530914"
type input "Atlanta"
select select "10"
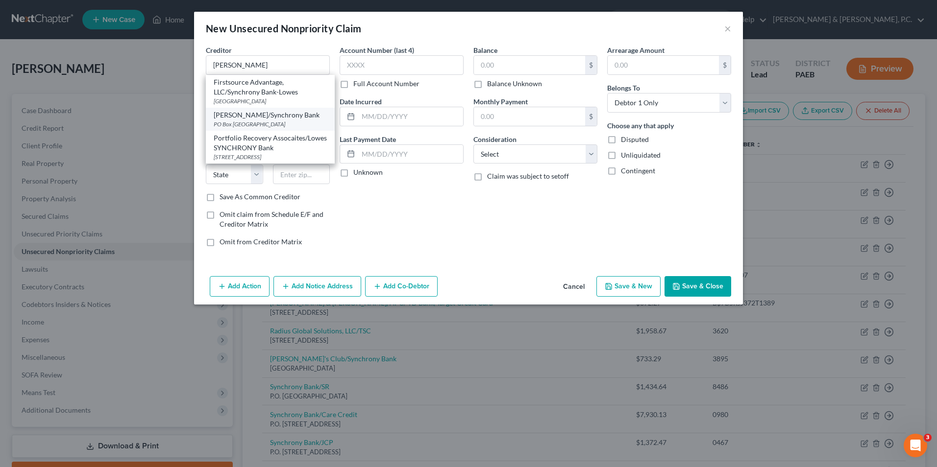
type input "30353"
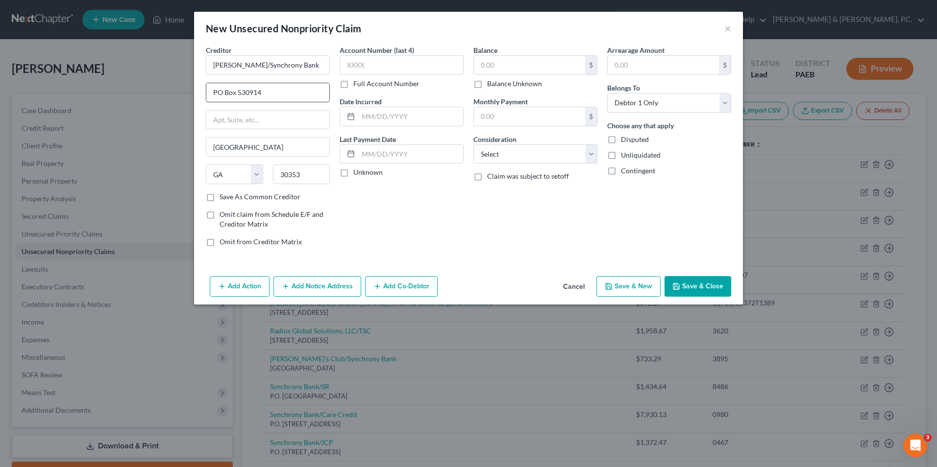
click at [267, 95] on input "PO Box 530914" at bounding box center [267, 92] width 123 height 19
type input "PO Box 669807"
click at [249, 143] on input "Atlanta" at bounding box center [267, 147] width 123 height 19
drag, startPoint x: 249, startPoint y: 143, endPoint x: 199, endPoint y: 135, distance: 50.6
click at [199, 135] on div "Creditor * Lowe's/Synchrony Bank PO Box 669807 Atlanta State AL AK AR AZ CA CO …" at bounding box center [468, 158] width 549 height 227
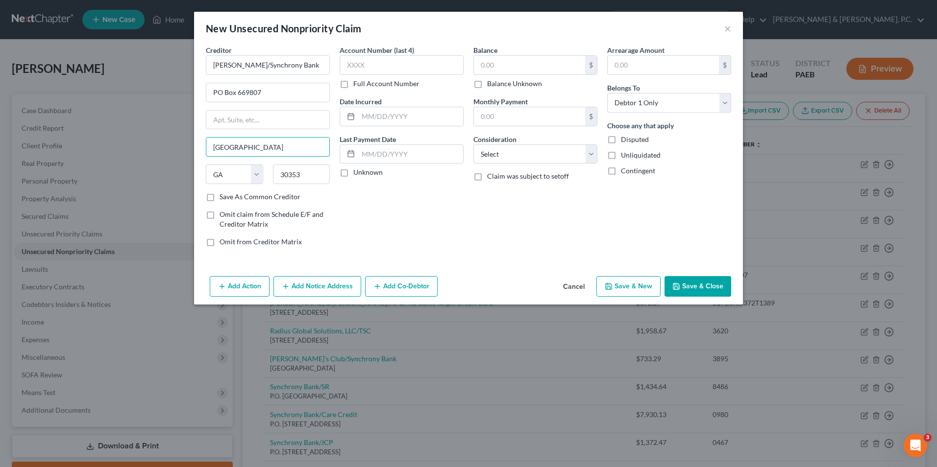
type input "[GEOGRAPHIC_DATA]"
select select "45"
type input "75266"
click at [219, 200] on label "Save As Common Creditor" at bounding box center [259, 197] width 81 height 10
click at [223, 198] on input "Save As Common Creditor" at bounding box center [226, 195] width 6 height 6
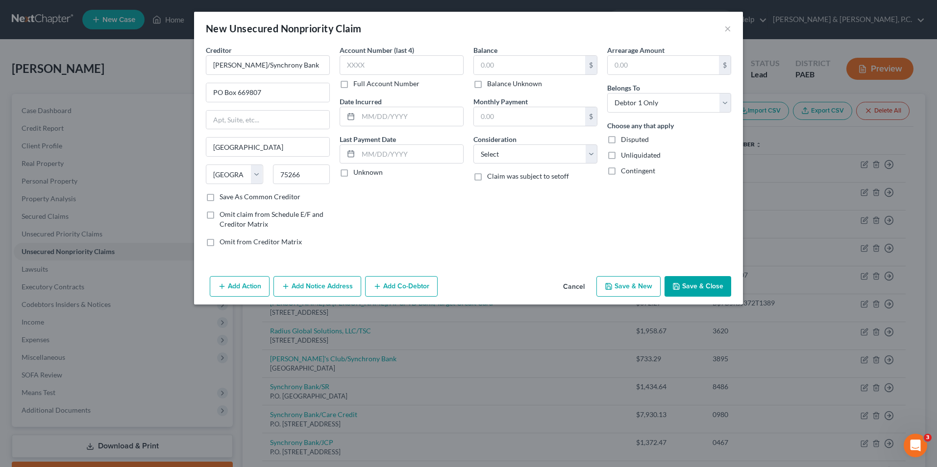
checkbox input "true"
click at [378, 68] on input "text" at bounding box center [401, 65] width 124 height 20
type input "0265"
click at [493, 70] on input "text" at bounding box center [529, 65] width 111 height 19
type input "1,192.36"
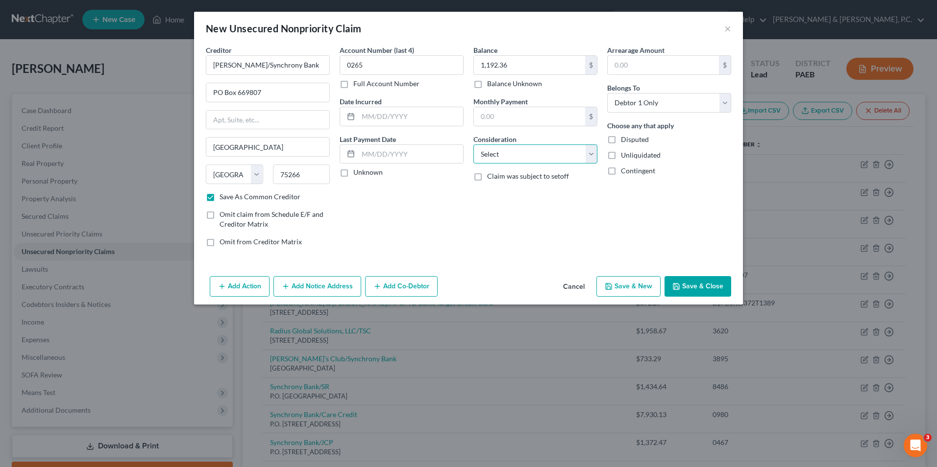
click at [496, 160] on select "Select Cable / Satellite Services Collection Agency Credit Card Debt Debt Couns…" at bounding box center [535, 155] width 124 height 20
select select "2"
click at [473, 145] on select "Select Cable / Satellite Services Collection Agency Credit Card Debt Debt Couns…" at bounding box center [535, 155] width 124 height 20
click at [627, 286] on button "Save & New" at bounding box center [628, 286] width 64 height 21
checkbox input "false"
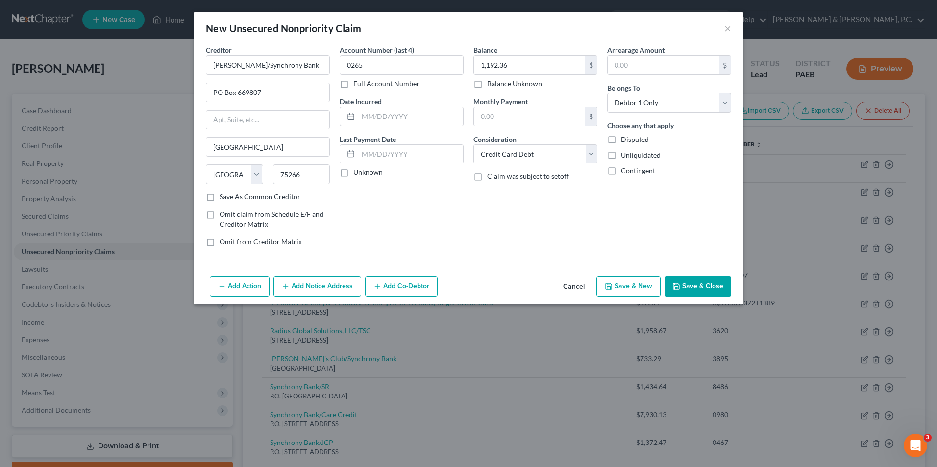
select select "0"
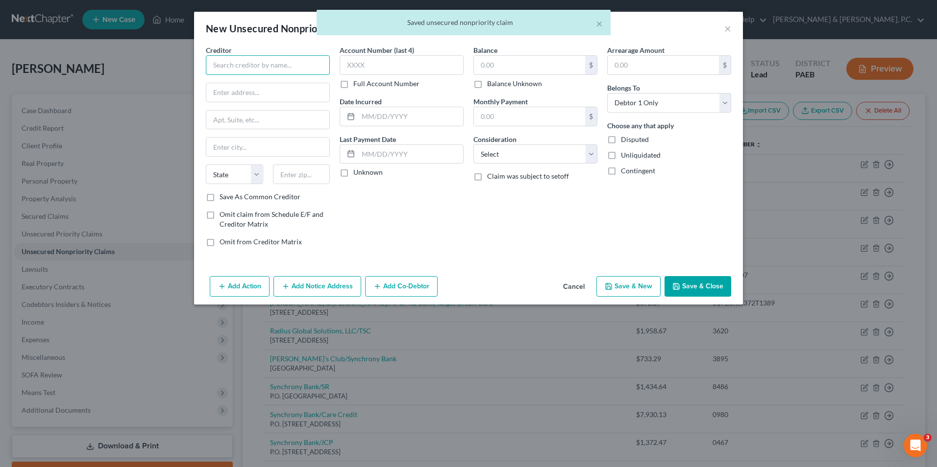
drag, startPoint x: 289, startPoint y: 65, endPoint x: 298, endPoint y: 59, distance: 10.6
click at [289, 65] on input "text" at bounding box center [268, 65] width 124 height 20
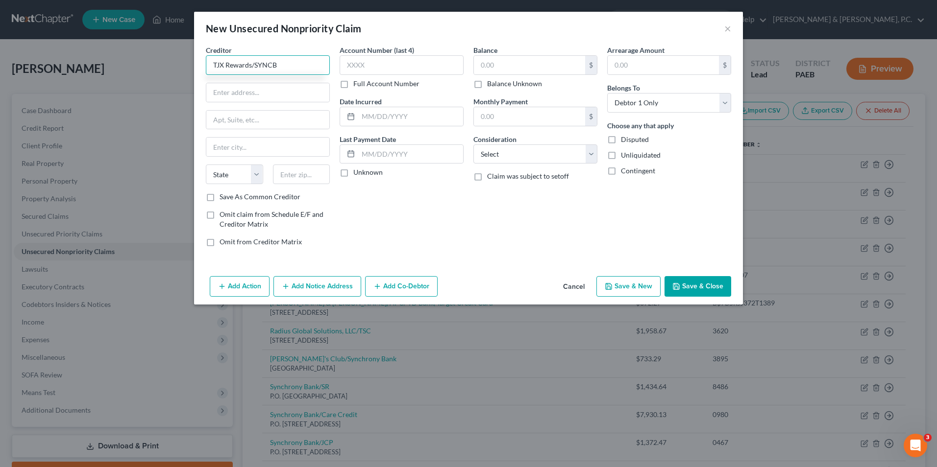
type input "TJX Rewards/SYNCB"
type input "PO BOX 669818"
click at [245, 147] on input "text" at bounding box center [267, 147] width 123 height 19
type input "[GEOGRAPHIC_DATA]"
select select "45"
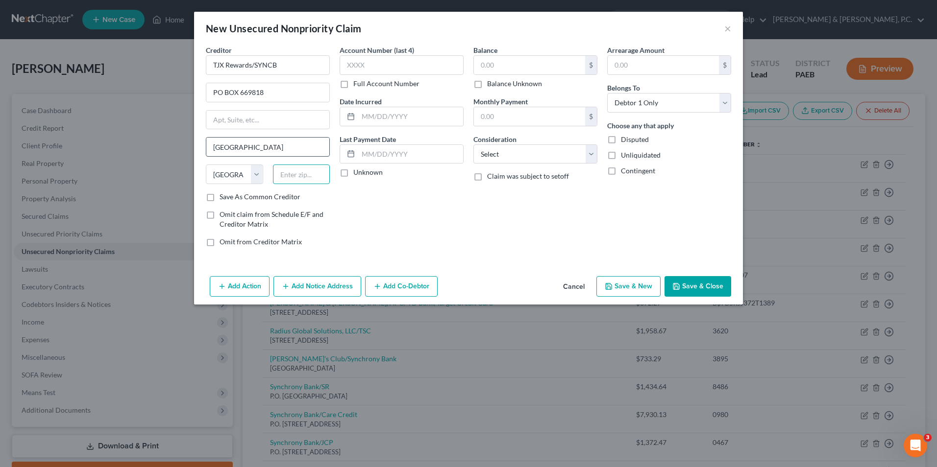
type input "75265"
select select "2"
click at [304, 177] on input "75265" at bounding box center [301, 175] width 57 height 20
click at [400, 70] on input "text" at bounding box center [401, 65] width 124 height 20
click at [504, 69] on input "text" at bounding box center [529, 65] width 111 height 19
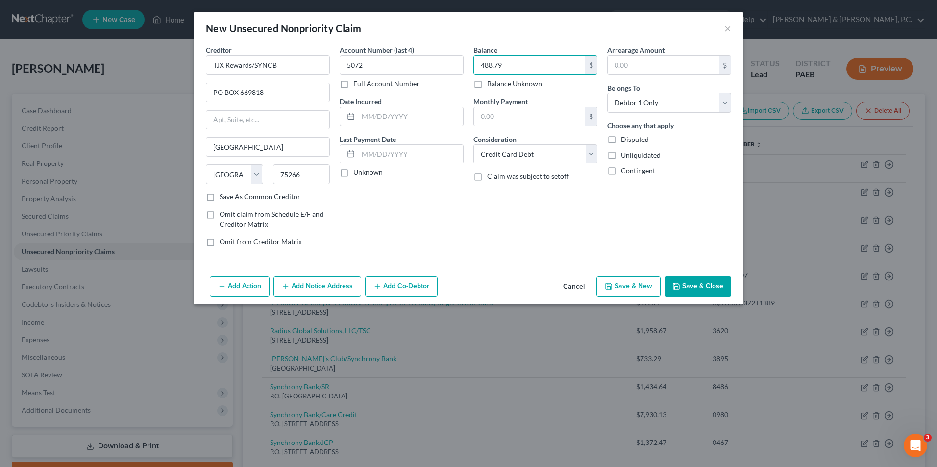
click at [620, 287] on button "Save & New" at bounding box center [628, 286] width 64 height 21
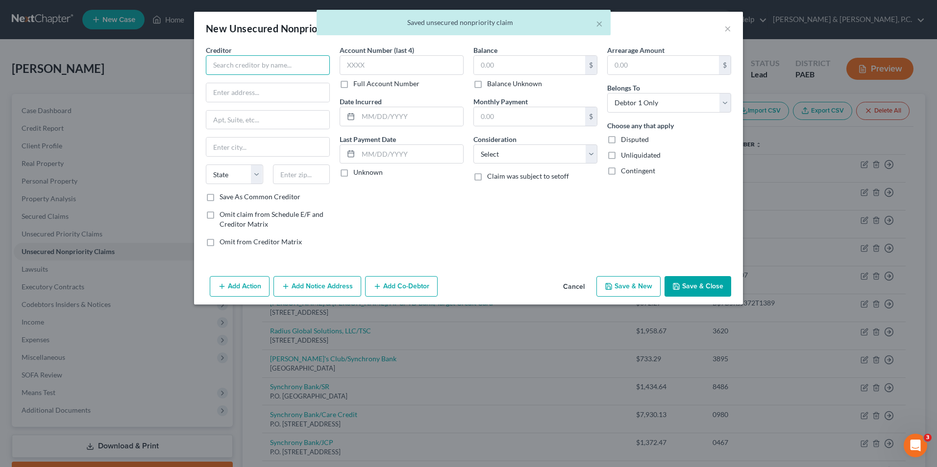
click at [282, 68] on input "text" at bounding box center [268, 65] width 124 height 20
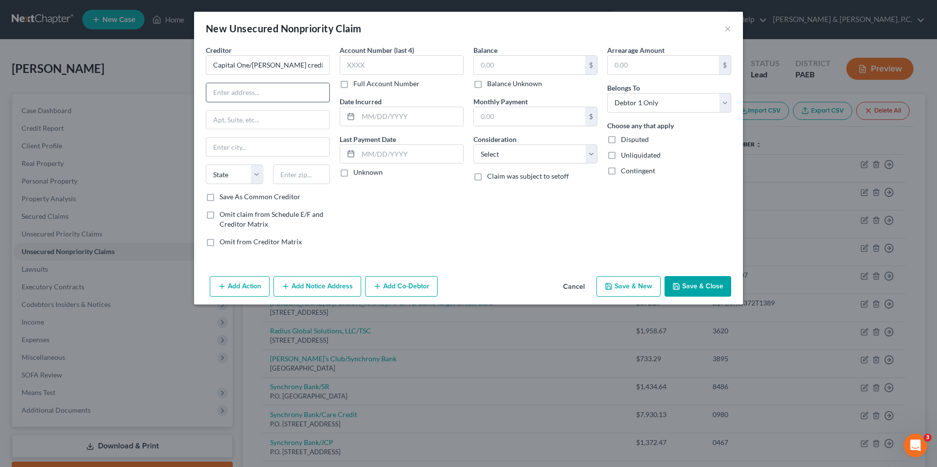
click at [271, 87] on input "text" at bounding box center [267, 92] width 123 height 19
click at [367, 64] on input "text" at bounding box center [401, 65] width 124 height 20
click at [543, 69] on input "text" at bounding box center [529, 65] width 111 height 19
click at [631, 290] on button "Save & New" at bounding box center [628, 286] width 64 height 21
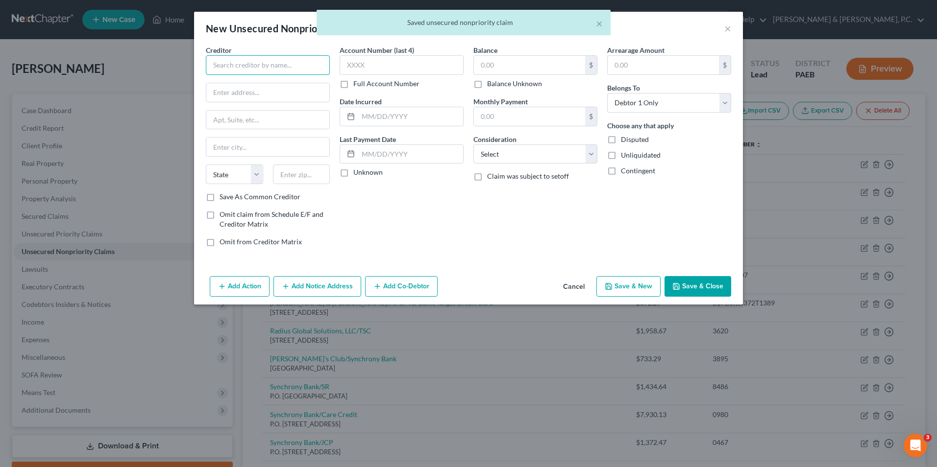
click at [260, 69] on input "text" at bounding box center [268, 65] width 124 height 20
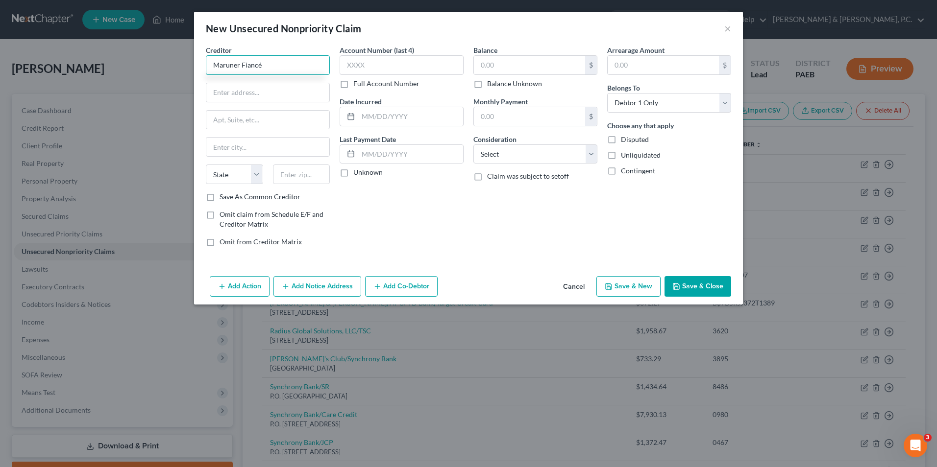
drag, startPoint x: 287, startPoint y: 68, endPoint x: 211, endPoint y: 67, distance: 75.9
click at [211, 67] on input "Maruner Fiancé" at bounding box center [268, 65] width 124 height 20
drag, startPoint x: 232, startPoint y: 69, endPoint x: 310, endPoint y: 70, distance: 77.9
click at [310, 70] on input "Maruner Finance" at bounding box center [268, 65] width 124 height 20
click at [238, 64] on input "Maruner Finance" at bounding box center [268, 65] width 124 height 20
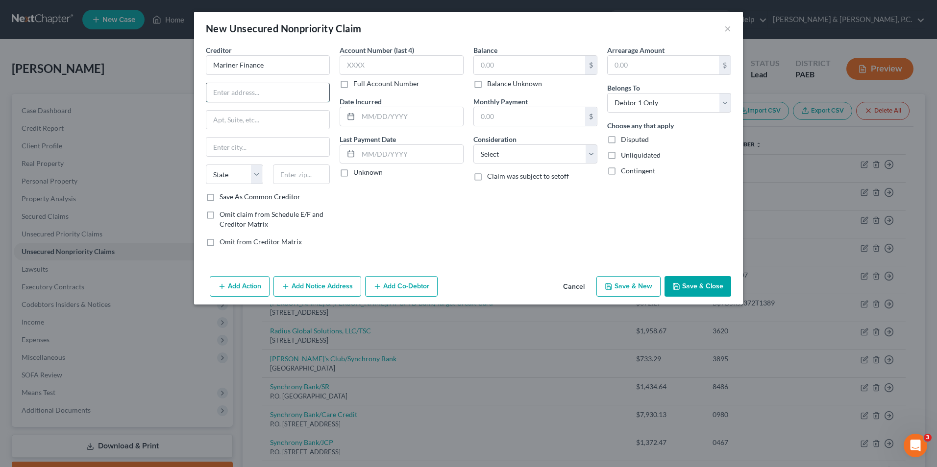
click at [238, 100] on input "text" at bounding box center [267, 92] width 123 height 19
click at [377, 62] on input "text" at bounding box center [401, 65] width 124 height 20
click at [515, 70] on input "text" at bounding box center [529, 65] width 111 height 19
click at [514, 154] on select "Select Cable / Satellite Services Collection Agency Credit Card Debt Debt Couns…" at bounding box center [535, 155] width 124 height 20
click at [473, 145] on select "Select Cable / Satellite Services Collection Agency Credit Card Debt Debt Couns…" at bounding box center [535, 155] width 124 height 20
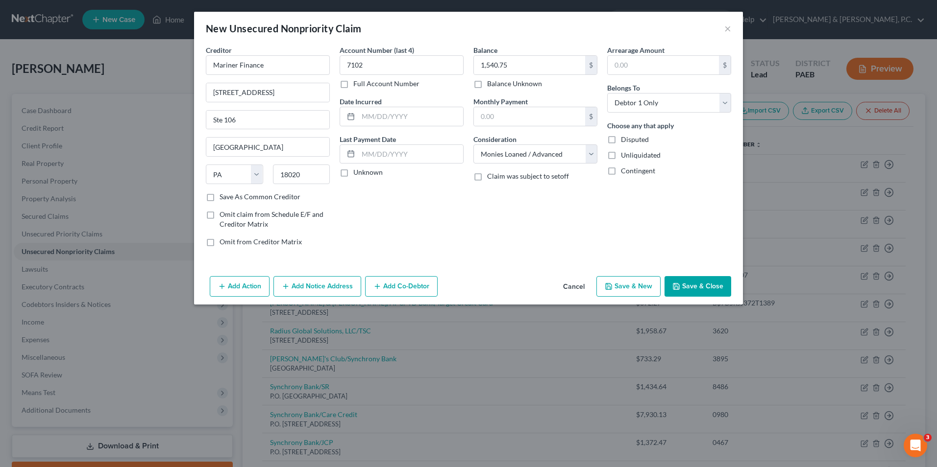
click at [707, 289] on button "Save & Close" at bounding box center [697, 286] width 67 height 21
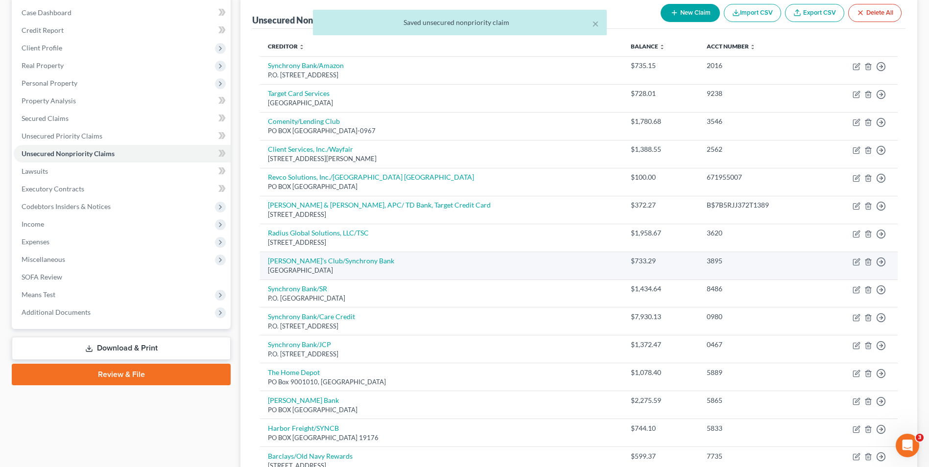
scroll to position [147, 0]
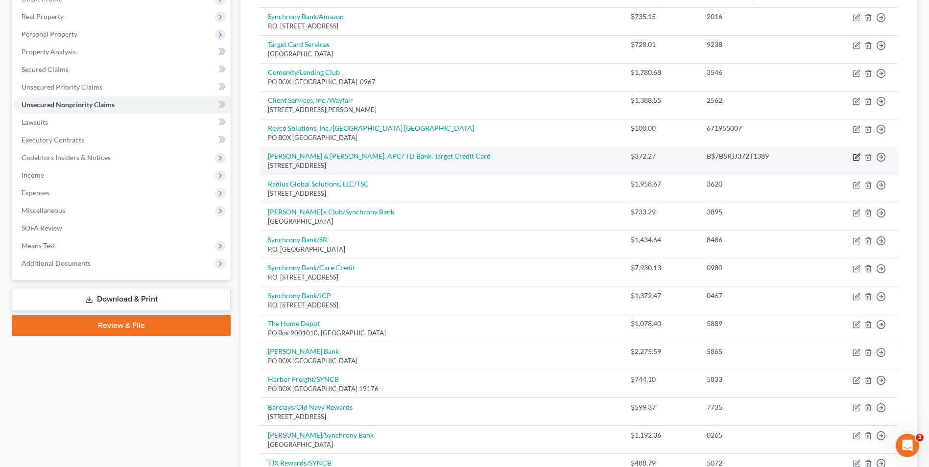
click at [856, 159] on icon "button" at bounding box center [857, 157] width 8 height 8
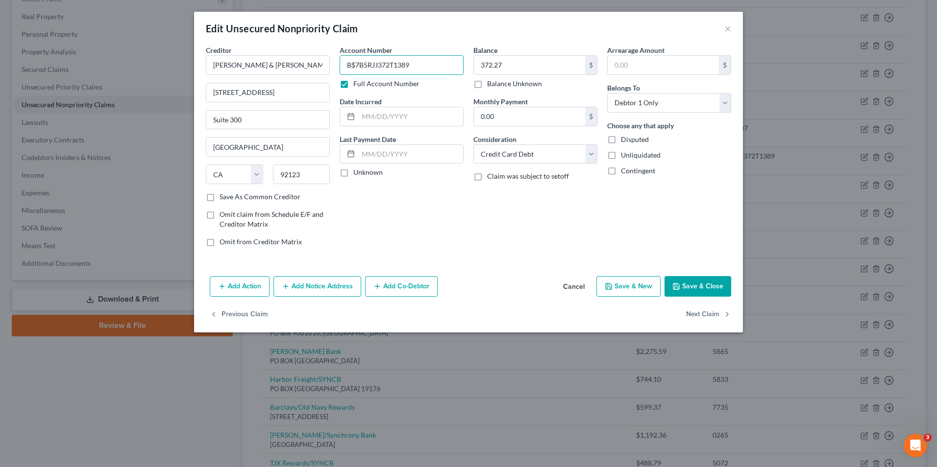
click at [355, 64] on input "B$7B5RJJ372T1389" at bounding box center [401, 65] width 124 height 20
click at [699, 286] on button "Save & Close" at bounding box center [697, 286] width 67 height 21
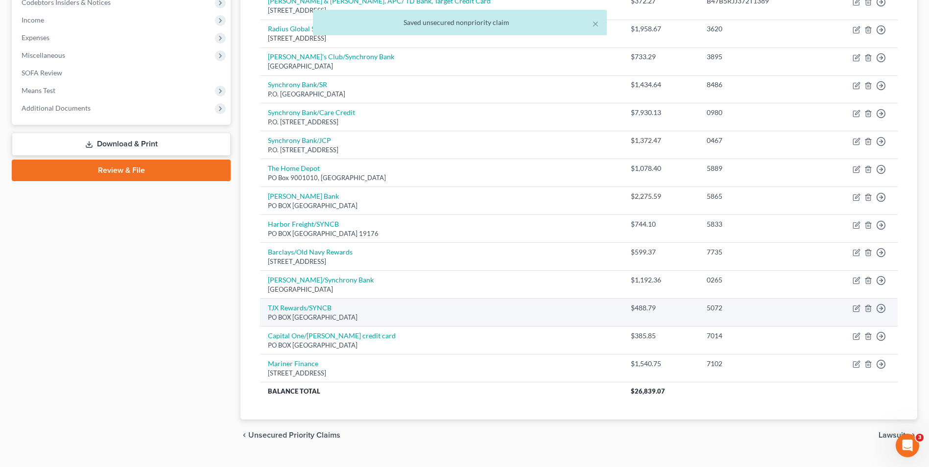
scroll to position [323, 0]
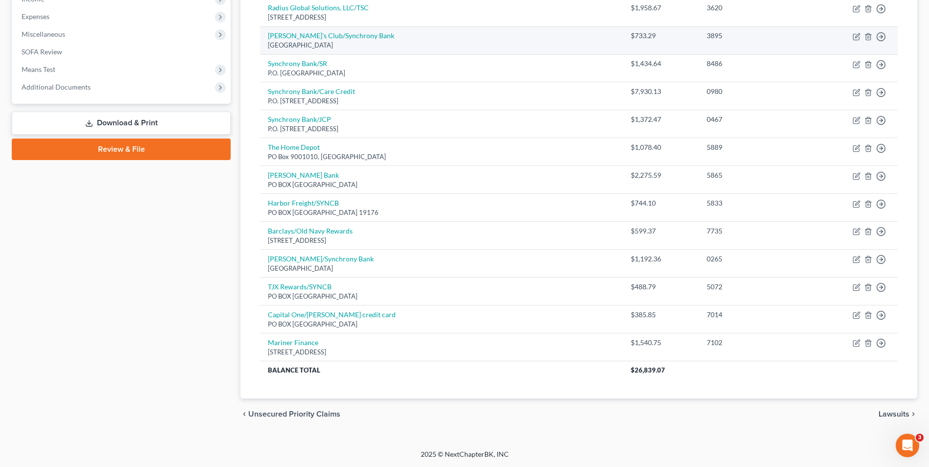
click at [821, 36] on td "Move to D Move to E Move to G Move to Notice Only" at bounding box center [858, 40] width 80 height 28
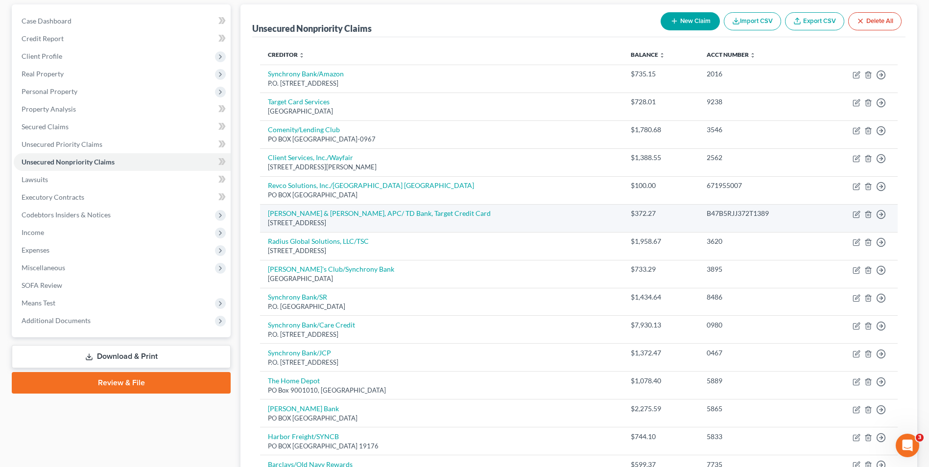
scroll to position [78, 0]
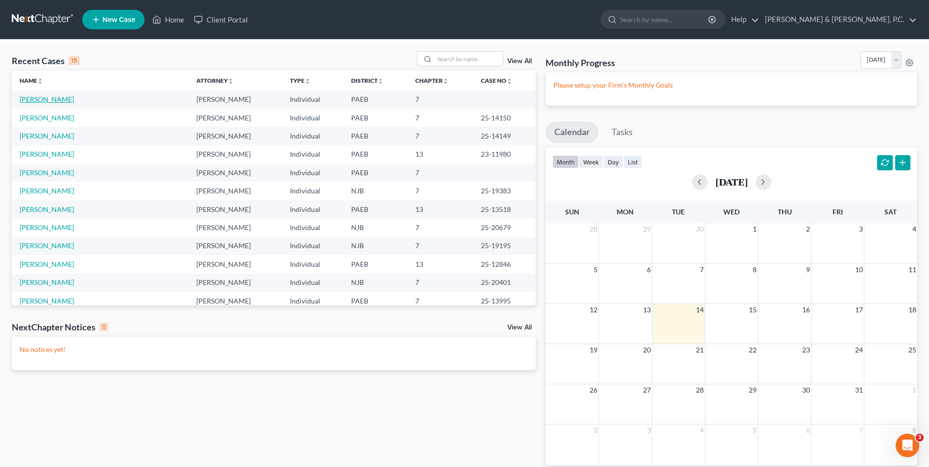
click at [31, 97] on link "[PERSON_NAME]" at bounding box center [47, 99] width 54 height 8
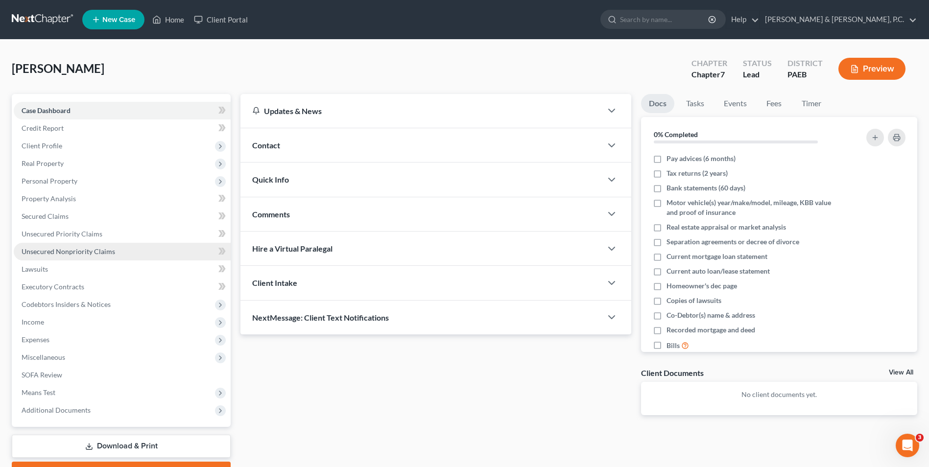
click at [80, 251] on span "Unsecured Nonpriority Claims" at bounding box center [69, 251] width 94 height 8
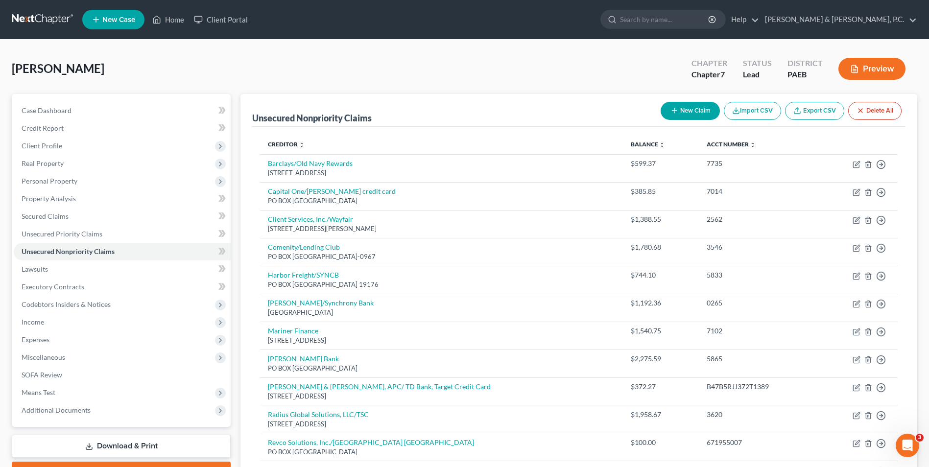
click at [696, 109] on button "New Claim" at bounding box center [690, 111] width 59 height 18
select select "0"
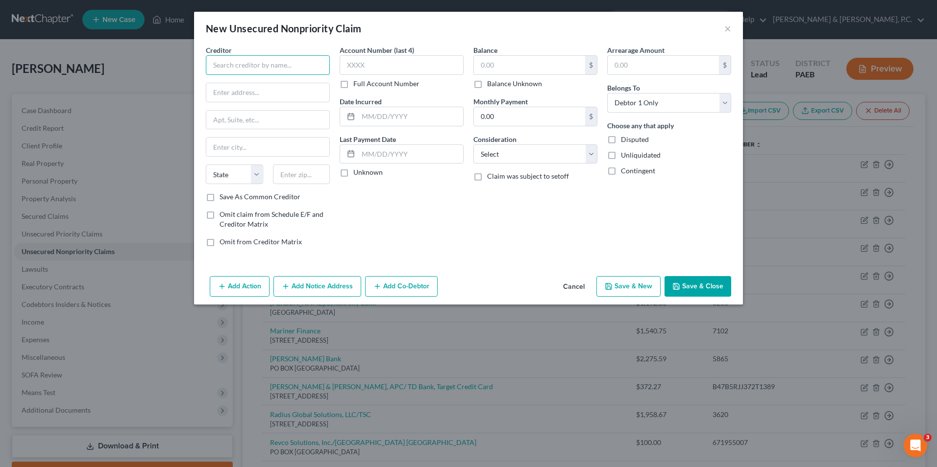
click at [226, 63] on input "text" at bounding box center [268, 65] width 124 height 20
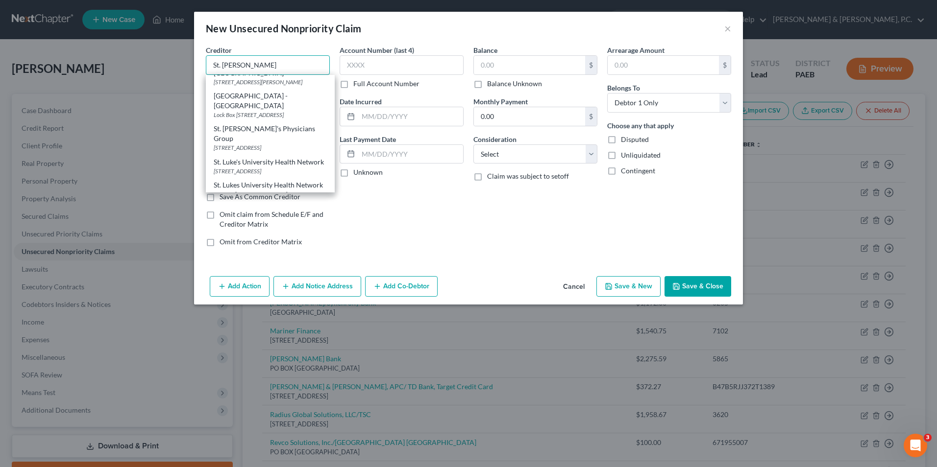
scroll to position [147, 0]
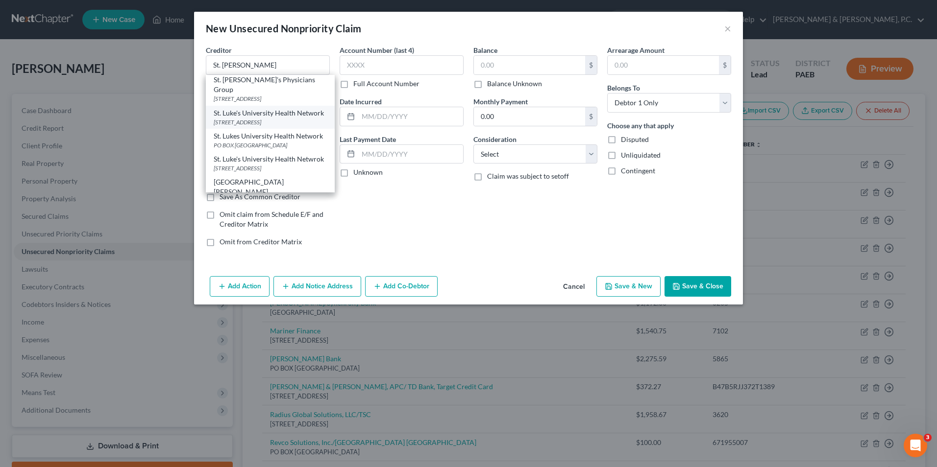
click at [285, 126] on div "[STREET_ADDRESS]" at bounding box center [270, 122] width 113 height 8
type input "St. Luke's University Health Network"
type input "PO Box 604152"
type input "Charlotte"
select select "28"
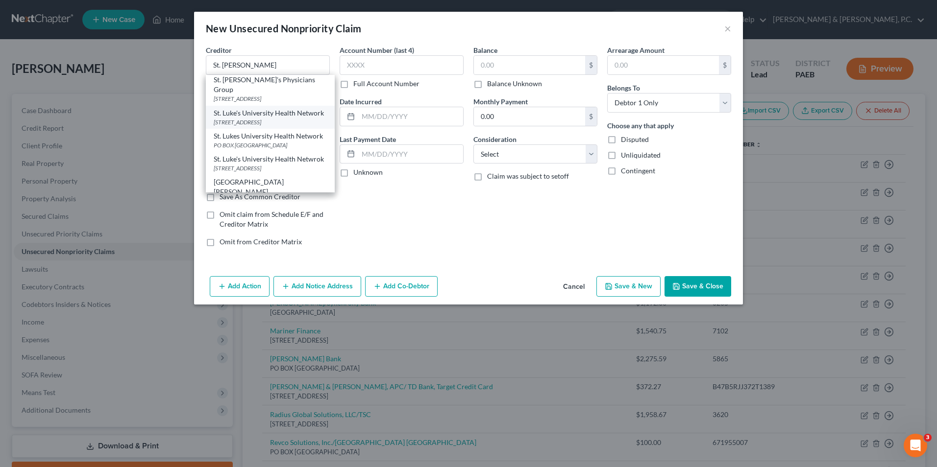
type input "28260"
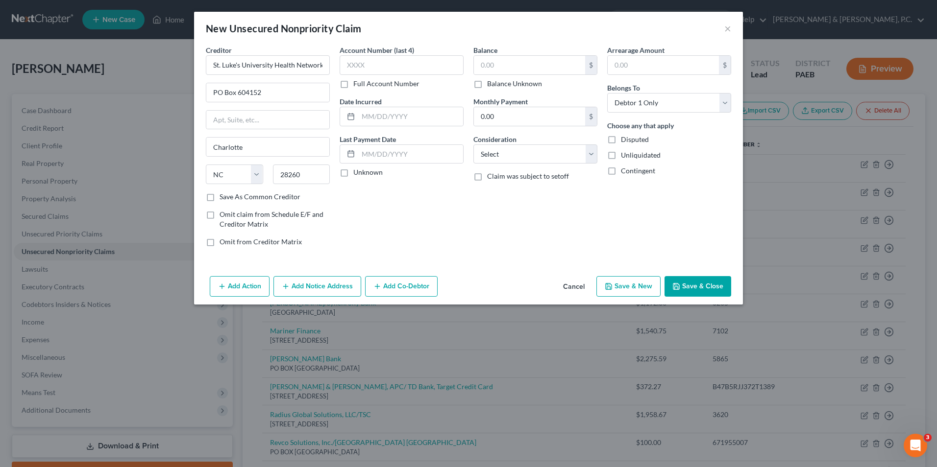
scroll to position [0, 0]
click at [363, 66] on input "text" at bounding box center [401, 65] width 124 height 20
click at [353, 86] on label "Full Account Number" at bounding box center [386, 84] width 66 height 10
click at [357, 85] on input "Full Account Number" at bounding box center [360, 82] width 6 height 6
click at [356, 66] on input "text" at bounding box center [401, 65] width 124 height 20
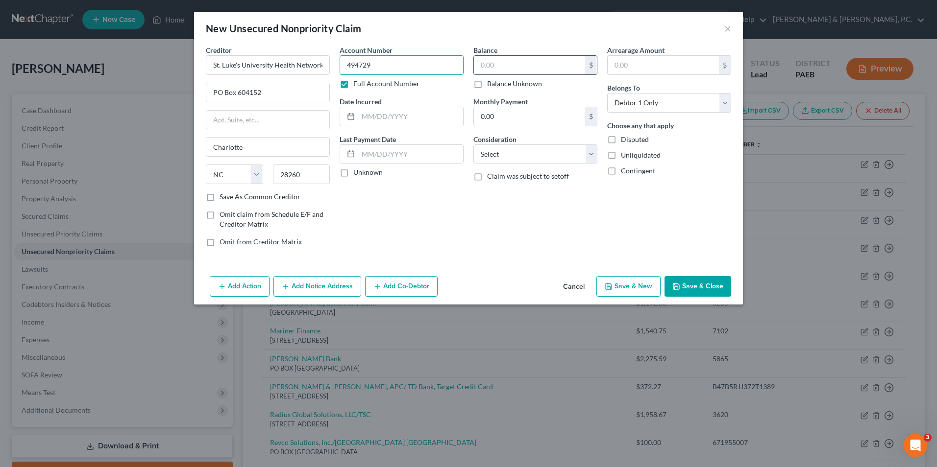
type input "494729"
click at [499, 62] on input "text" at bounding box center [529, 65] width 111 height 19
type input "530.00"
drag, startPoint x: 496, startPoint y: 150, endPoint x: 501, endPoint y: 149, distance: 5.1
click at [496, 150] on select "Select Cable / Satellite Services Collection Agency Credit Card Debt Debt Couns…" at bounding box center [535, 155] width 124 height 20
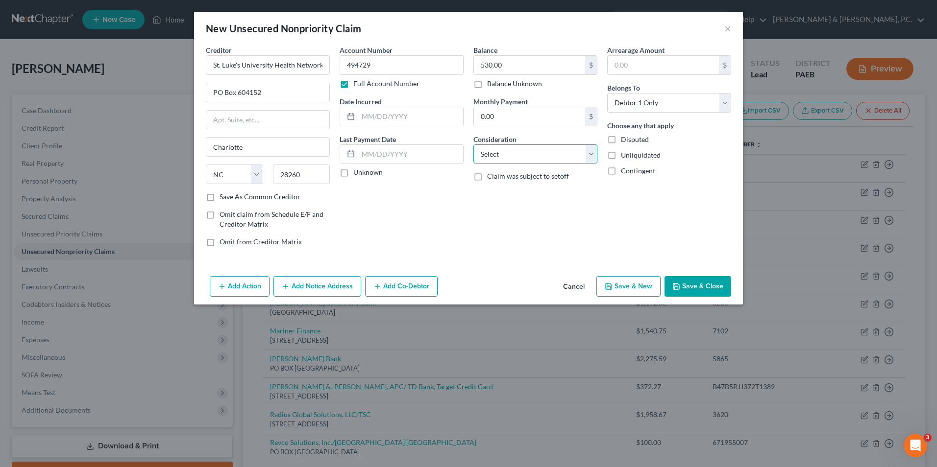
select select "9"
click at [473, 145] on select "Select Cable / Satellite Services Collection Agency Credit Card Debt Debt Couns…" at bounding box center [535, 155] width 124 height 20
click at [652, 289] on button "Save & New" at bounding box center [628, 286] width 64 height 21
select select "0"
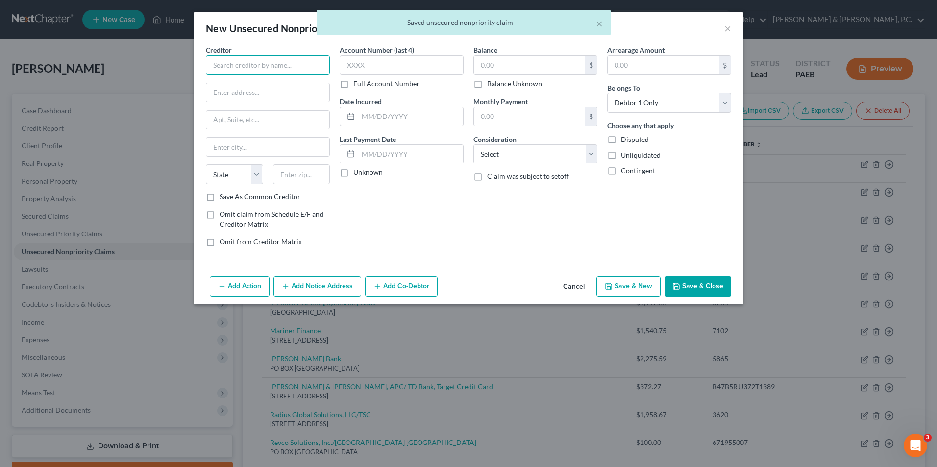
click at [251, 66] on input "text" at bounding box center [268, 65] width 124 height 20
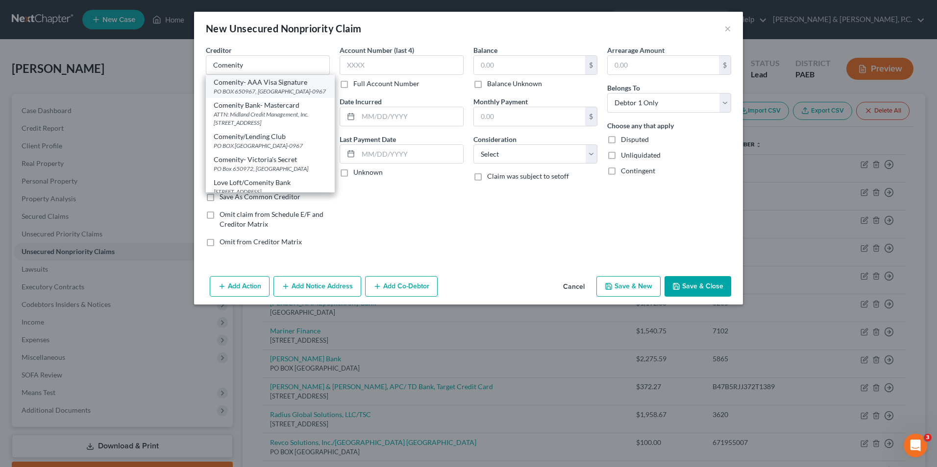
click at [267, 91] on div "PO BOX 650967, [GEOGRAPHIC_DATA]-0967" at bounding box center [270, 91] width 113 height 8
type input "Comenity- AAA Visa Signature"
type input "PO BOX 650967"
type input "[GEOGRAPHIC_DATA]"
select select "45"
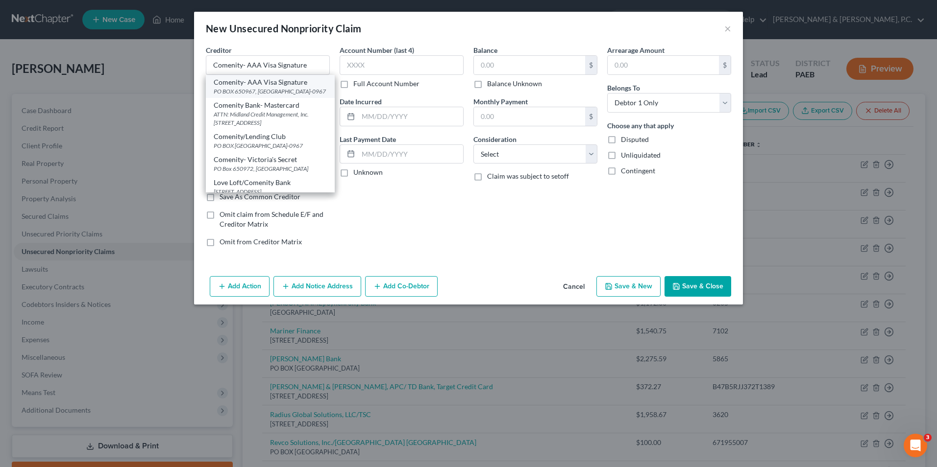
type input "75265-0967"
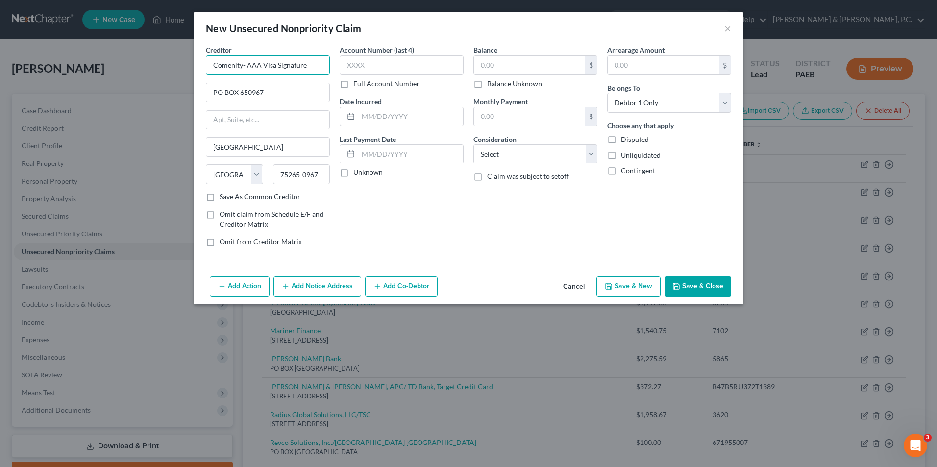
drag, startPoint x: 309, startPoint y: 65, endPoint x: 241, endPoint y: 68, distance: 67.2
click at [241, 68] on input "Comenity- AAA Visa Signature" at bounding box center [268, 65] width 124 height 20
click at [357, 64] on input "text" at bounding box center [401, 65] width 124 height 20
type input "Comenity/Big Lots"
type input "8008"
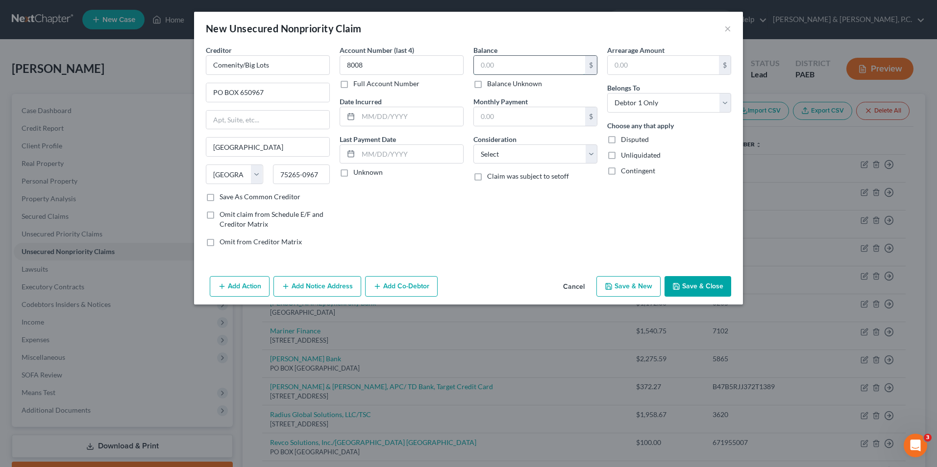
click at [507, 69] on input "text" at bounding box center [529, 65] width 111 height 19
type input "1,298.91"
click at [526, 156] on select "Select Cable / Satellite Services Collection Agency Credit Card Debt Debt Couns…" at bounding box center [535, 155] width 124 height 20
select select "2"
click at [473, 145] on select "Select Cable / Satellite Services Collection Agency Credit Card Debt Debt Couns…" at bounding box center [535, 155] width 124 height 20
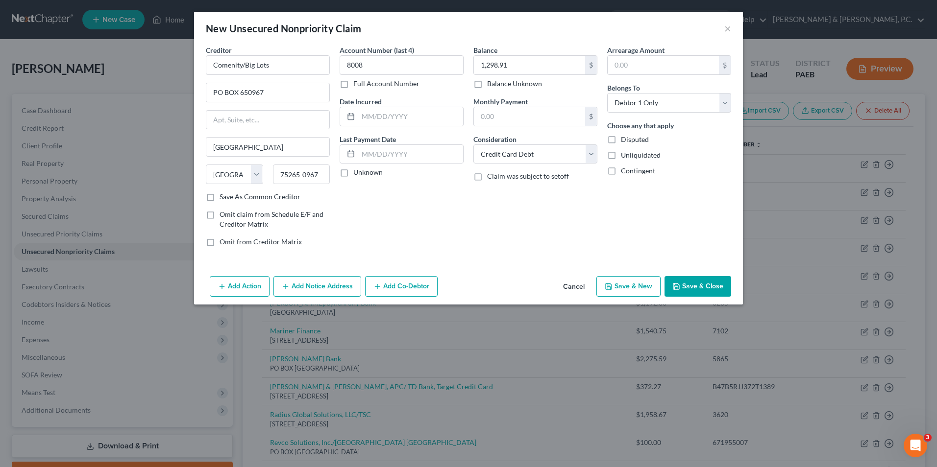
click at [632, 287] on button "Save & New" at bounding box center [628, 286] width 64 height 21
select select "0"
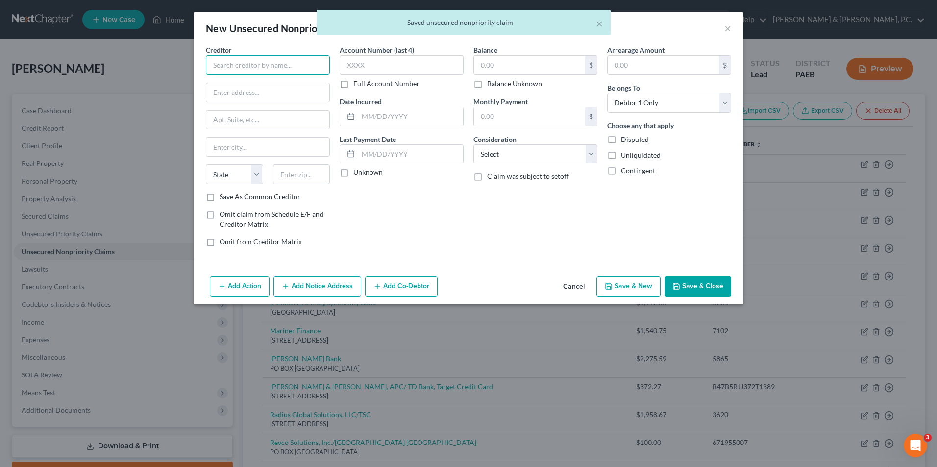
click at [278, 64] on input "text" at bounding box center [268, 65] width 124 height 20
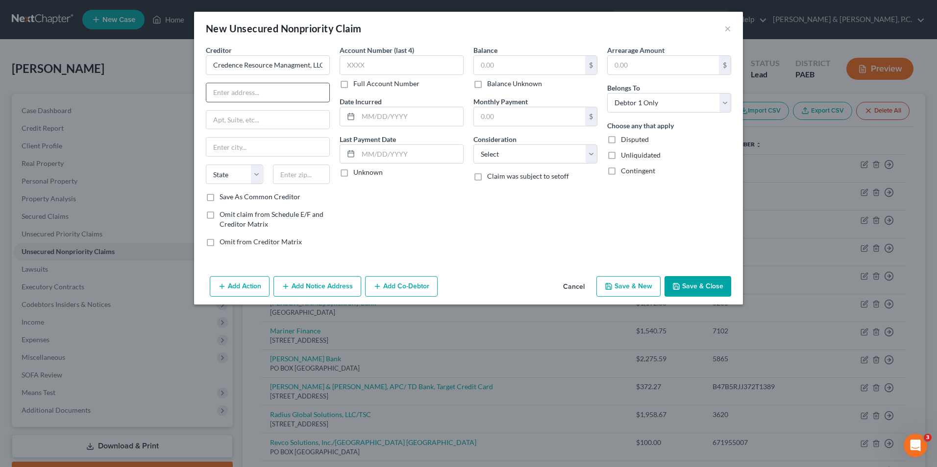
click at [254, 96] on input "text" at bounding box center [267, 92] width 123 height 19
click at [323, 66] on input "Credence Resource Managment, LLC" at bounding box center [268, 65] width 124 height 20
click at [319, 70] on input "Credence Resource Managment, LLC" at bounding box center [268, 65] width 124 height 20
type input "Credence Resource Managment, LLC/AT& T Mobility"
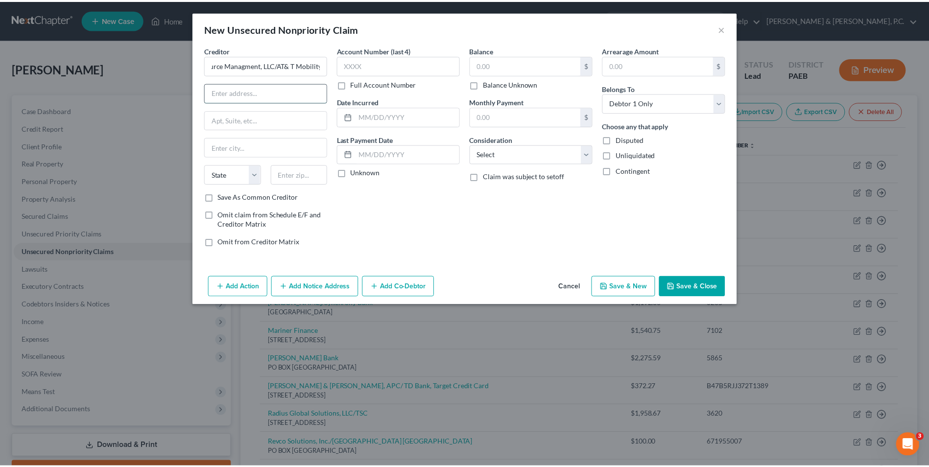
scroll to position [0, 0]
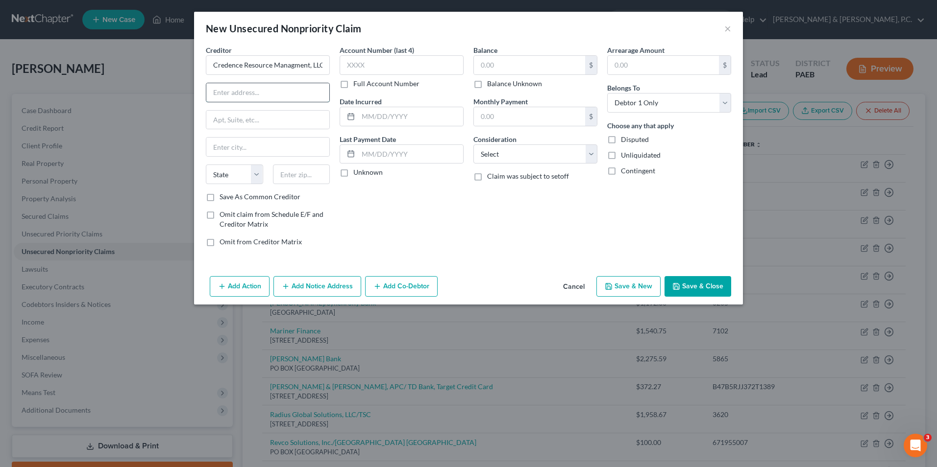
click at [285, 98] on input "text" at bounding box center [267, 92] width 123 height 19
type input "PO BOX 2390"
click at [224, 149] on input "text" at bounding box center [267, 147] width 123 height 19
type input "Southgate"
select select "23"
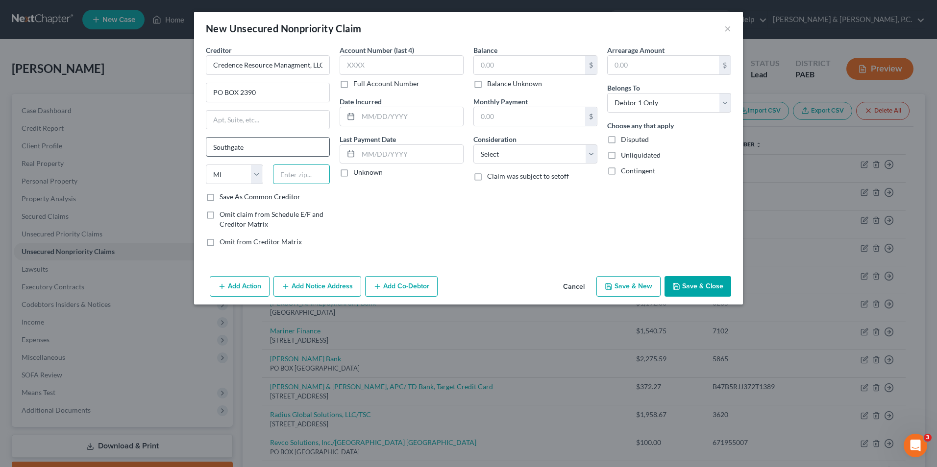
type input "48195"
select select "19"
click at [395, 68] on input "text" at bounding box center [401, 65] width 124 height 20
type input "7605"
click at [512, 69] on input "text" at bounding box center [529, 65] width 111 height 19
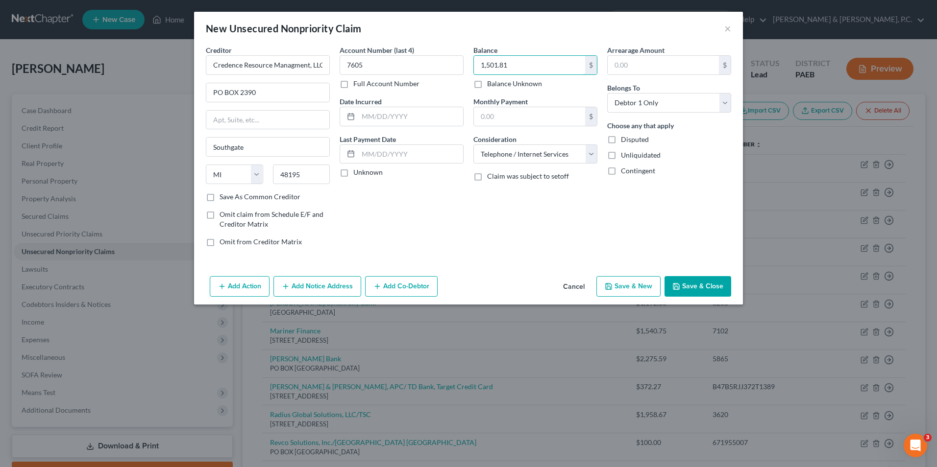
type input "1,501.81"
click at [693, 283] on button "Save & Close" at bounding box center [697, 286] width 67 height 21
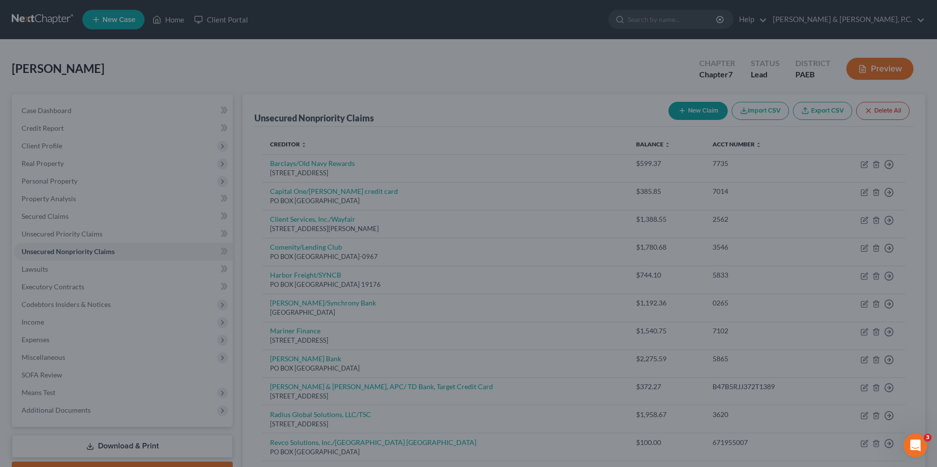
type input "0.00"
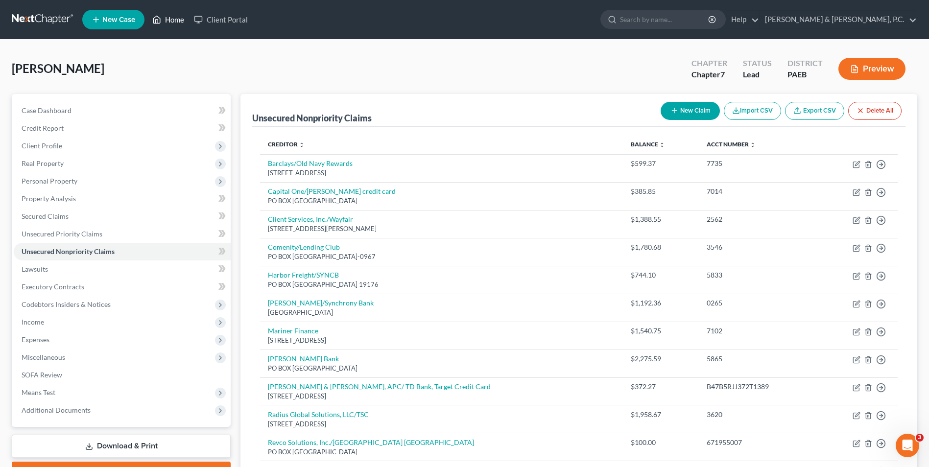
click at [171, 20] on link "Home" at bounding box center [168, 20] width 42 height 18
